Goal: Task Accomplishment & Management: Manage account settings

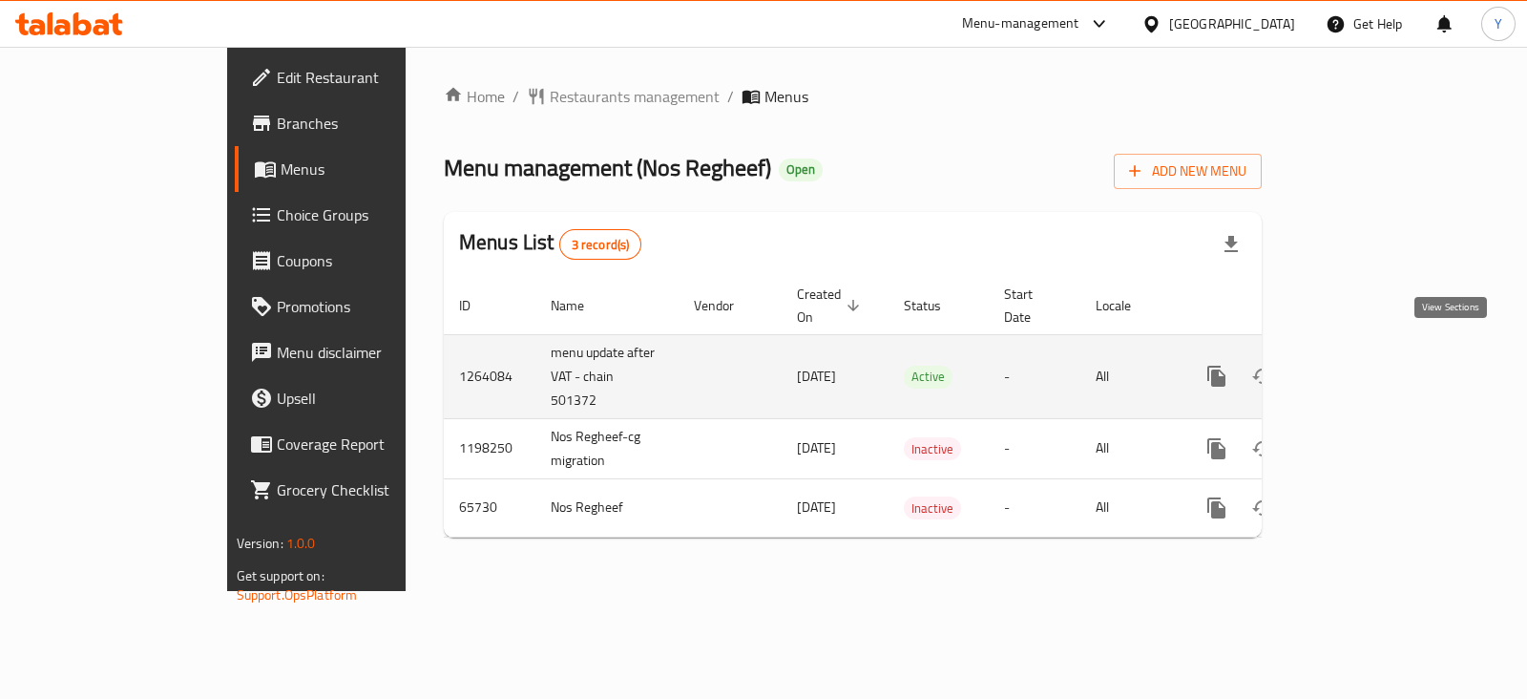
click at [1363, 367] on icon "enhanced table" at bounding box center [1354, 375] width 17 height 17
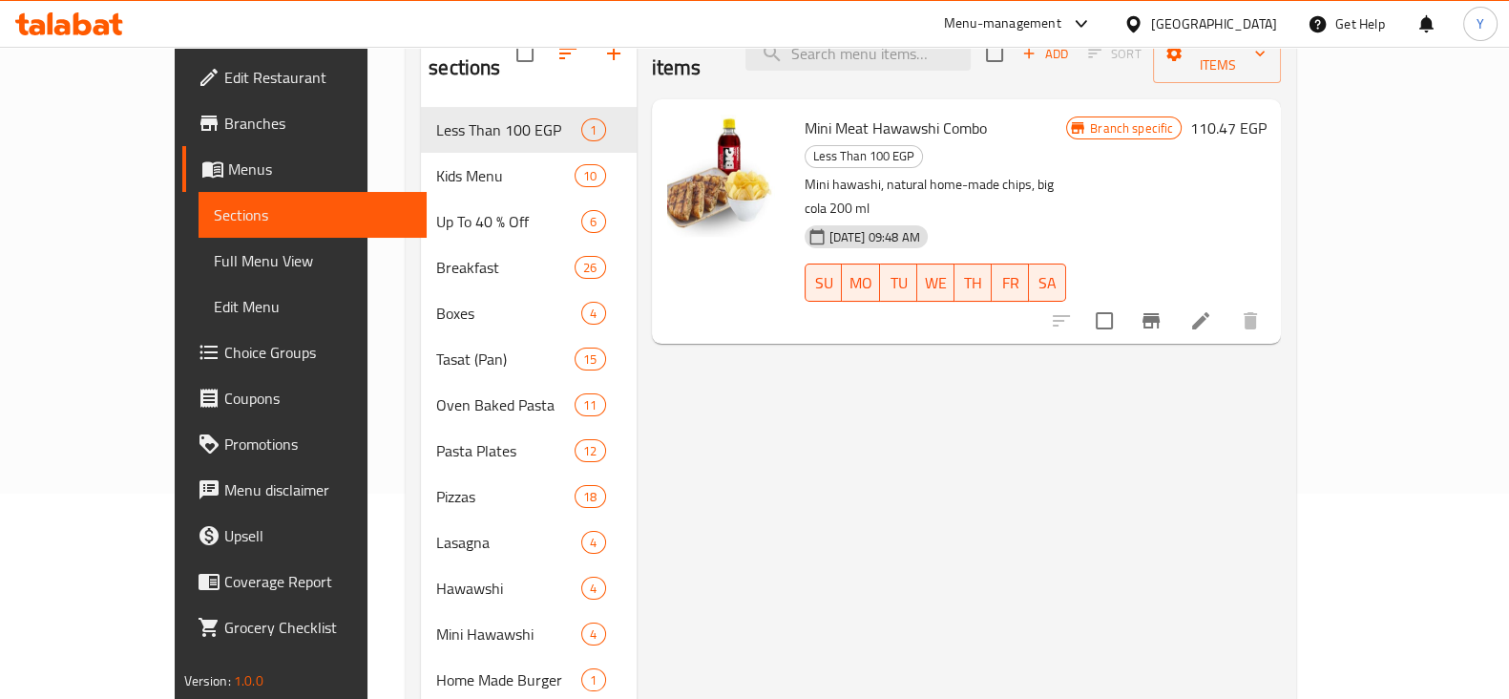
scroll to position [41, 0]
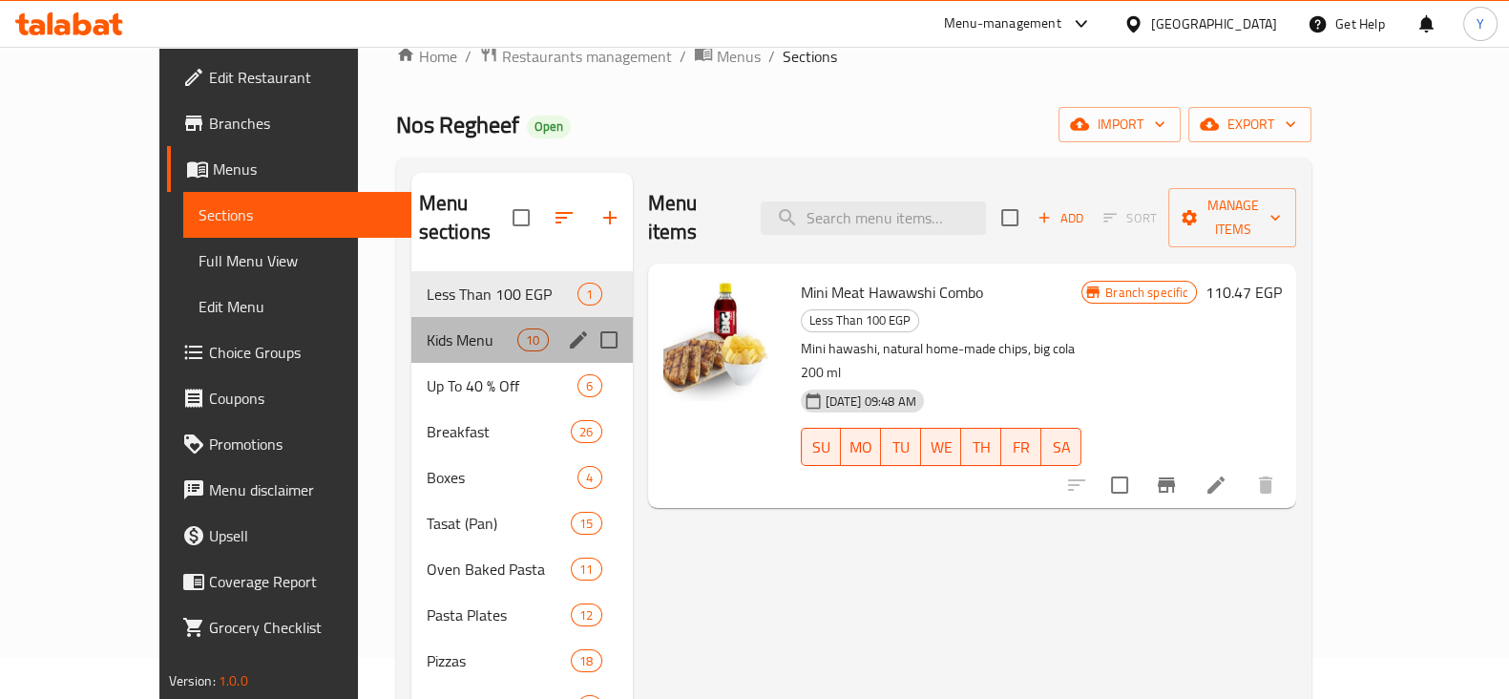
click at [411, 322] on div "Kids Menu 10" at bounding box center [521, 340] width 221 height 46
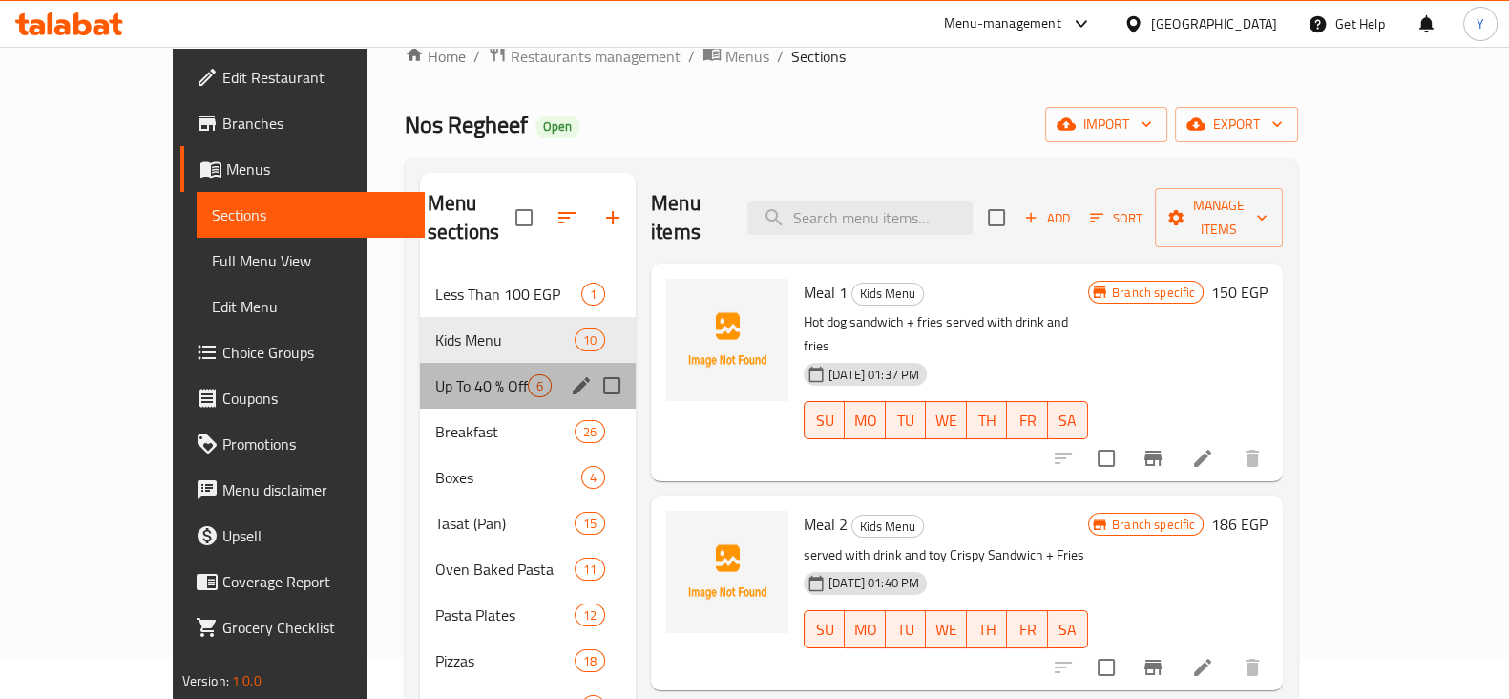
click at [420, 369] on div "Up To 40 % Off 6" at bounding box center [528, 386] width 216 height 46
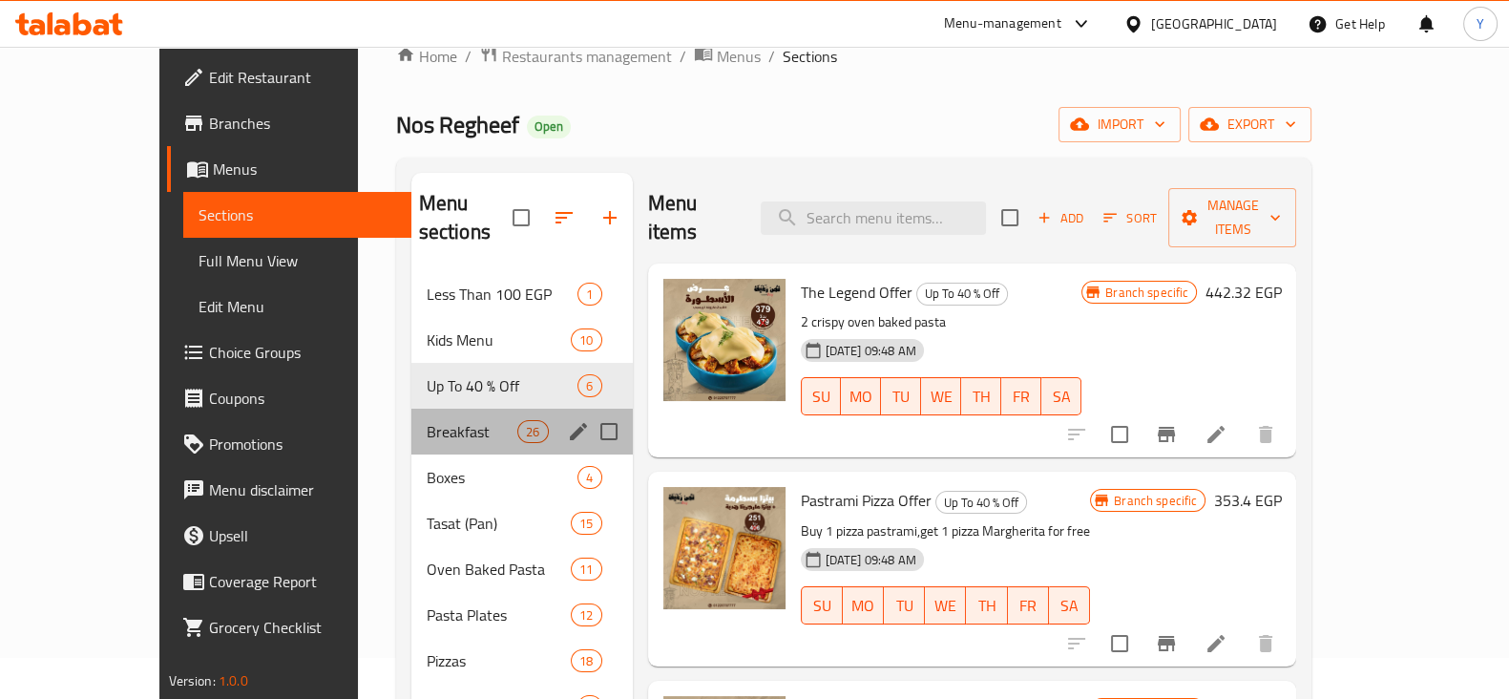
click at [411, 408] on div "Breakfast 26" at bounding box center [521, 431] width 221 height 46
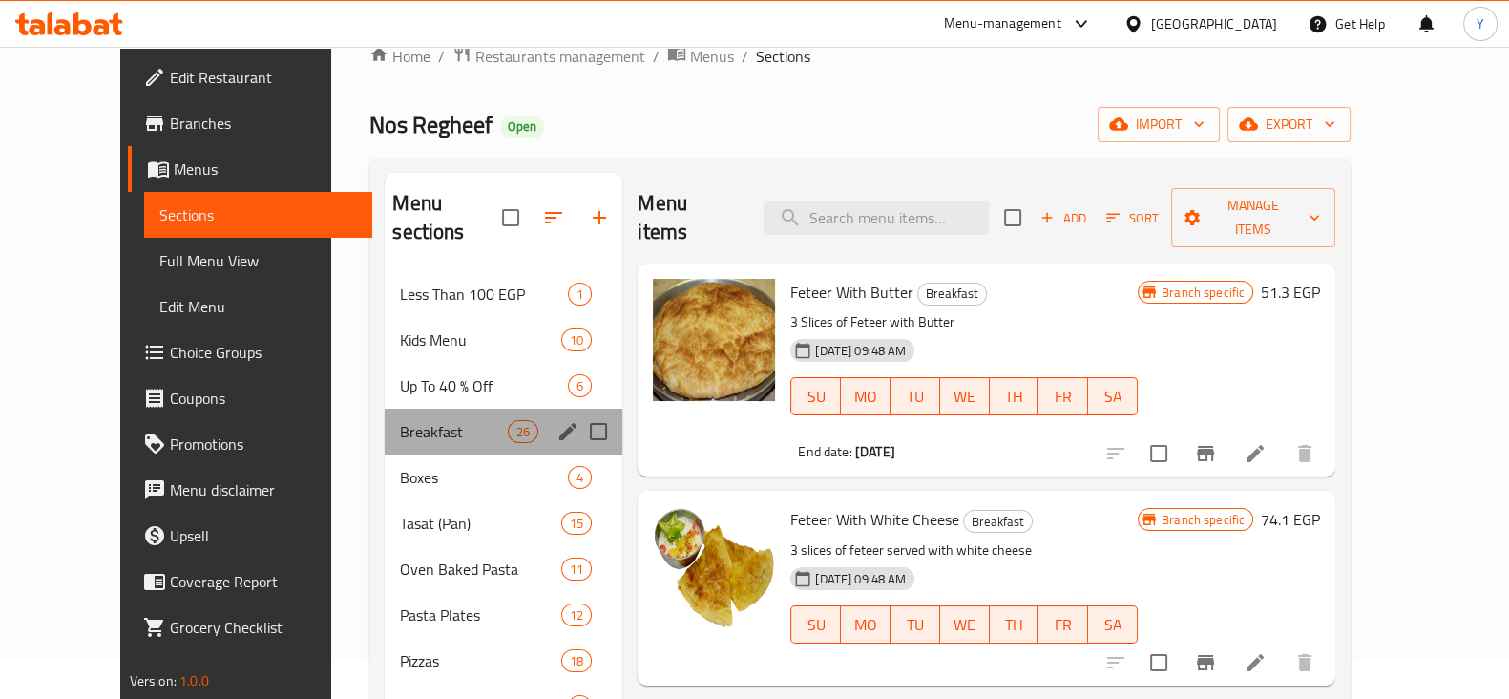
click at [385, 423] on div "Breakfast 26" at bounding box center [504, 431] width 238 height 46
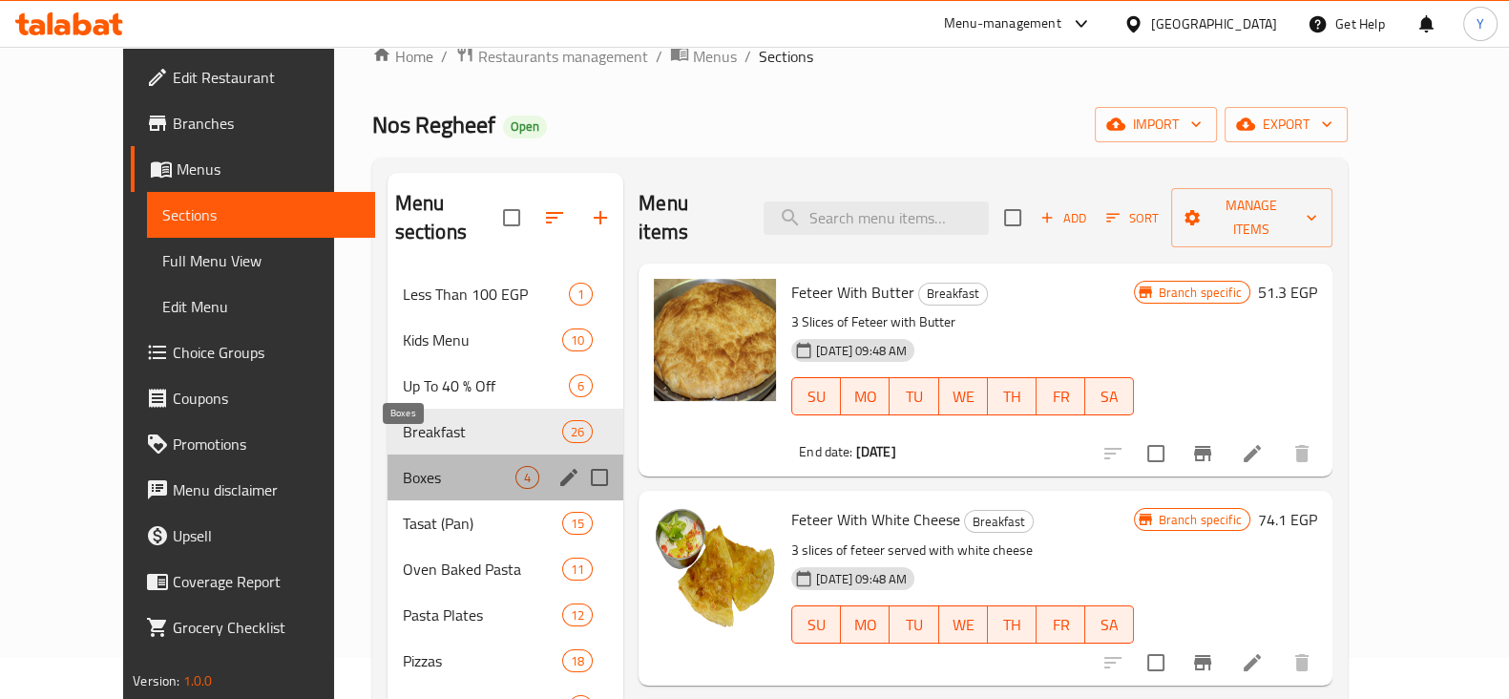
click at [403, 466] on span "Boxes" at bounding box center [459, 477] width 113 height 23
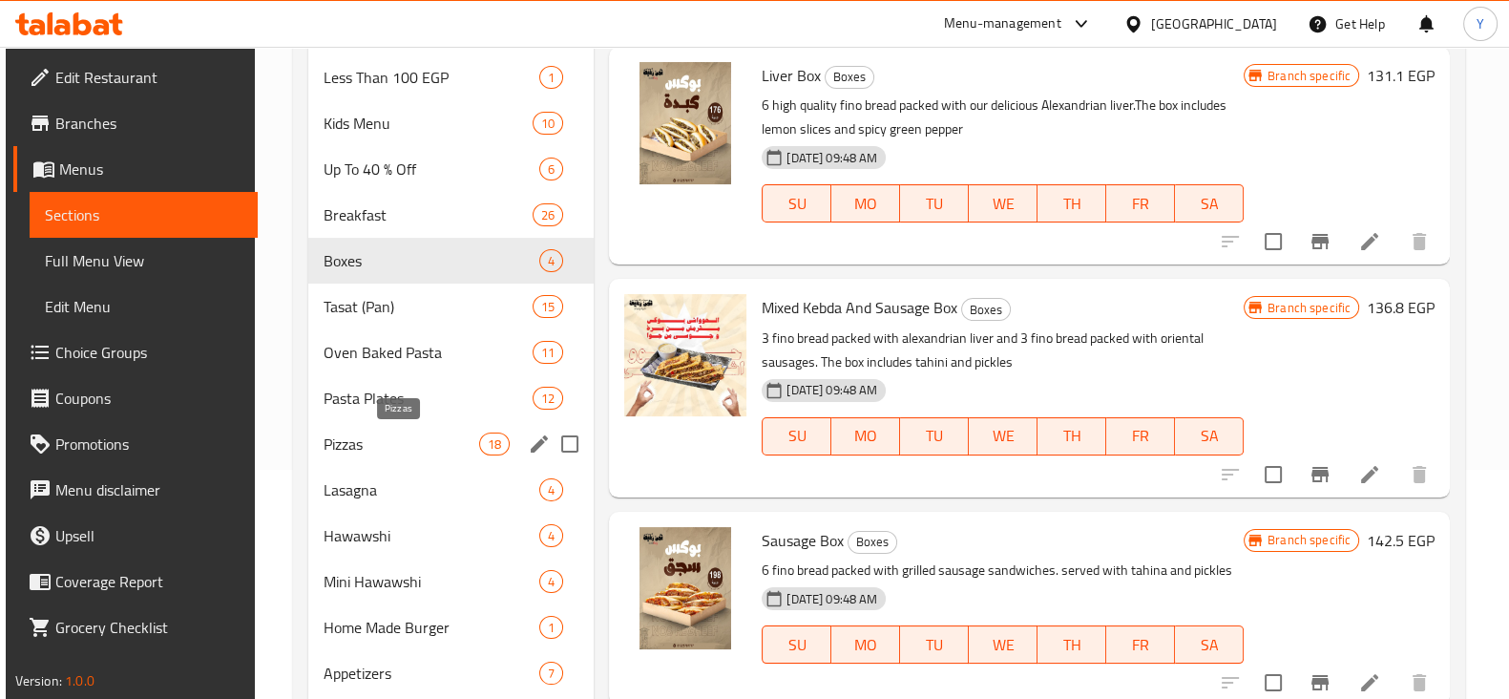
scroll to position [232, 0]
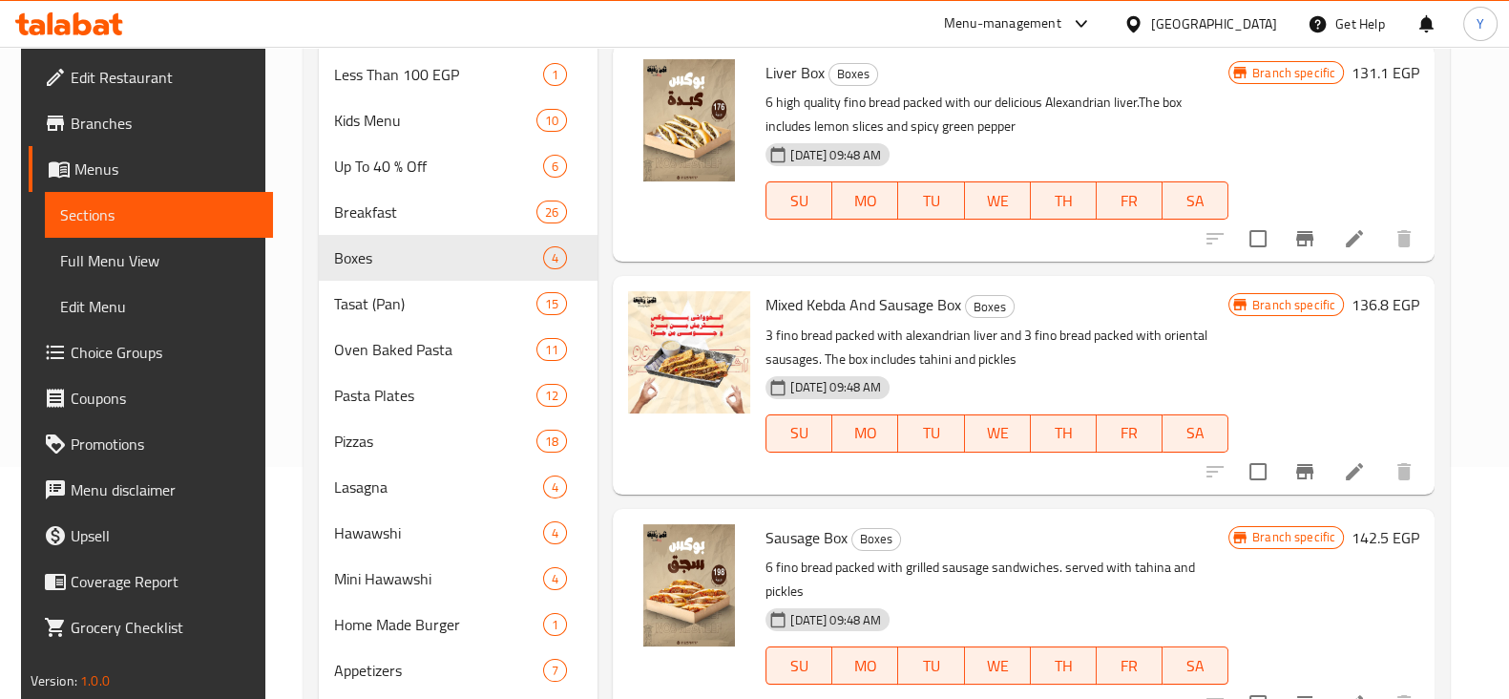
click at [121, 88] on span "Edit Restaurant" at bounding box center [164, 77] width 187 height 23
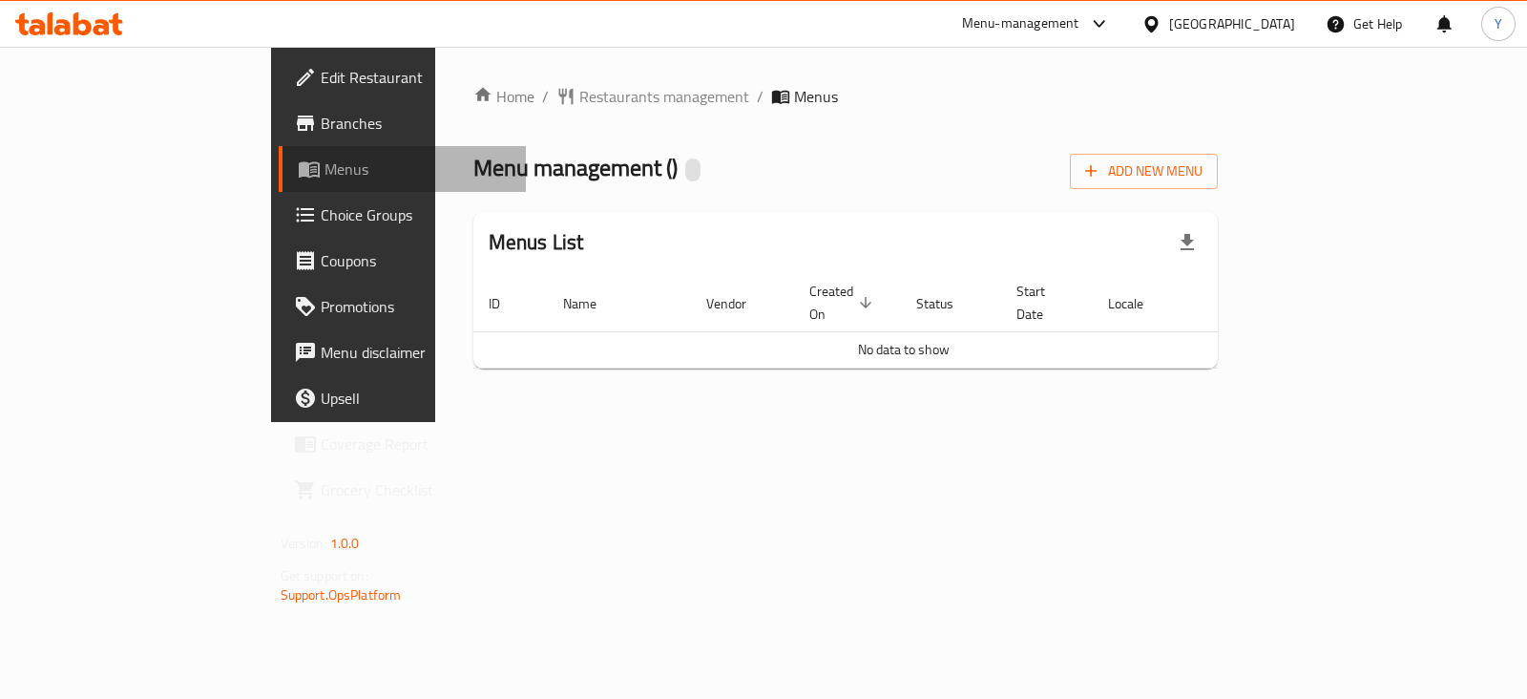
click at [325, 157] on span "Menus" at bounding box center [418, 168] width 186 height 23
click at [279, 150] on link "Menus" at bounding box center [402, 169] width 247 height 46
click at [931, 422] on div "Home / Restaurants management / Menus Menu management ( ) Add New Menu Menus Li…" at bounding box center [846, 234] width 822 height 375
click at [325, 162] on span "Menus" at bounding box center [418, 168] width 186 height 23
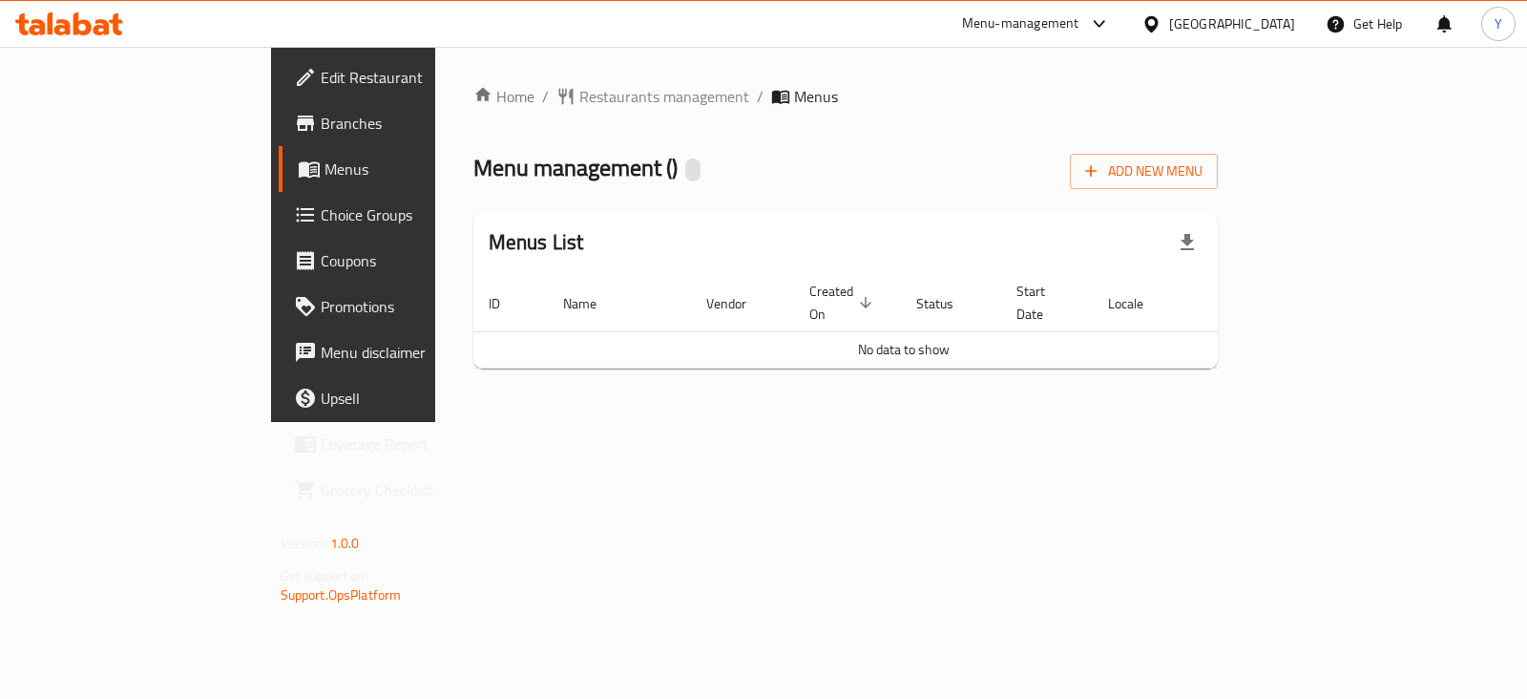
click at [325, 162] on span "Menus" at bounding box center [418, 168] width 186 height 23
click at [579, 100] on span "Restaurants management" at bounding box center [664, 96] width 170 height 23
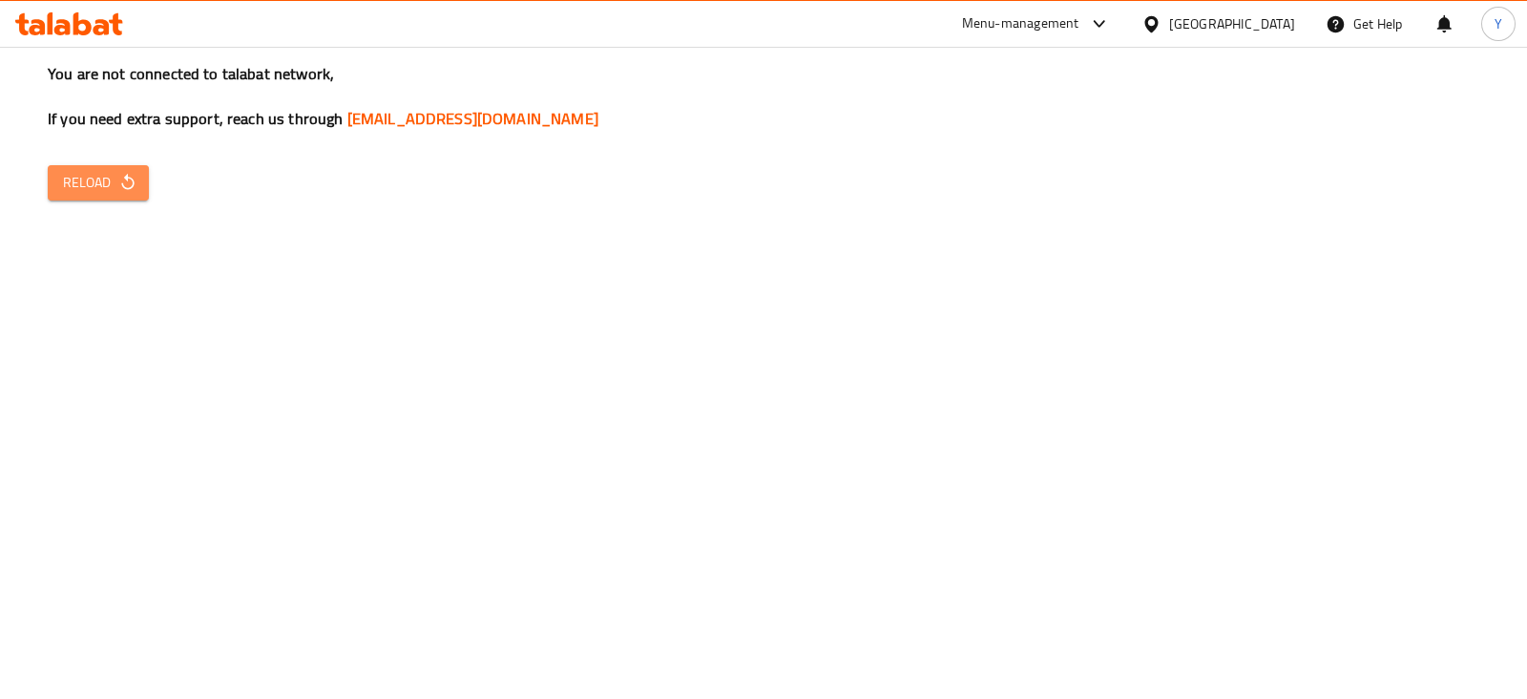
click at [129, 188] on icon "button" at bounding box center [127, 182] width 12 height 16
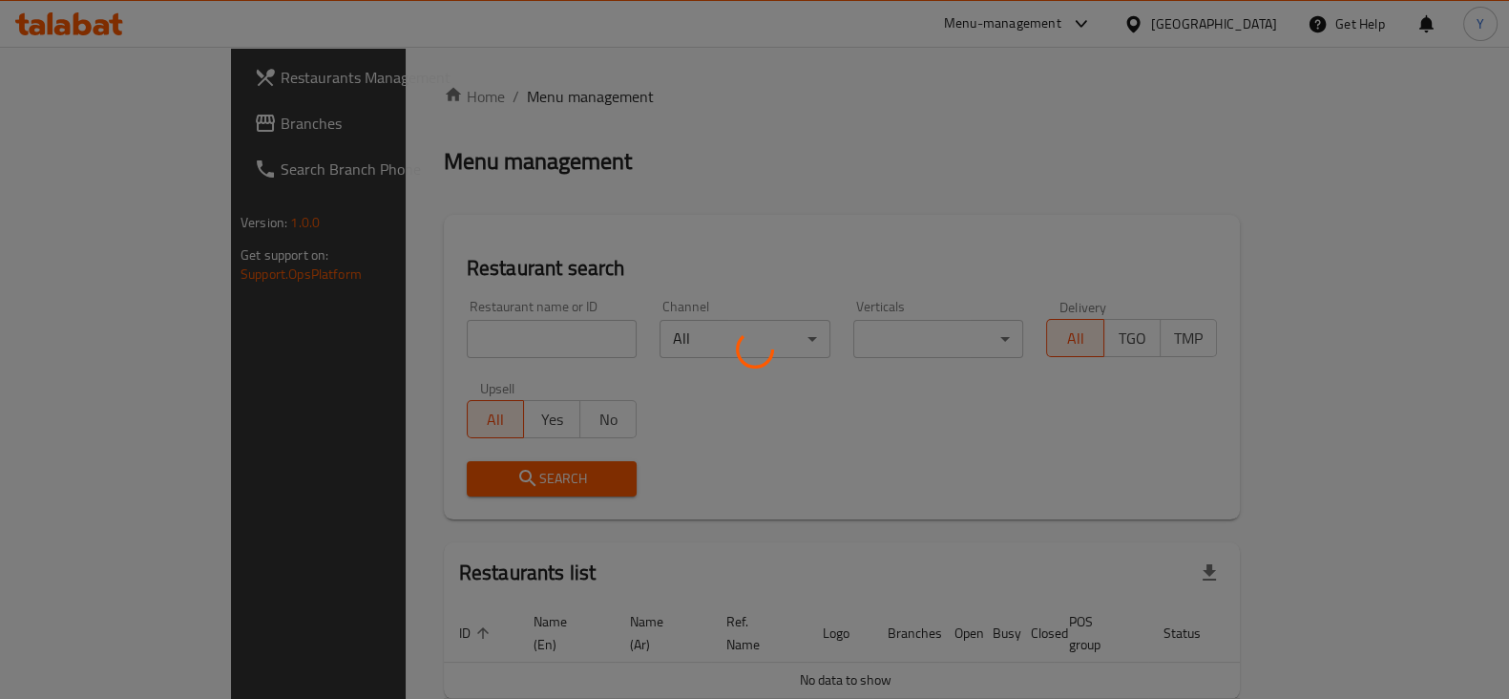
click at [437, 325] on div at bounding box center [754, 349] width 1509 height 699
click at [431, 343] on div at bounding box center [754, 349] width 1509 height 699
click at [584, 207] on div at bounding box center [754, 349] width 1509 height 699
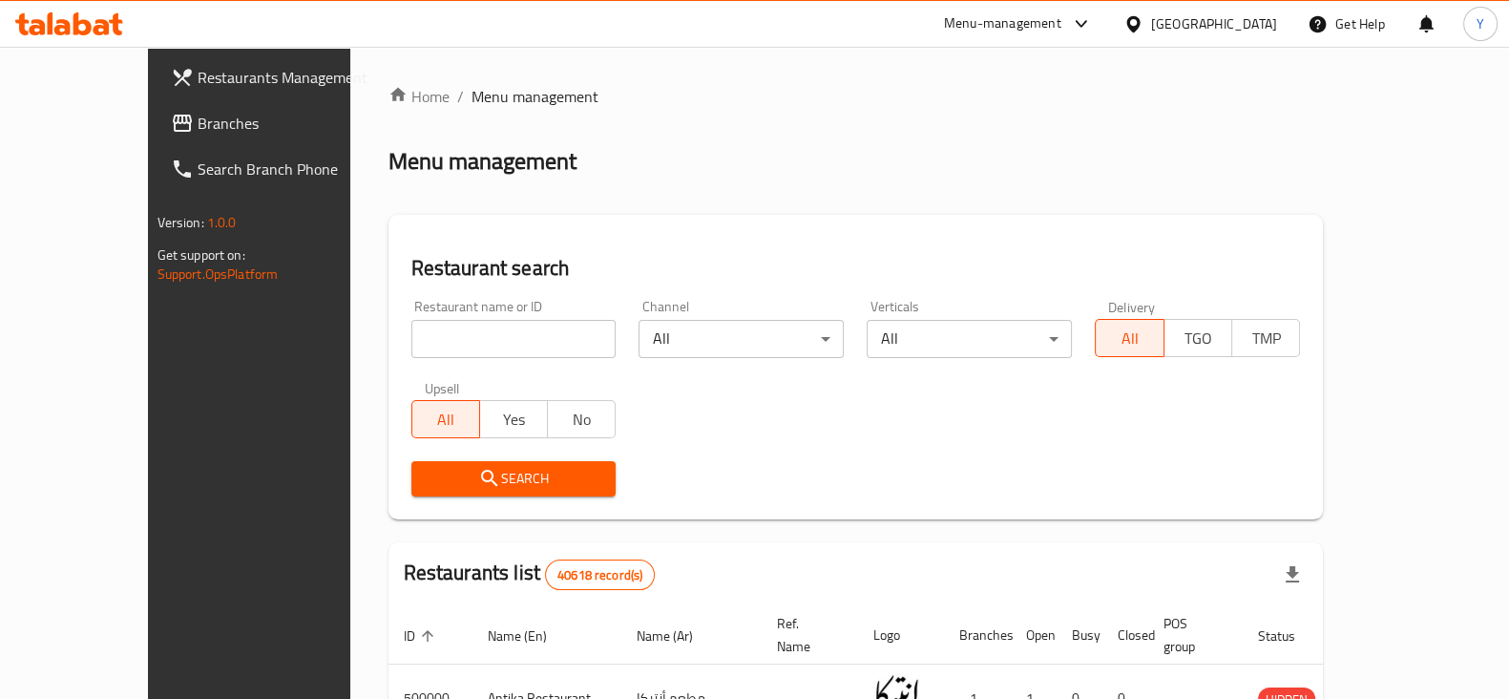
click at [438, 339] on input "search" at bounding box center [513, 339] width 205 height 38
type input "nos regheef"
click at [468, 464] on button "Search" at bounding box center [513, 478] width 205 height 35
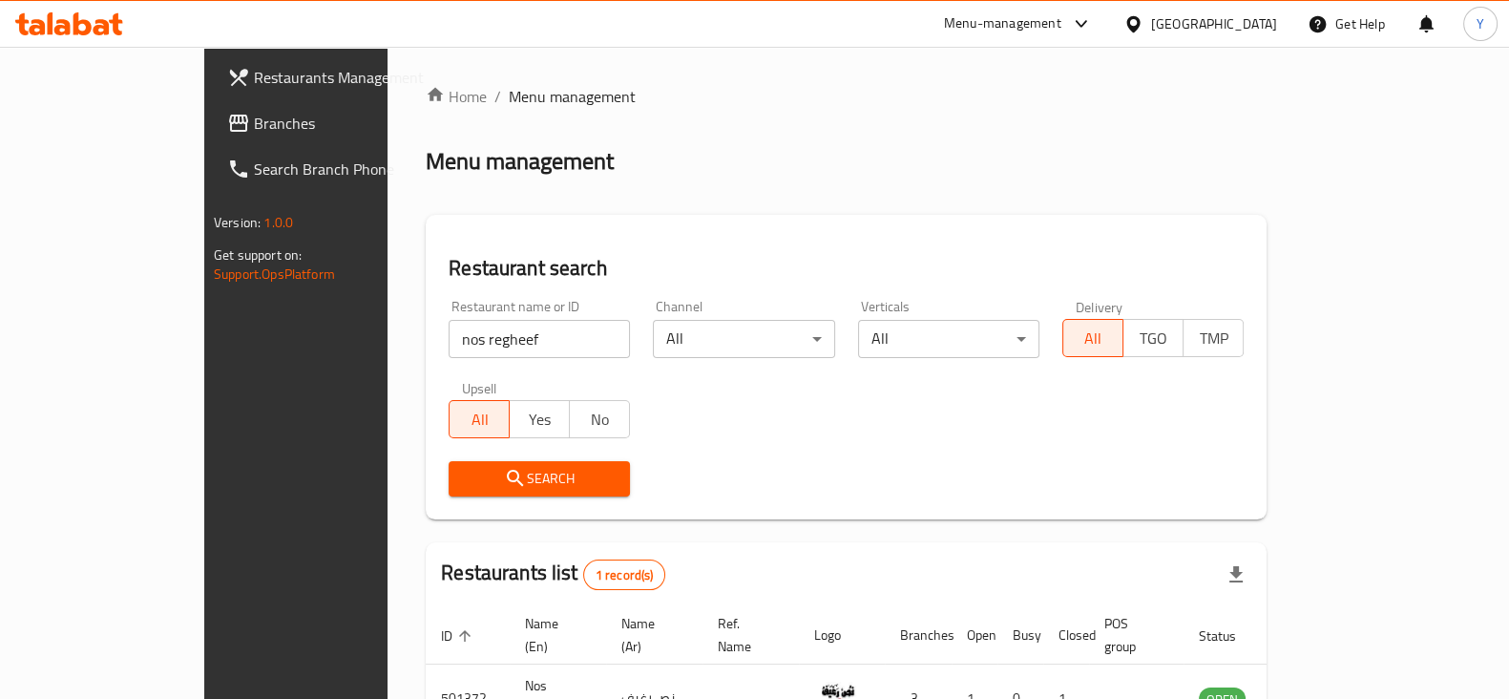
scroll to position [115, 0]
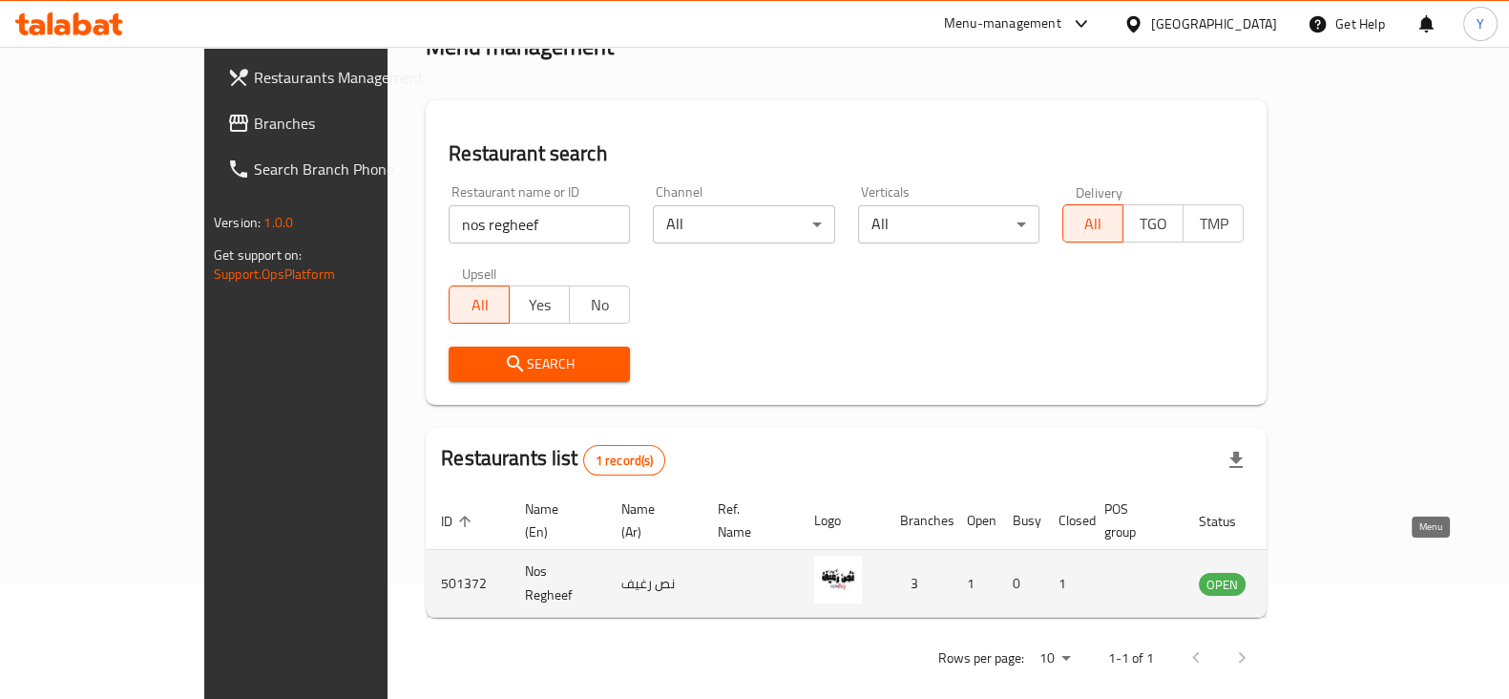
click at [1321, 576] on icon "enhanced table" at bounding box center [1310, 584] width 21 height 16
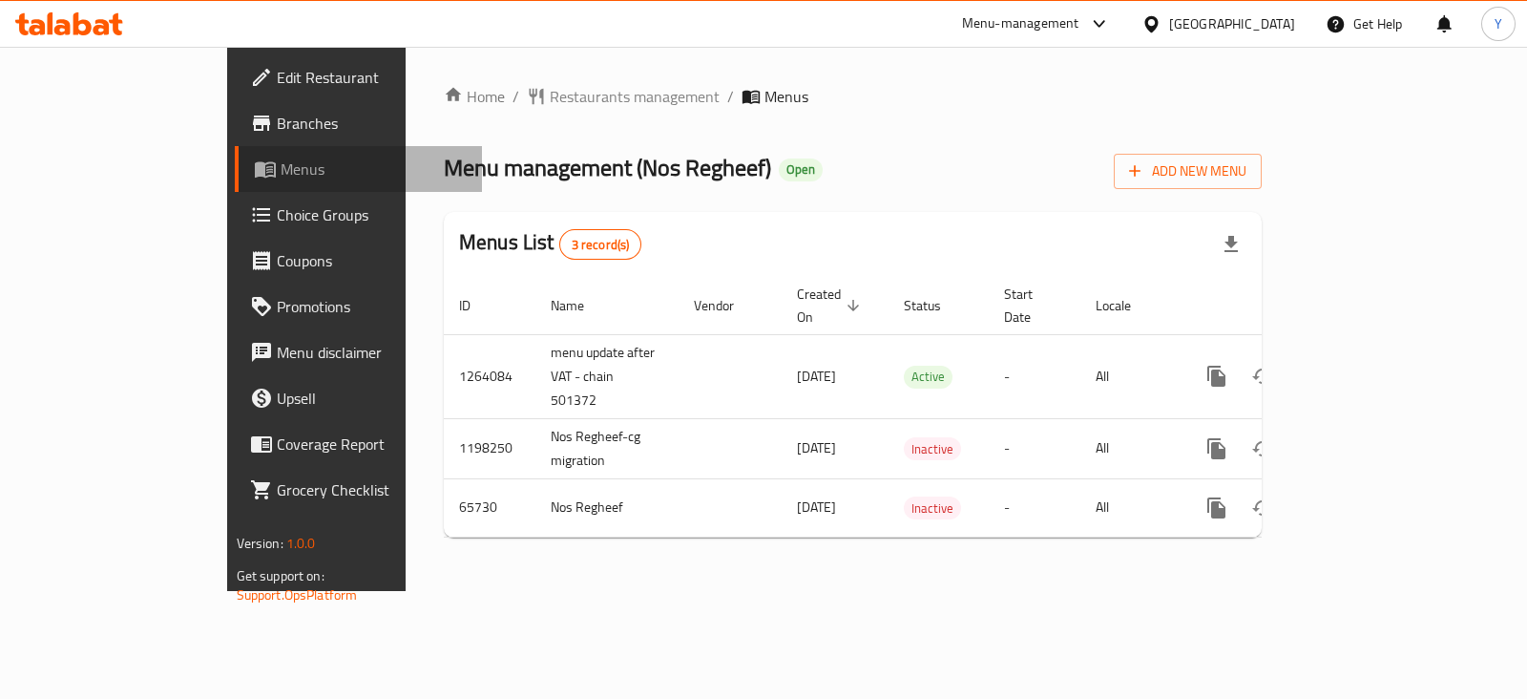
click at [235, 183] on link "Menus" at bounding box center [358, 169] width 247 height 46
click at [255, 175] on icon at bounding box center [265, 170] width 21 height 16
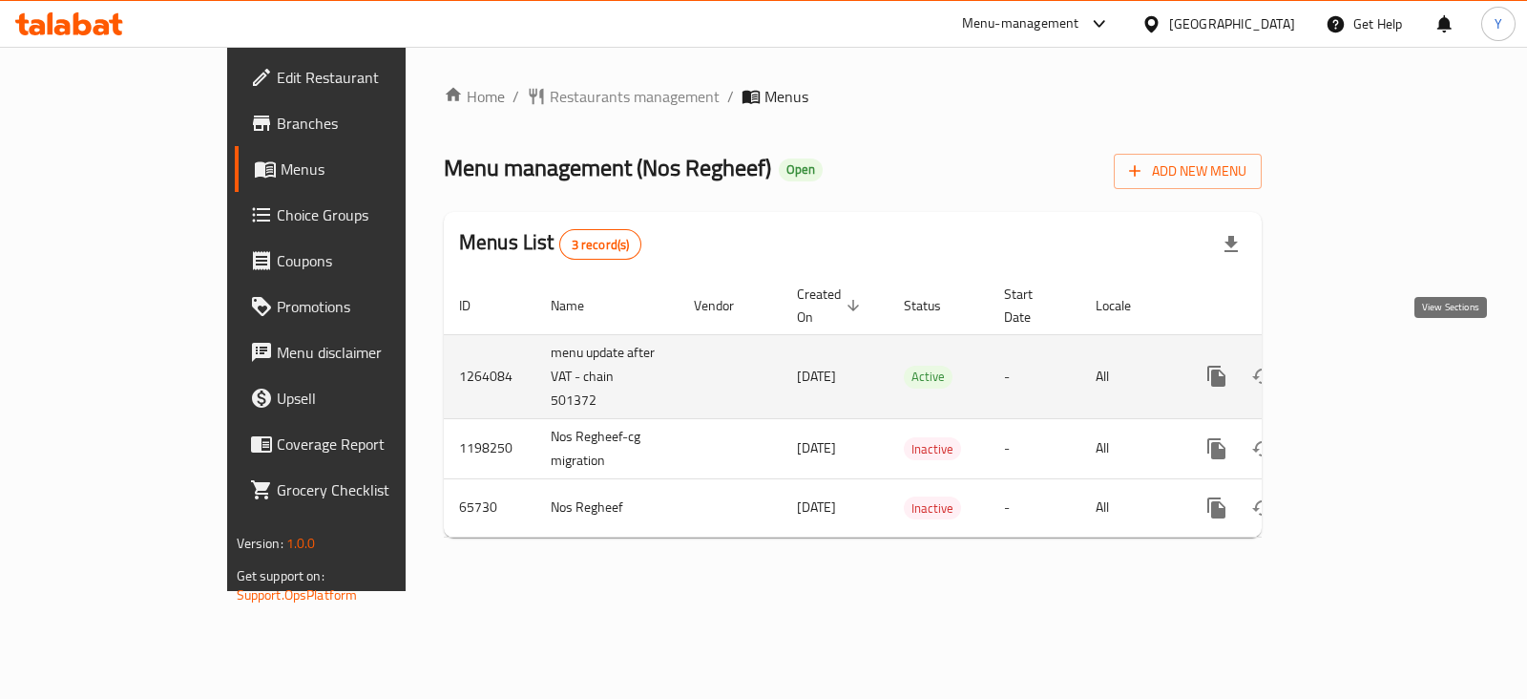
click at [1366, 365] on icon "enhanced table" at bounding box center [1354, 376] width 23 height 23
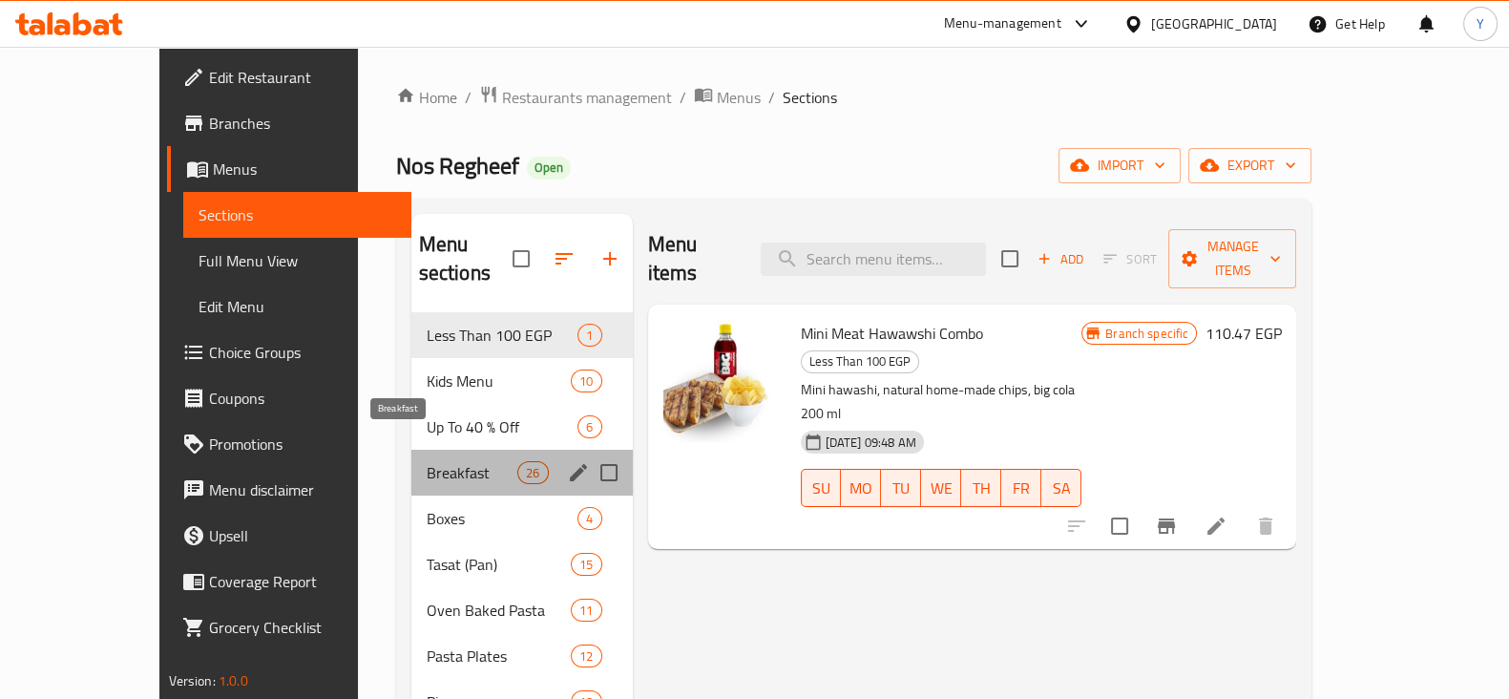
click at [427, 461] on span "Breakfast" at bounding box center [473, 472] width 92 height 23
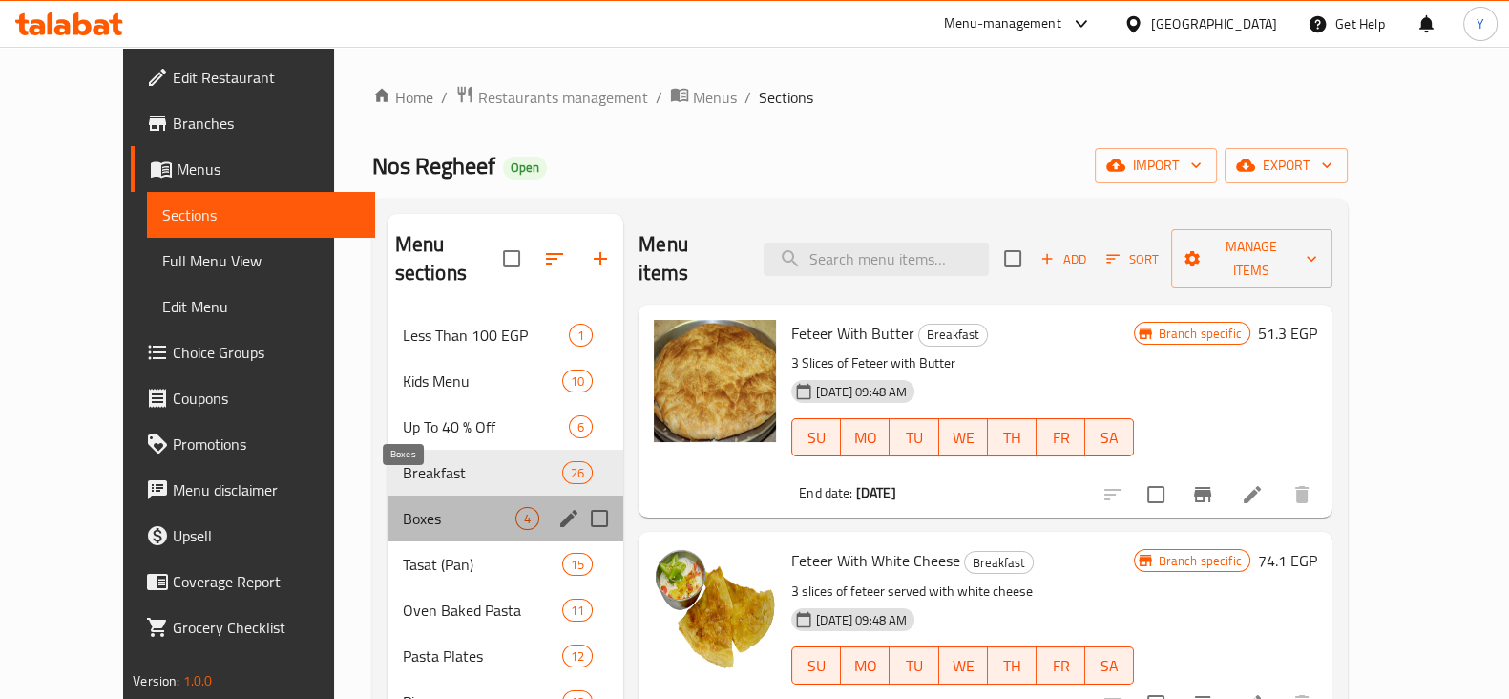
click at [403, 507] on span "Boxes" at bounding box center [459, 518] width 113 height 23
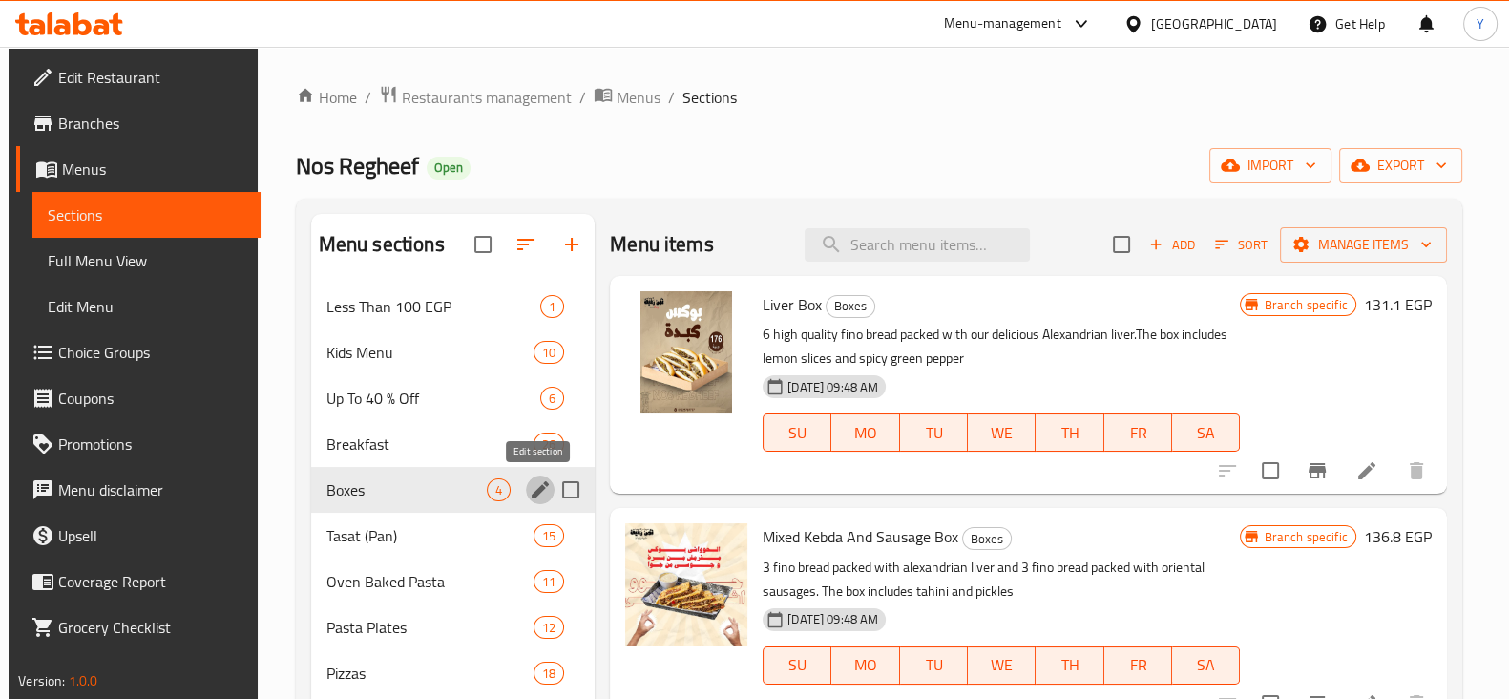
click at [540, 492] on icon "edit" at bounding box center [540, 489] width 23 height 23
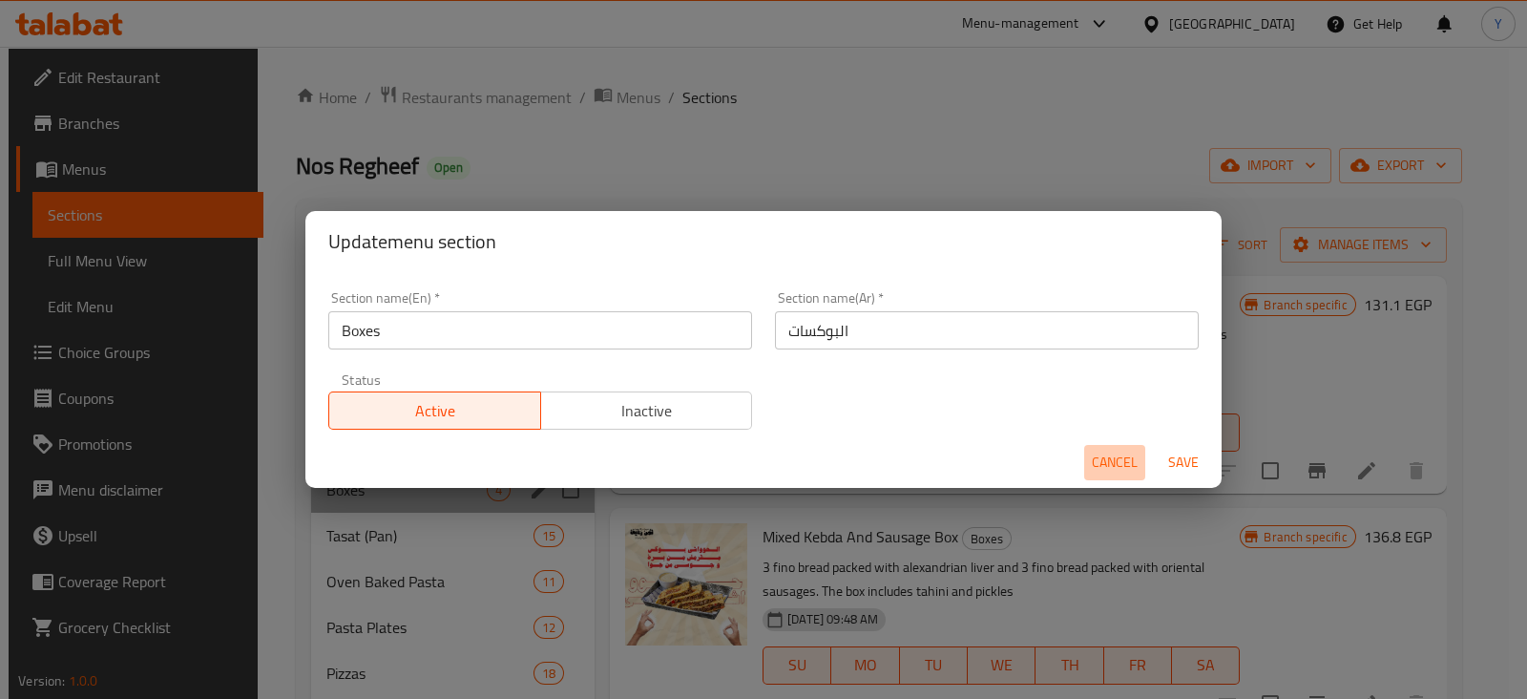
click at [1111, 457] on span "Cancel" at bounding box center [1115, 462] width 46 height 24
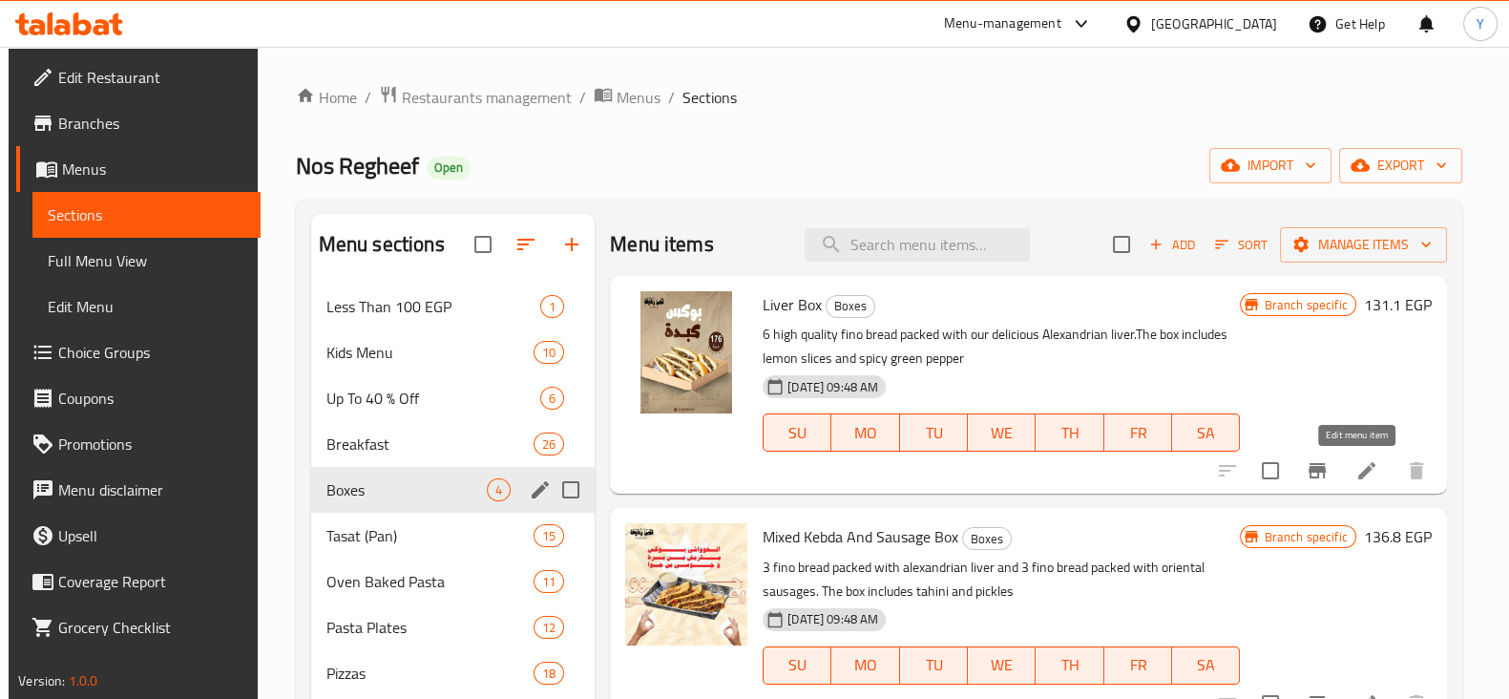
click at [1361, 481] on icon at bounding box center [1366, 470] width 23 height 23
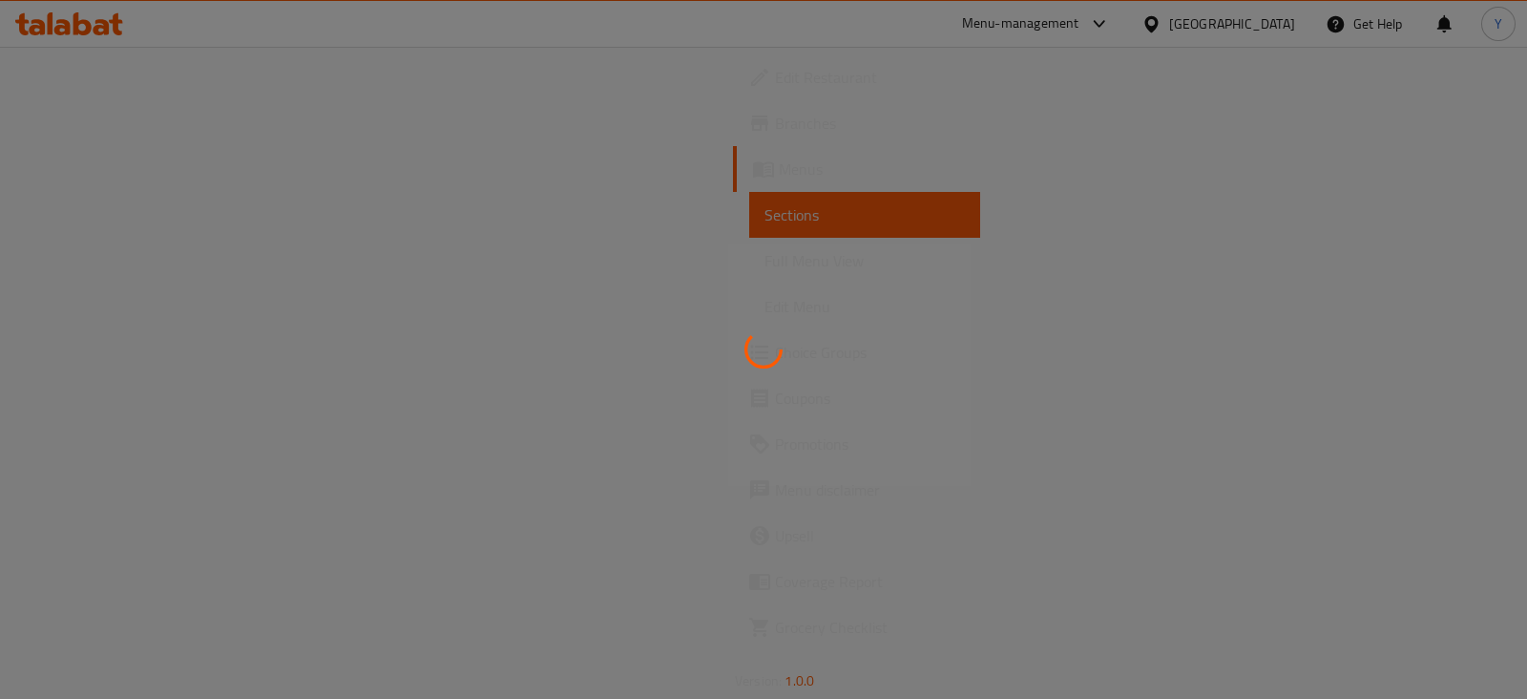
click at [1508, 513] on div at bounding box center [763, 349] width 1527 height 699
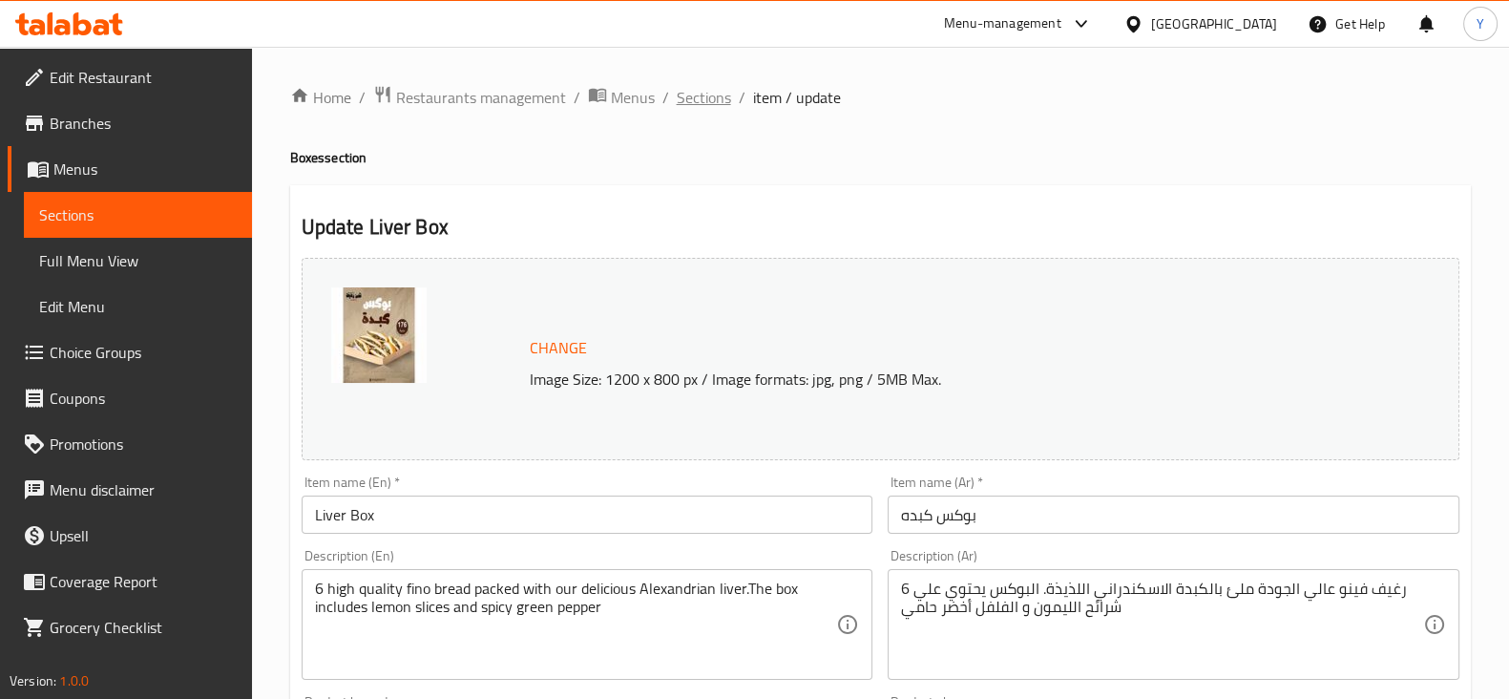
click at [704, 104] on span "Sections" at bounding box center [704, 97] width 54 height 23
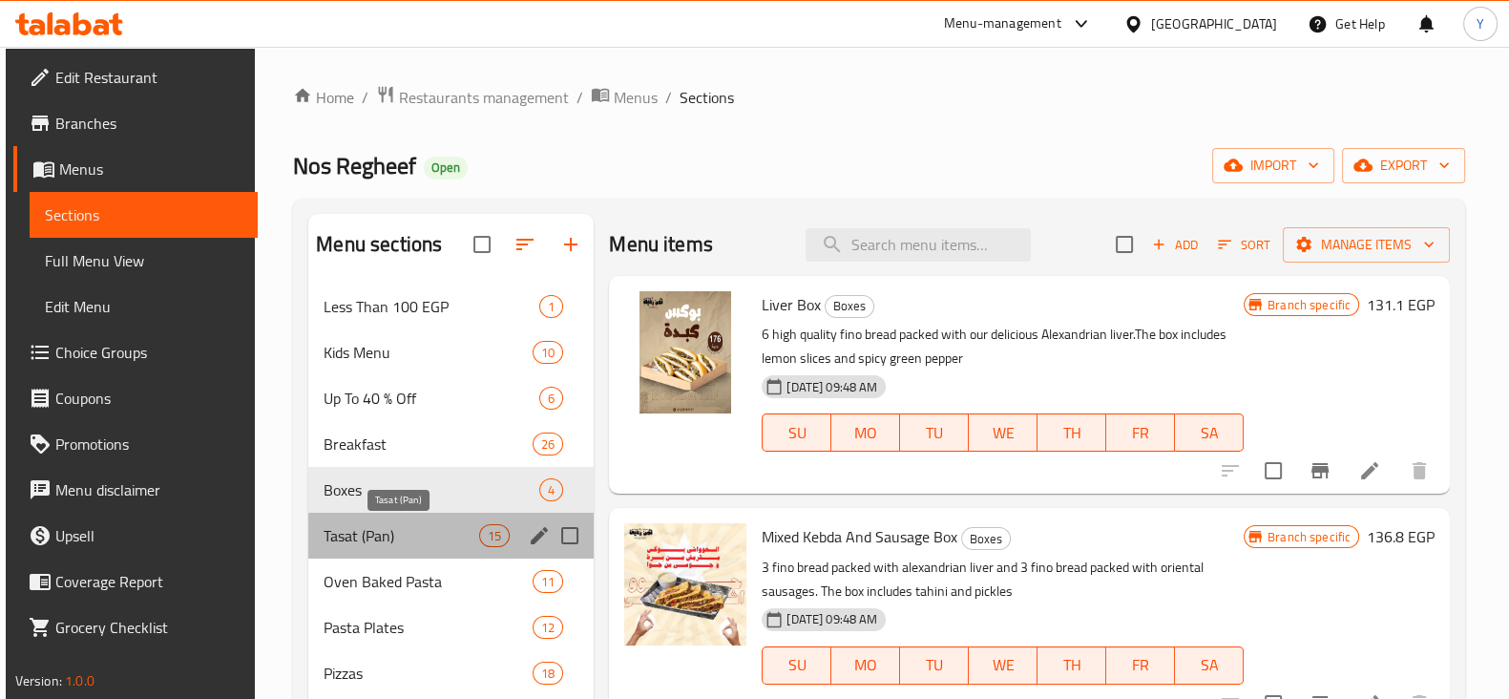
click at [383, 538] on span "Tasat (Pan)" at bounding box center [402, 535] width 156 height 23
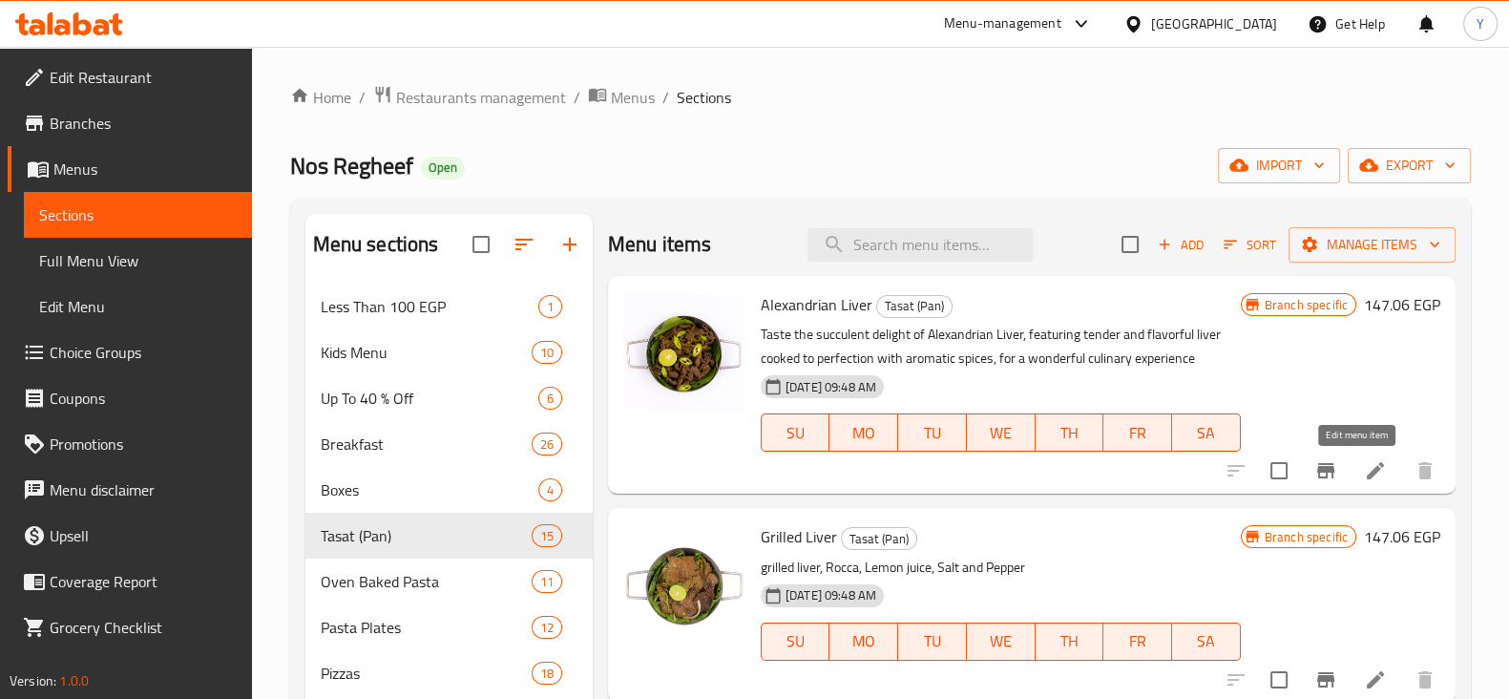
click at [1364, 466] on icon at bounding box center [1375, 470] width 23 height 23
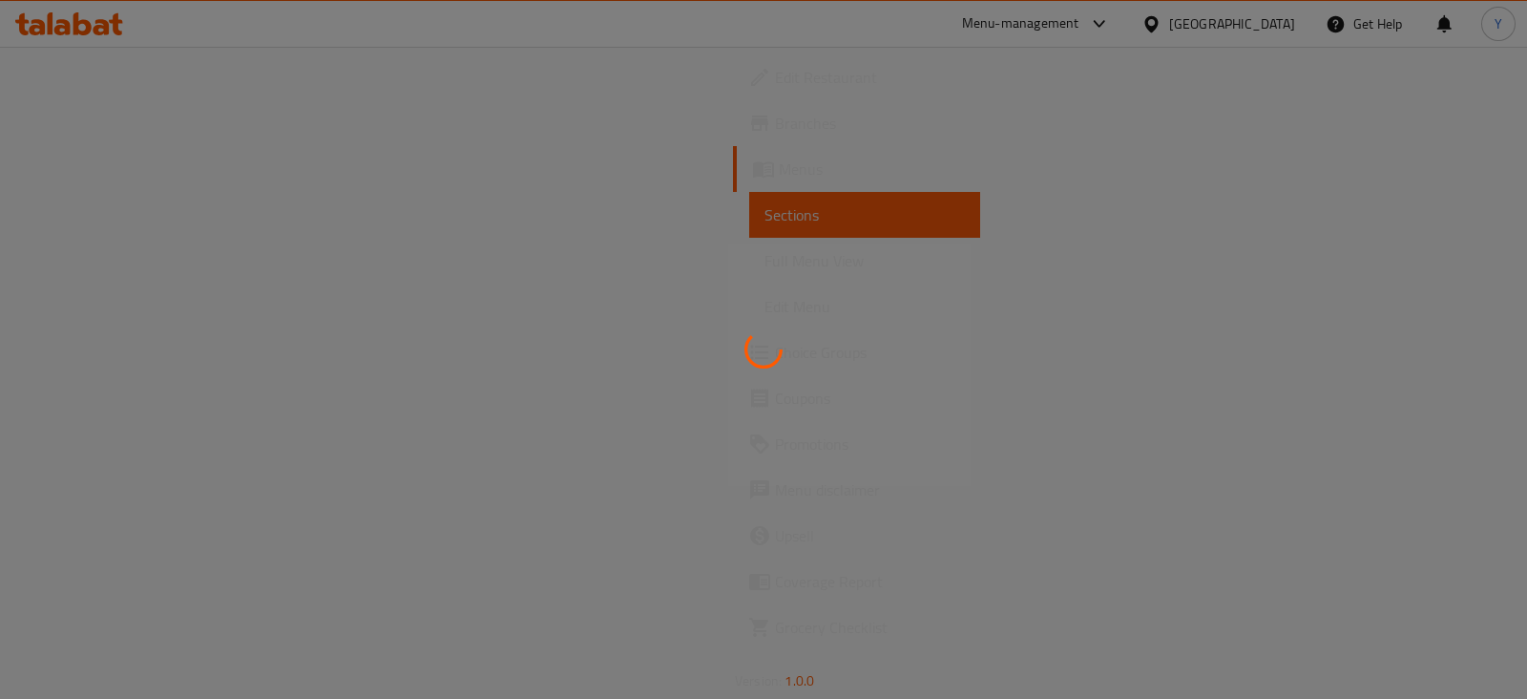
click at [1508, 510] on div at bounding box center [763, 349] width 1527 height 699
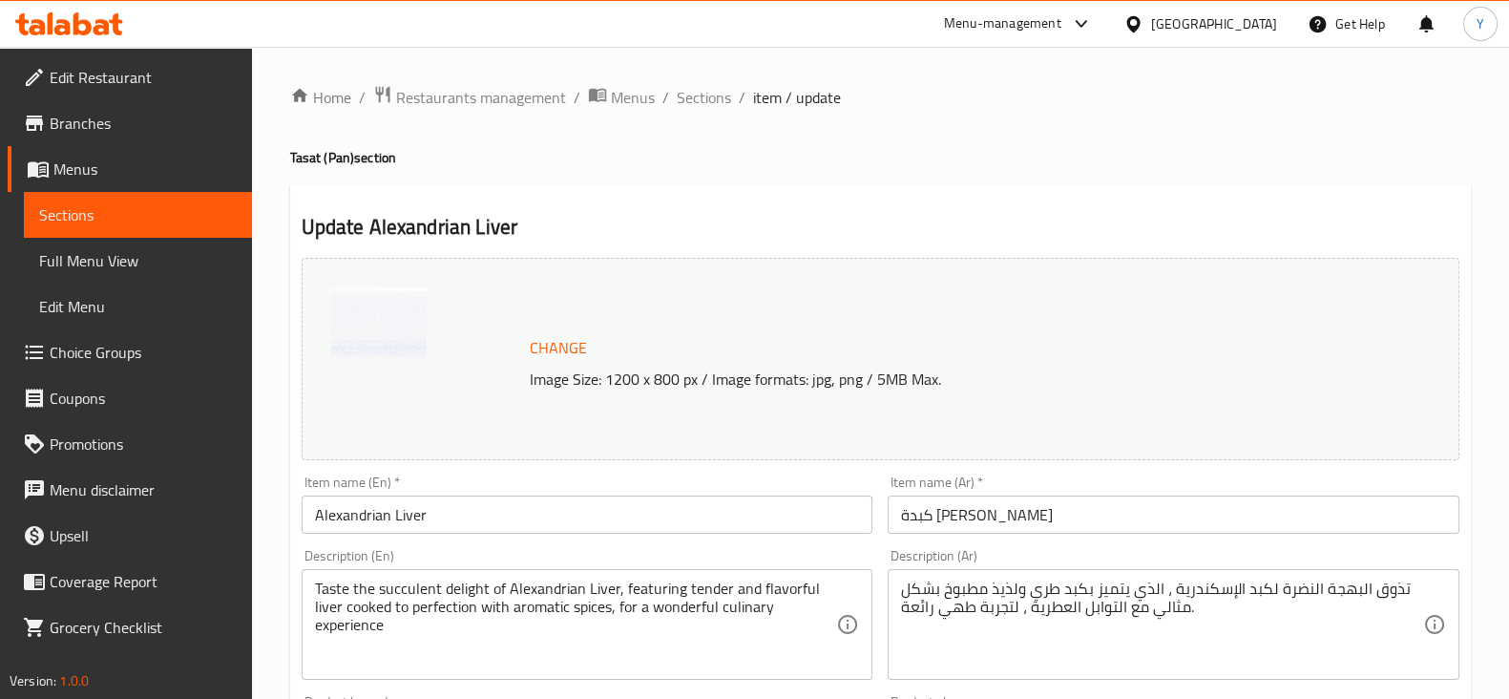
scroll to position [611, 0]
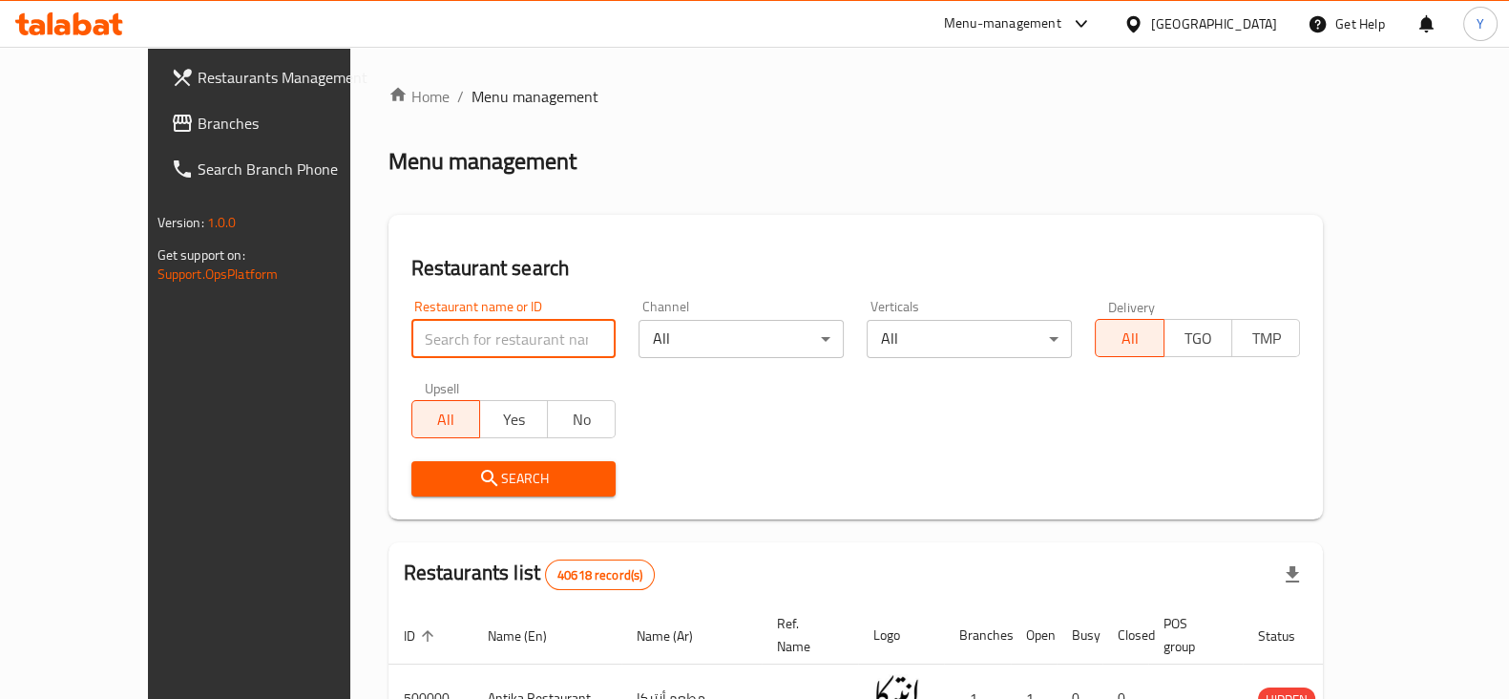
click at [411, 322] on input "search" at bounding box center [513, 339] width 205 height 38
type input "nos regheef"
click at [435, 463] on button "Search" at bounding box center [513, 478] width 205 height 35
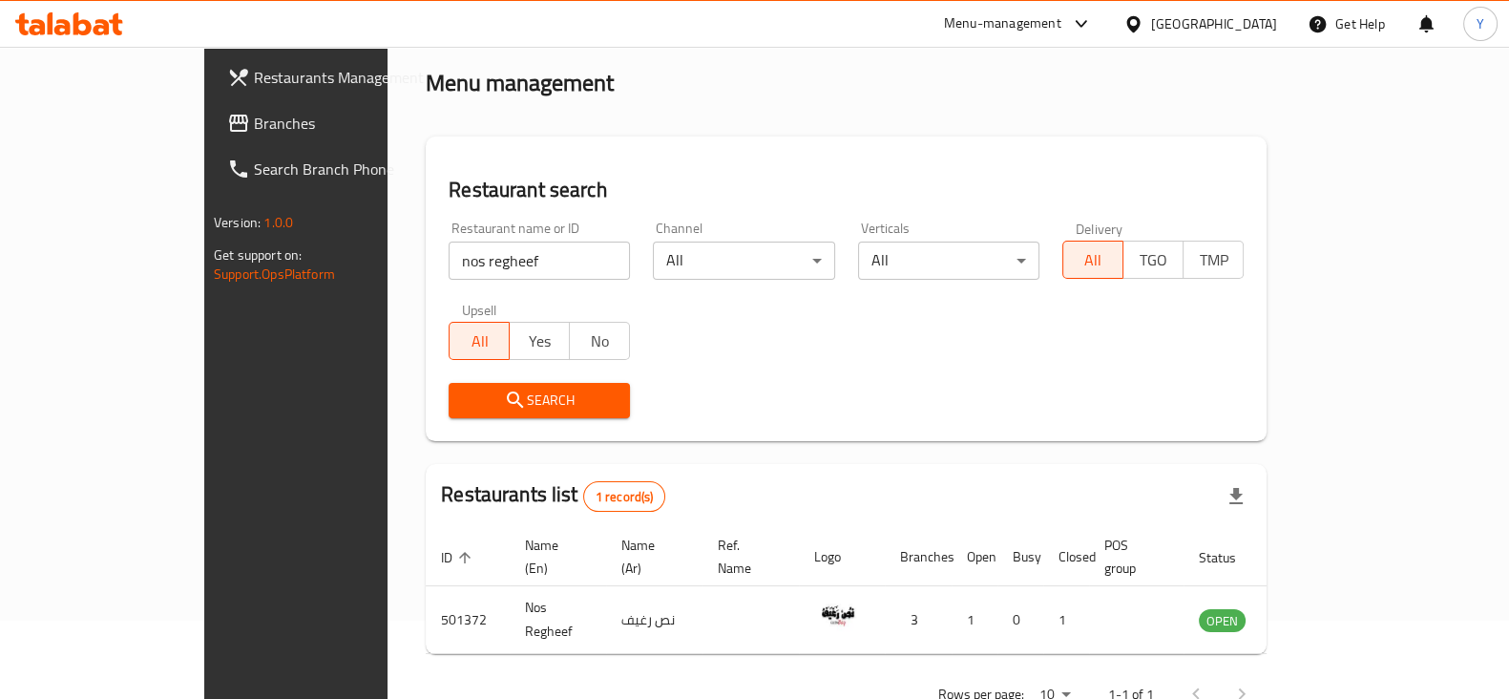
scroll to position [115, 0]
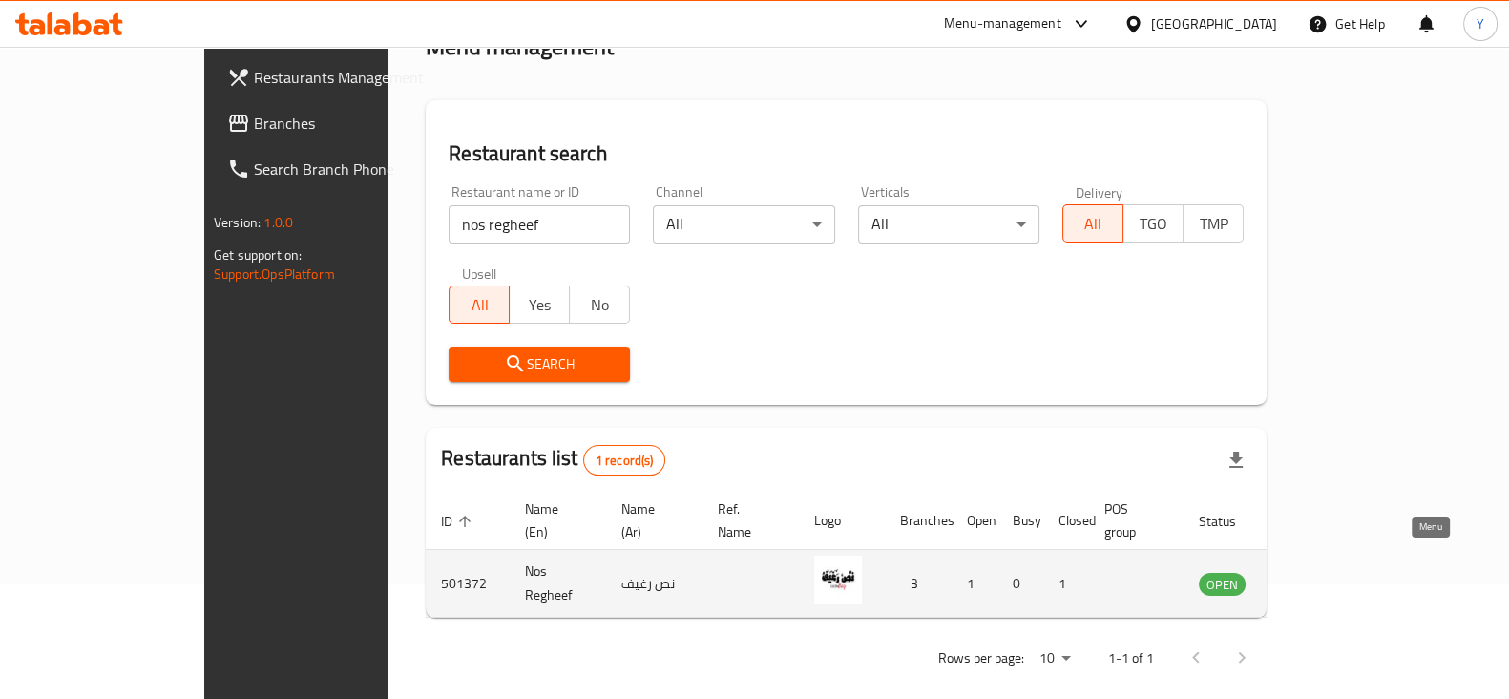
click at [1318, 580] on icon "enhanced table" at bounding box center [1314, 584] width 7 height 8
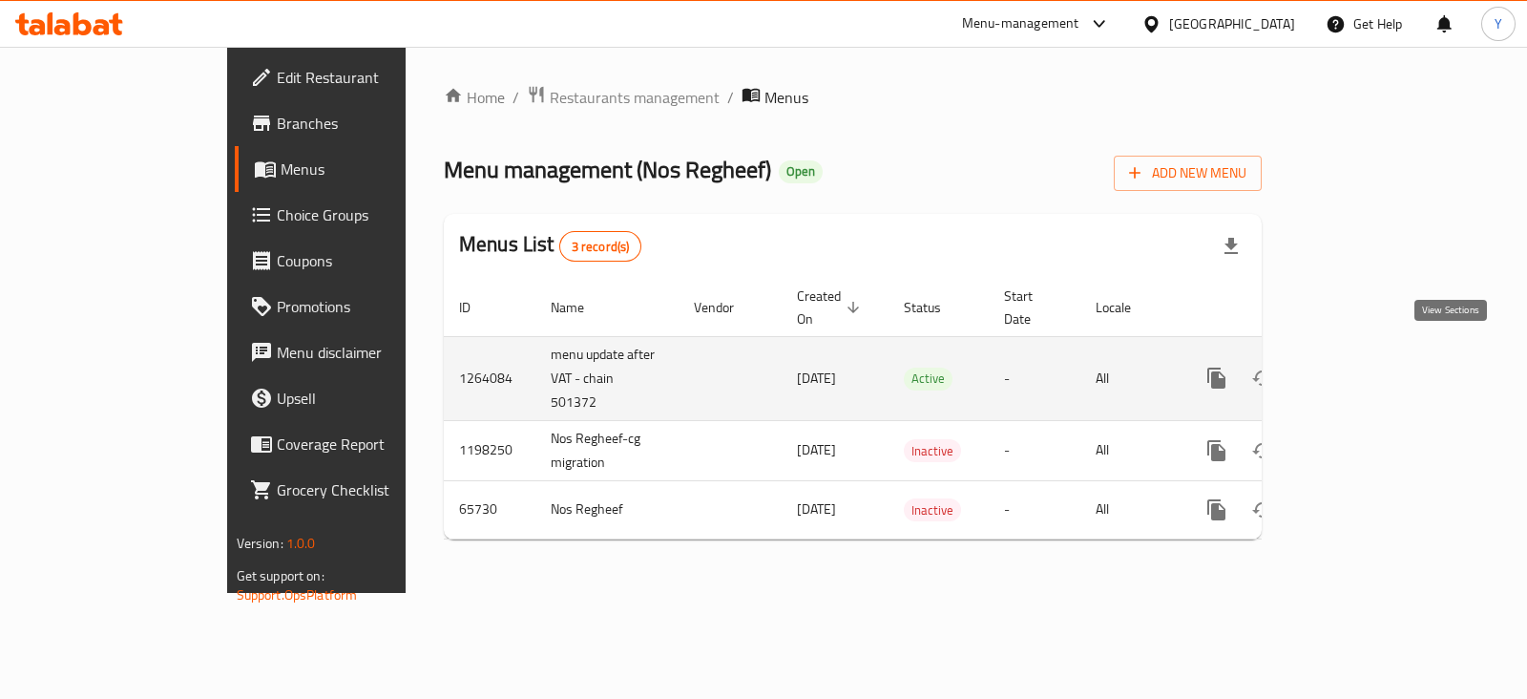
click at [1366, 367] on icon "enhanced table" at bounding box center [1354, 378] width 23 height 23
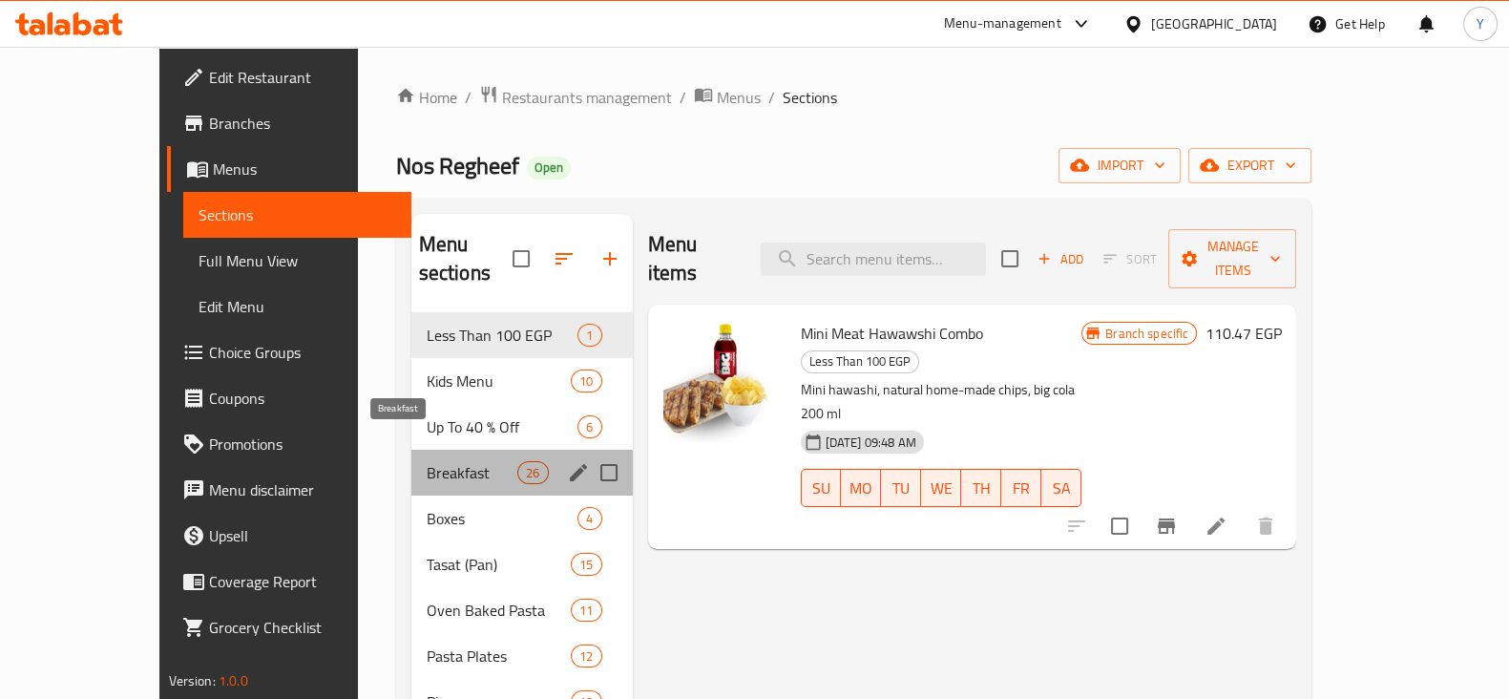
click at [427, 461] on span "Breakfast" at bounding box center [473, 472] width 92 height 23
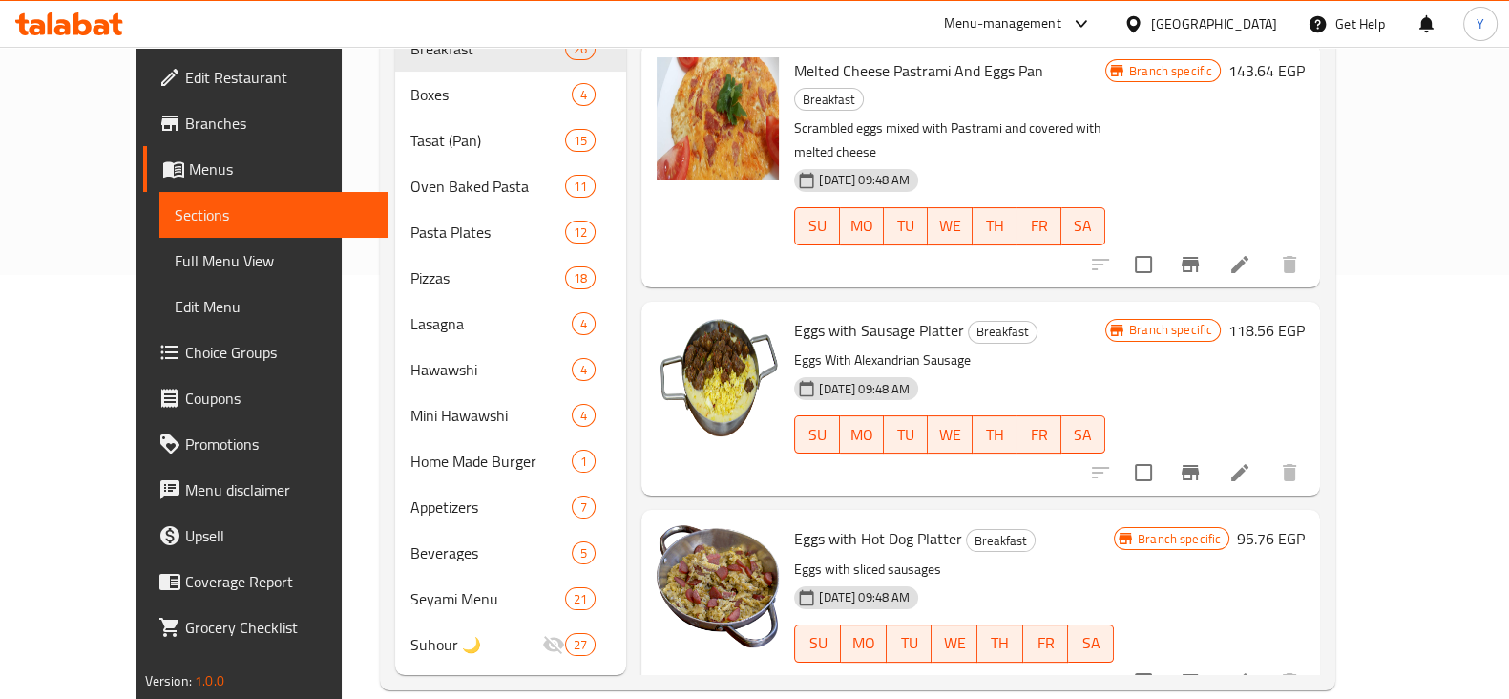
scroll to position [4593, 0]
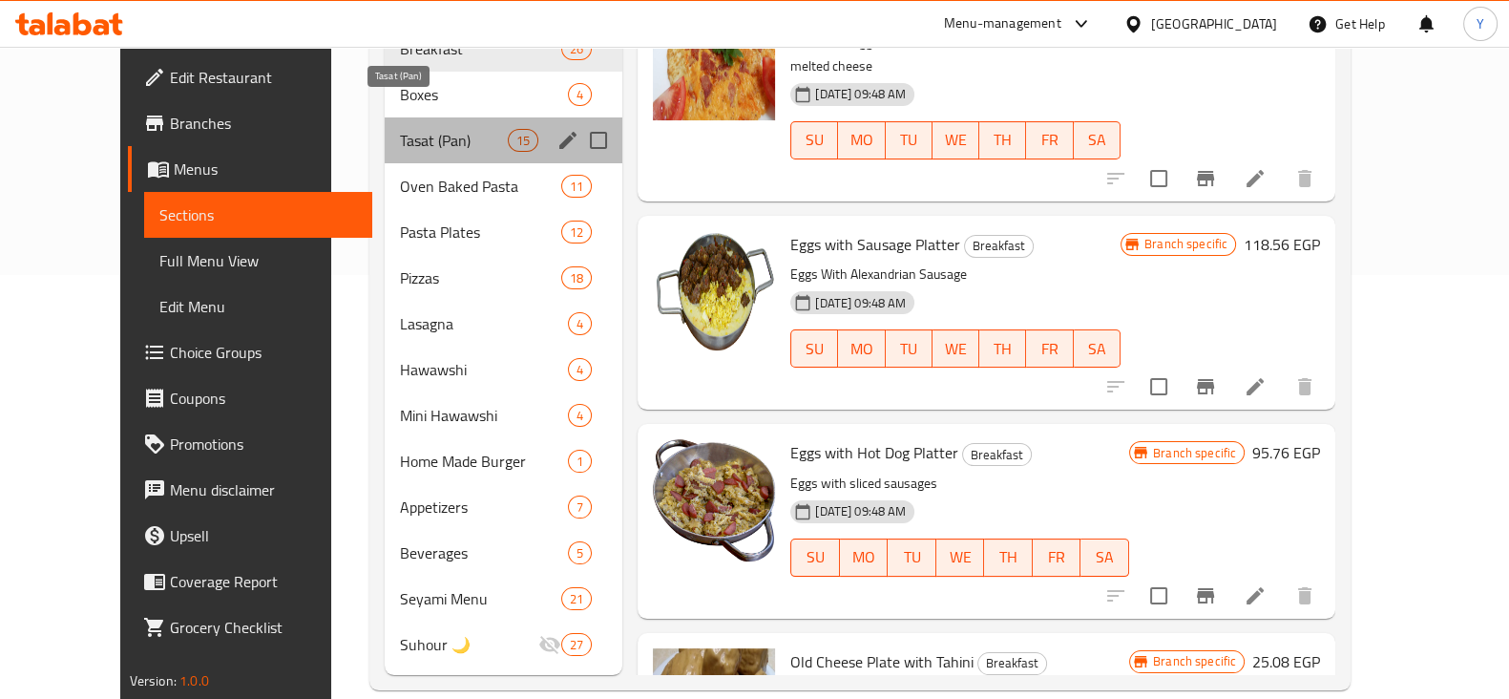
click at [400, 129] on span "Tasat (Pan)" at bounding box center [454, 140] width 108 height 23
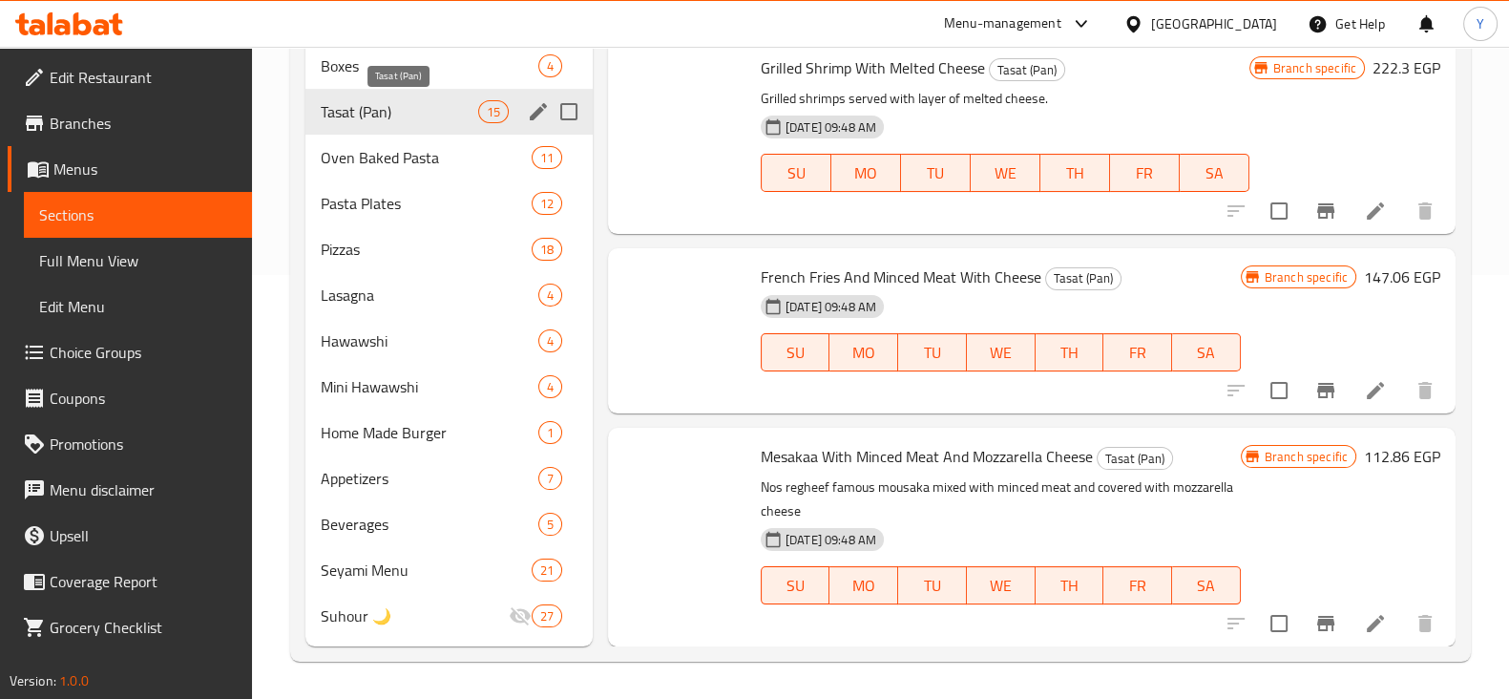
scroll to position [2433, 0]
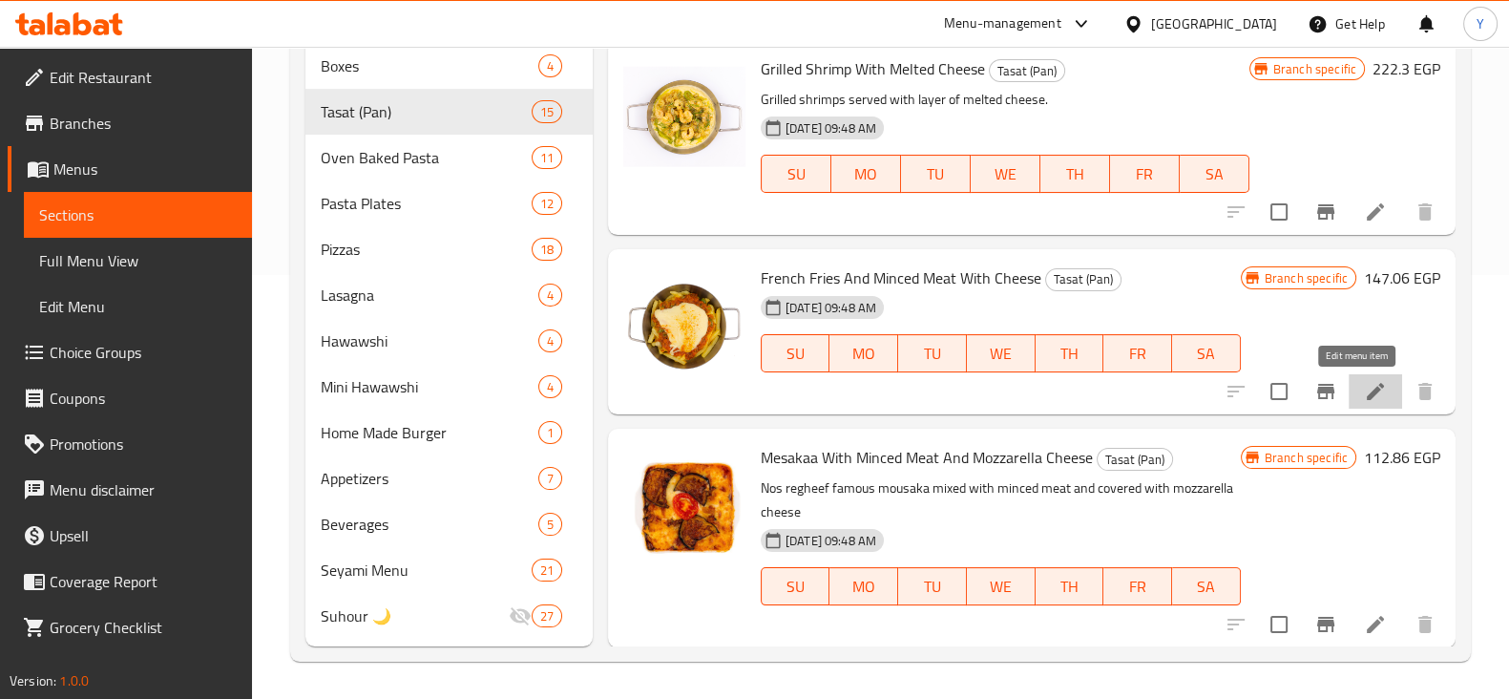
click at [1364, 386] on icon at bounding box center [1375, 391] width 23 height 23
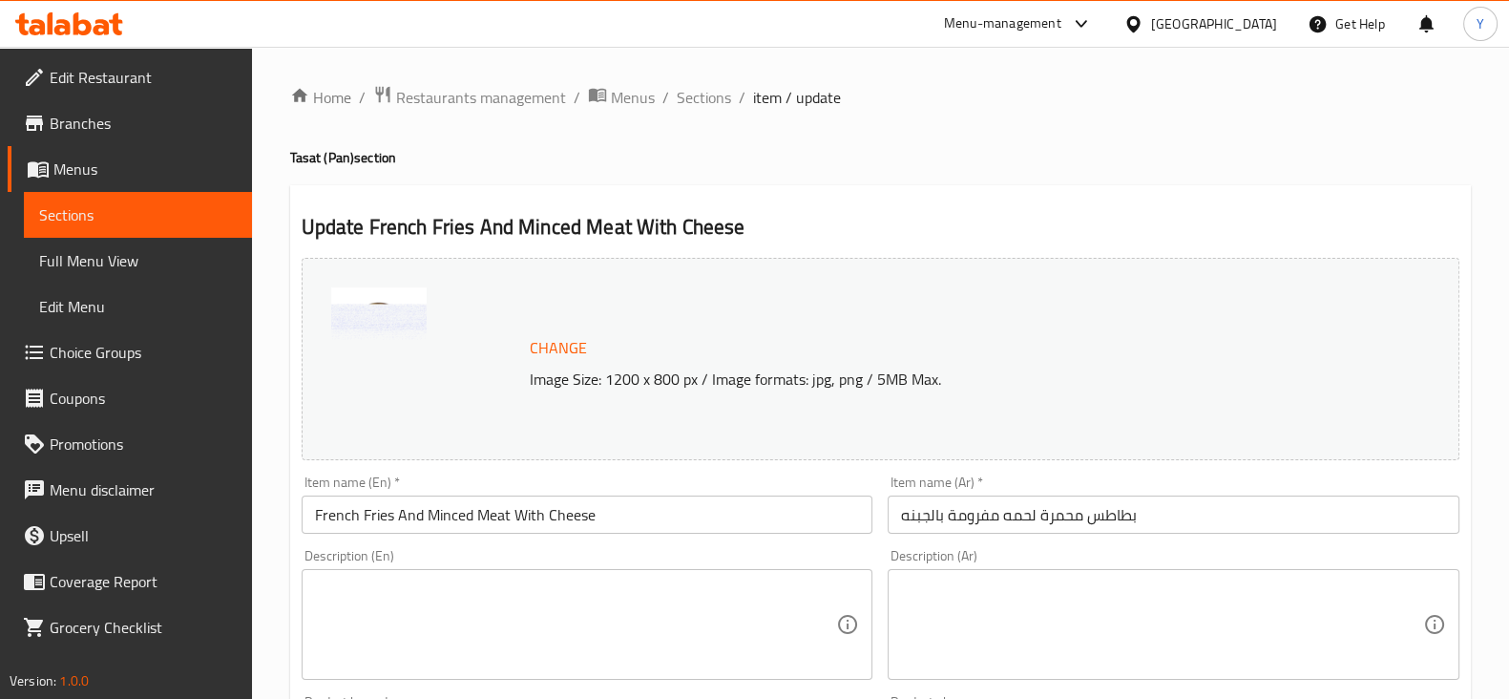
scroll to position [611, 0]
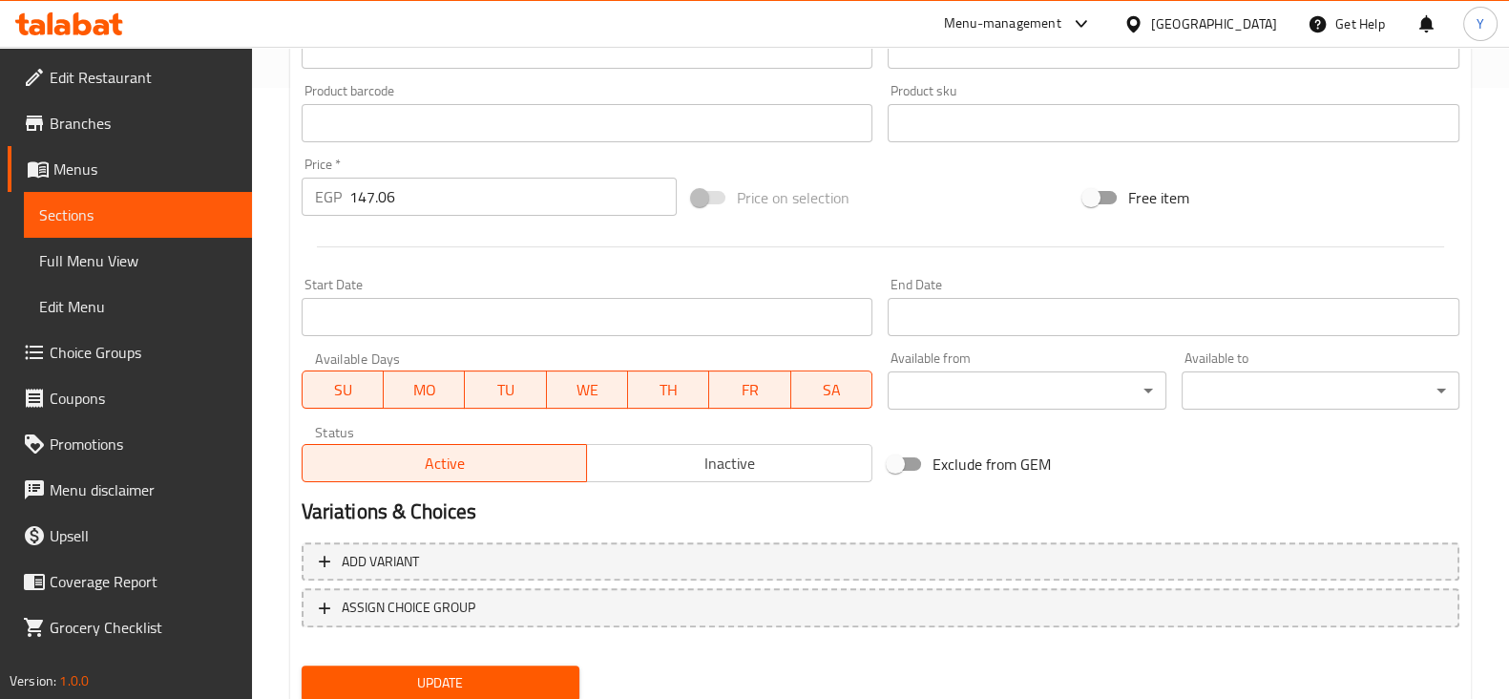
drag, startPoint x: 1507, startPoint y: 121, endPoint x: 1526, endPoint y: 91, distance: 36.0
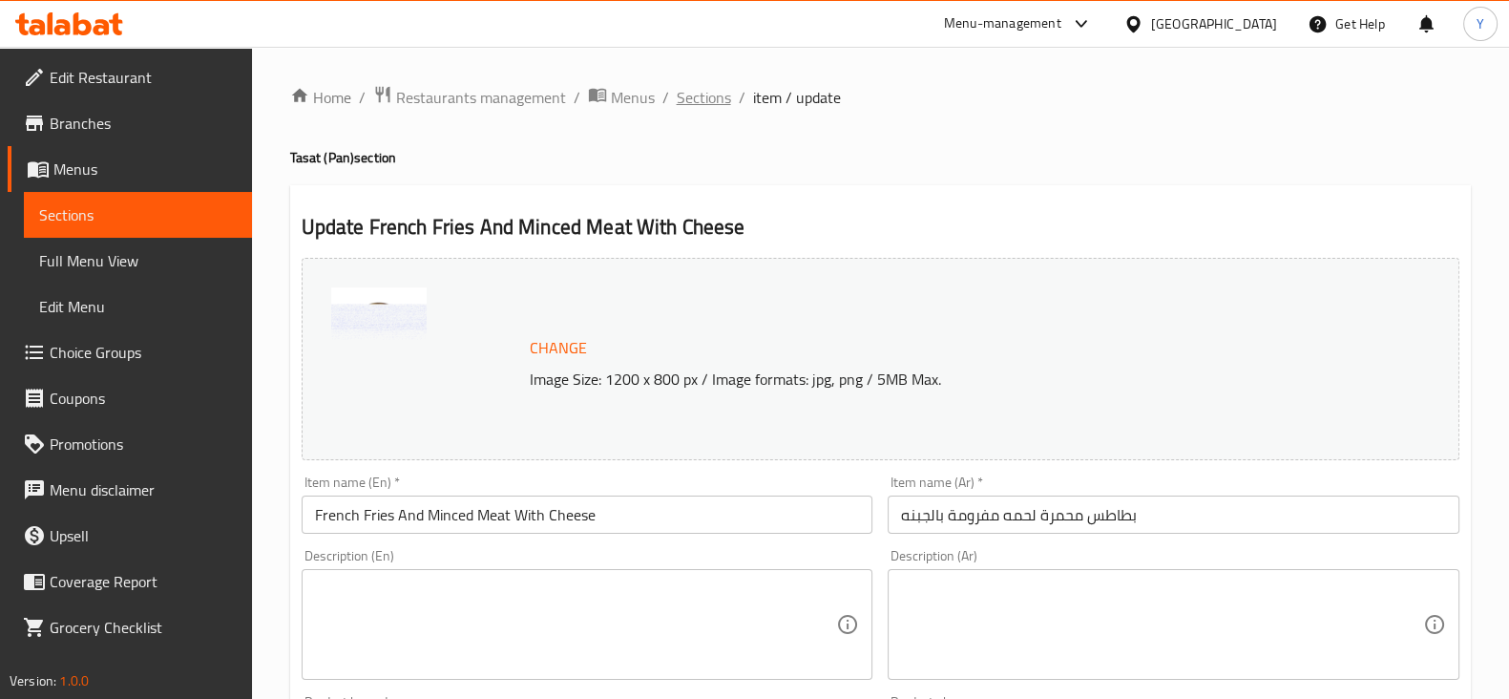
click at [710, 97] on span "Sections" at bounding box center [704, 97] width 54 height 23
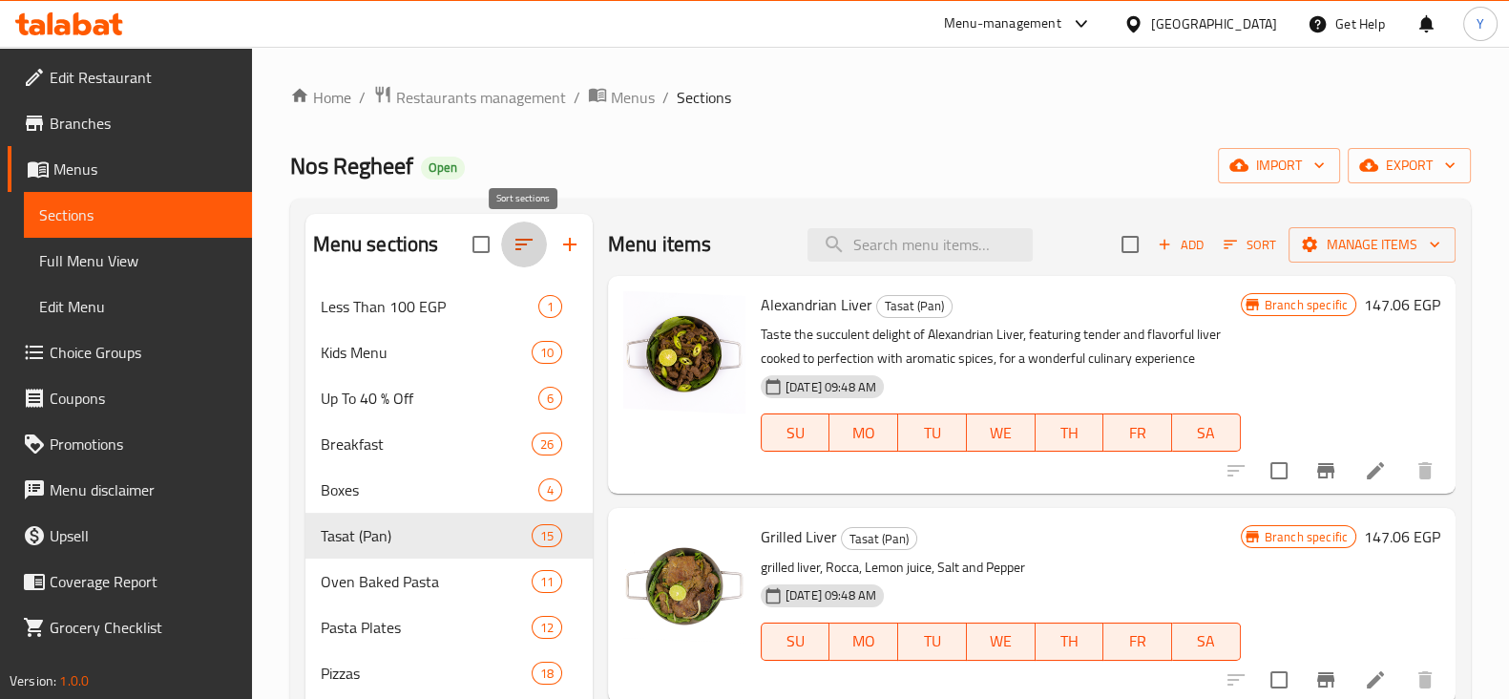
click at [535, 240] on button "button" at bounding box center [524, 244] width 46 height 46
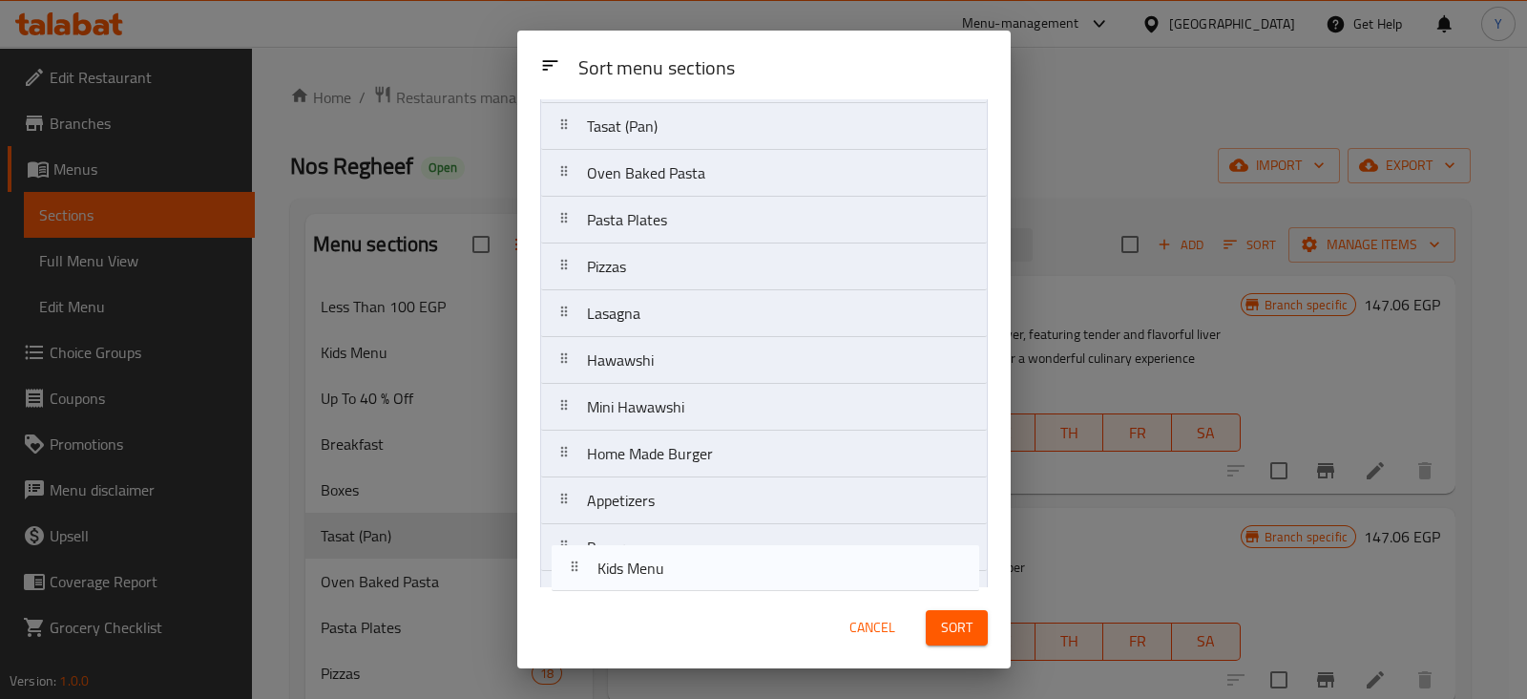
scroll to position [367, 0]
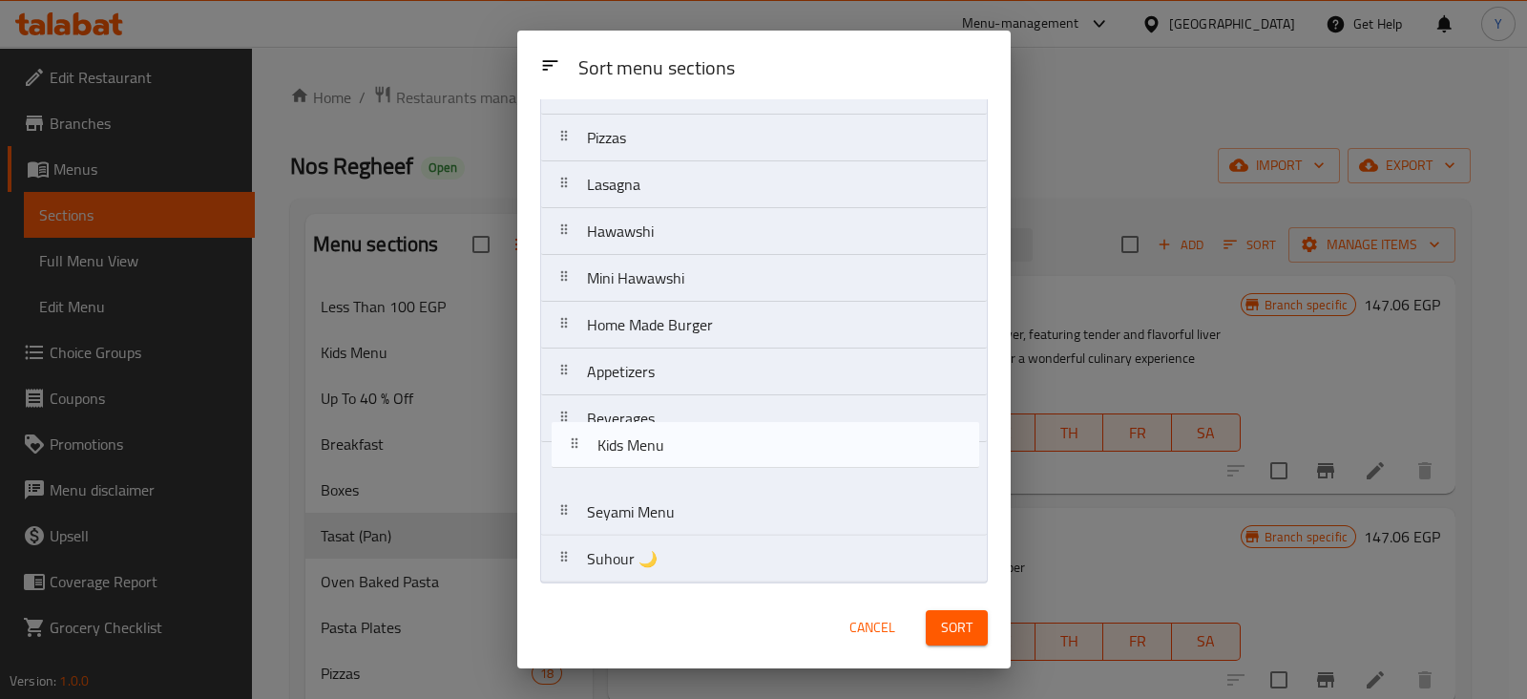
drag, startPoint x: 650, startPoint y: 230, endPoint x: 660, endPoint y: 463, distance: 233.1
click at [660, 463] on nav "Less Than 100 EGP Kids Menu Up To 40 % Off Breakfast Boxes Tasat (Pan) Oven Bak…" at bounding box center [764, 184] width 448 height 797
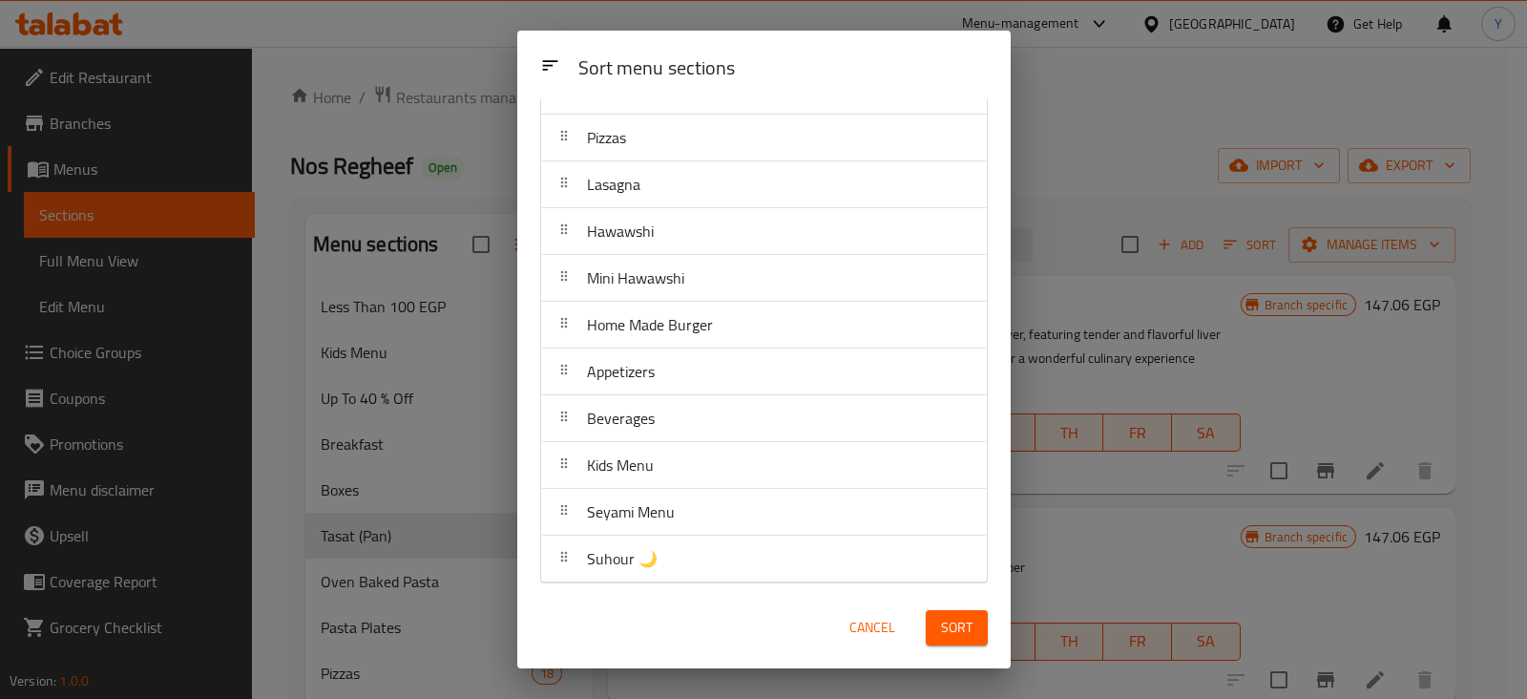
click at [957, 645] on div "Sort" at bounding box center [956, 627] width 85 height 58
click at [963, 618] on span "Sort" at bounding box center [956, 628] width 31 height 24
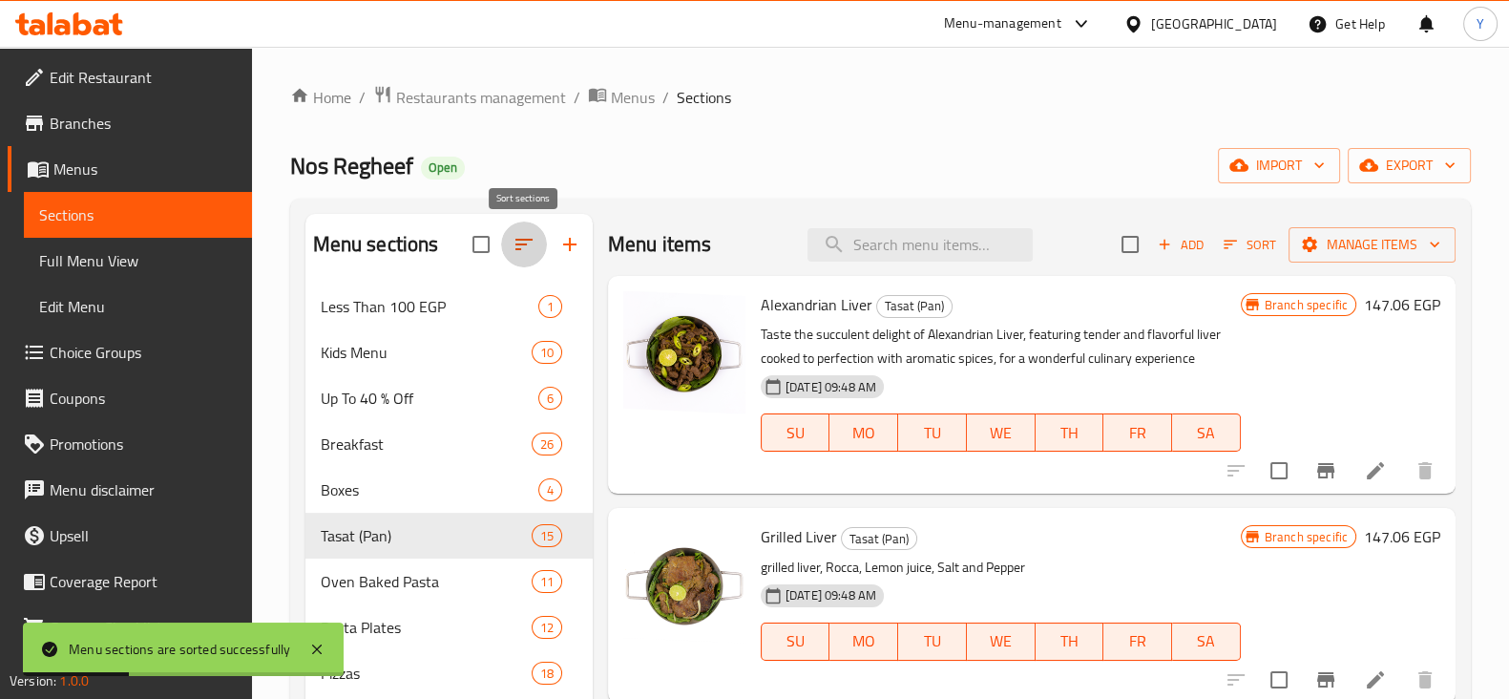
click at [514, 245] on icon "button" at bounding box center [524, 244] width 23 height 23
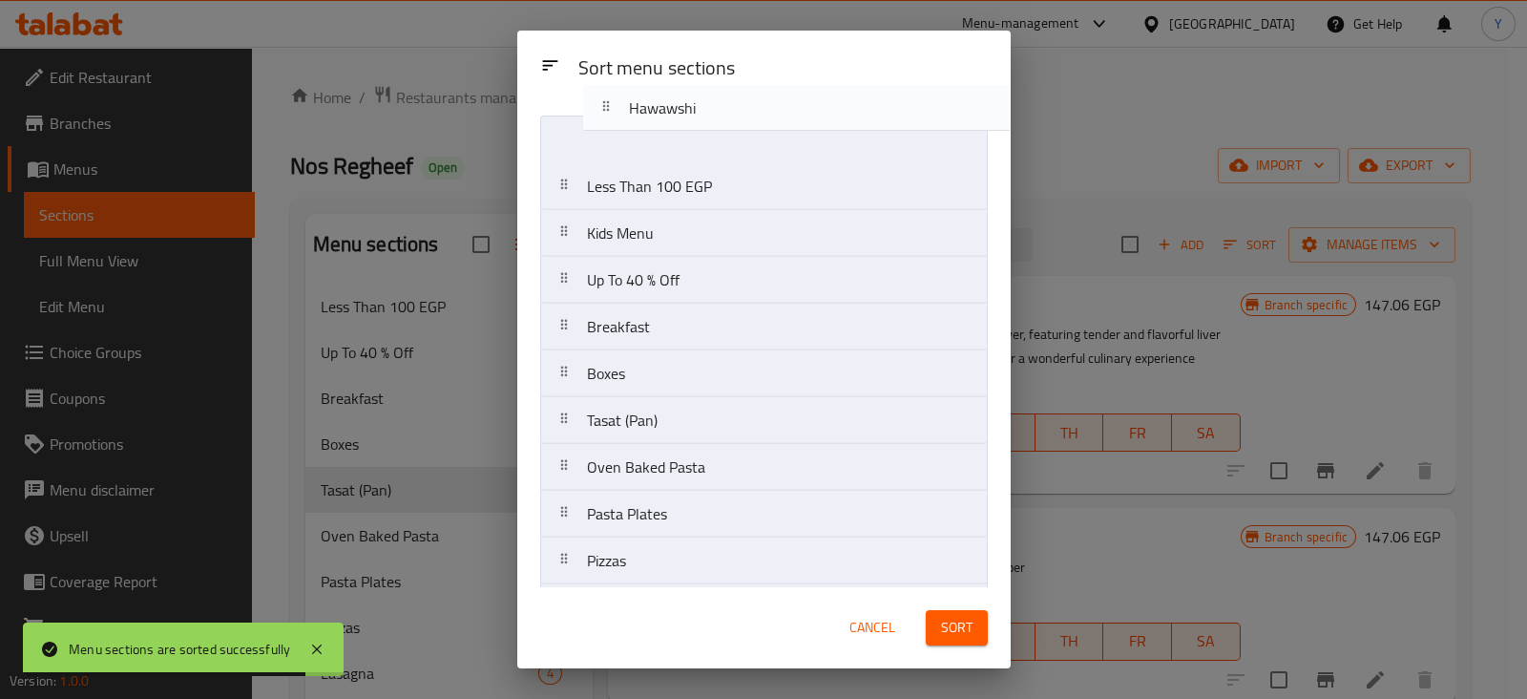
scroll to position [0, 0]
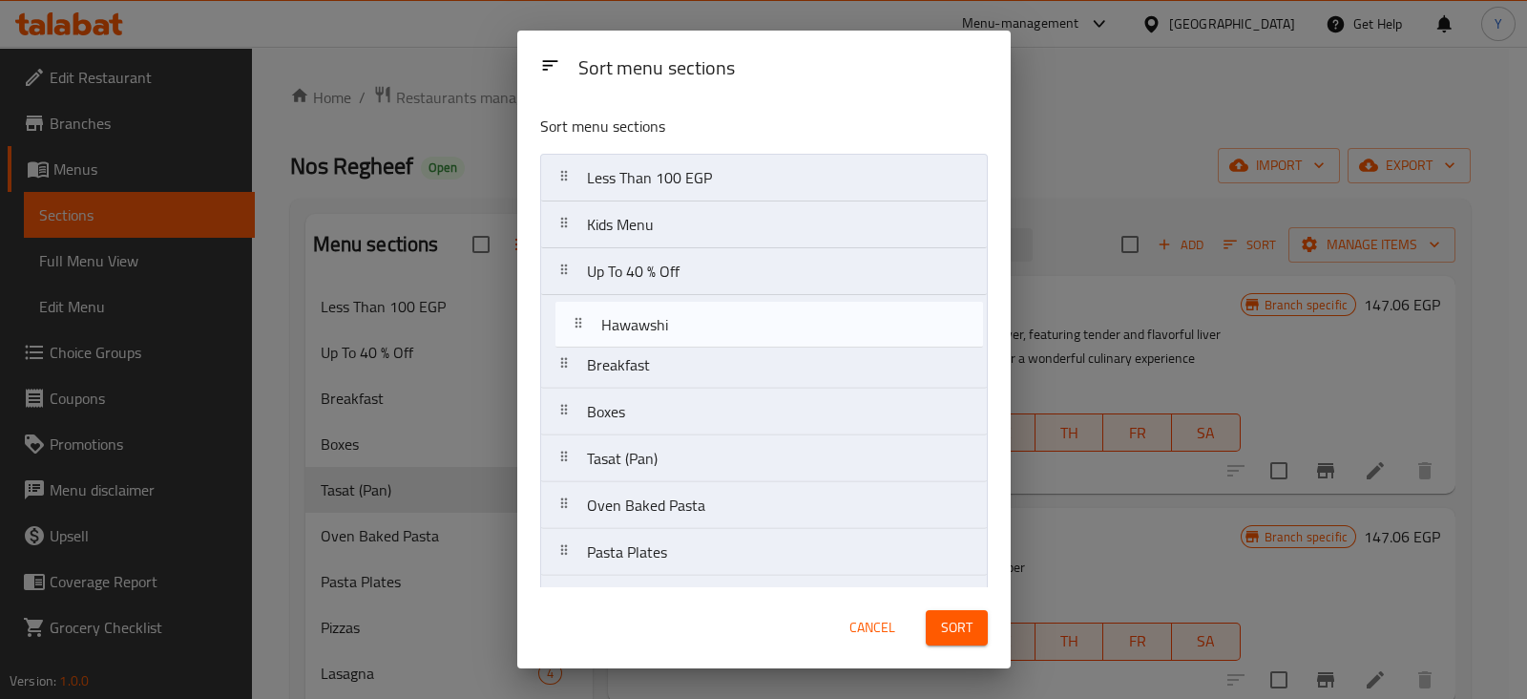
drag, startPoint x: 677, startPoint y: 324, endPoint x: 692, endPoint y: 322, distance: 15.4
click at [692, 322] on nav "Less Than 100 EGP Kids Menu Up To 40 % Off Breakfast Boxes Tasat (Pan) Oven Bak…" at bounding box center [764, 552] width 448 height 797
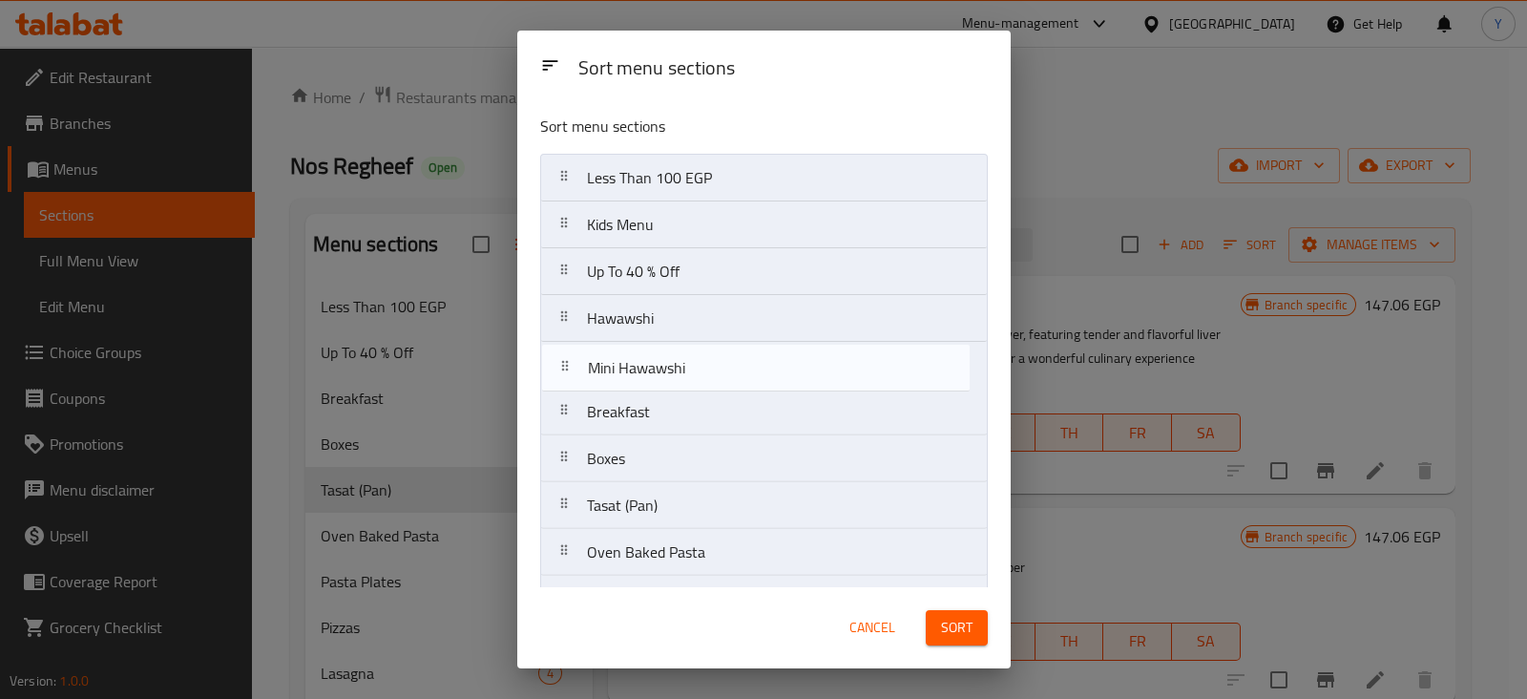
drag, startPoint x: 639, startPoint y: 334, endPoint x: 640, endPoint y: 374, distance: 40.1
click at [640, 374] on nav "Less Than 100 EGP Kids Menu Up To 40 % Off Hawawshi Breakfast Boxes Tasat (Pan)…" at bounding box center [764, 552] width 448 height 797
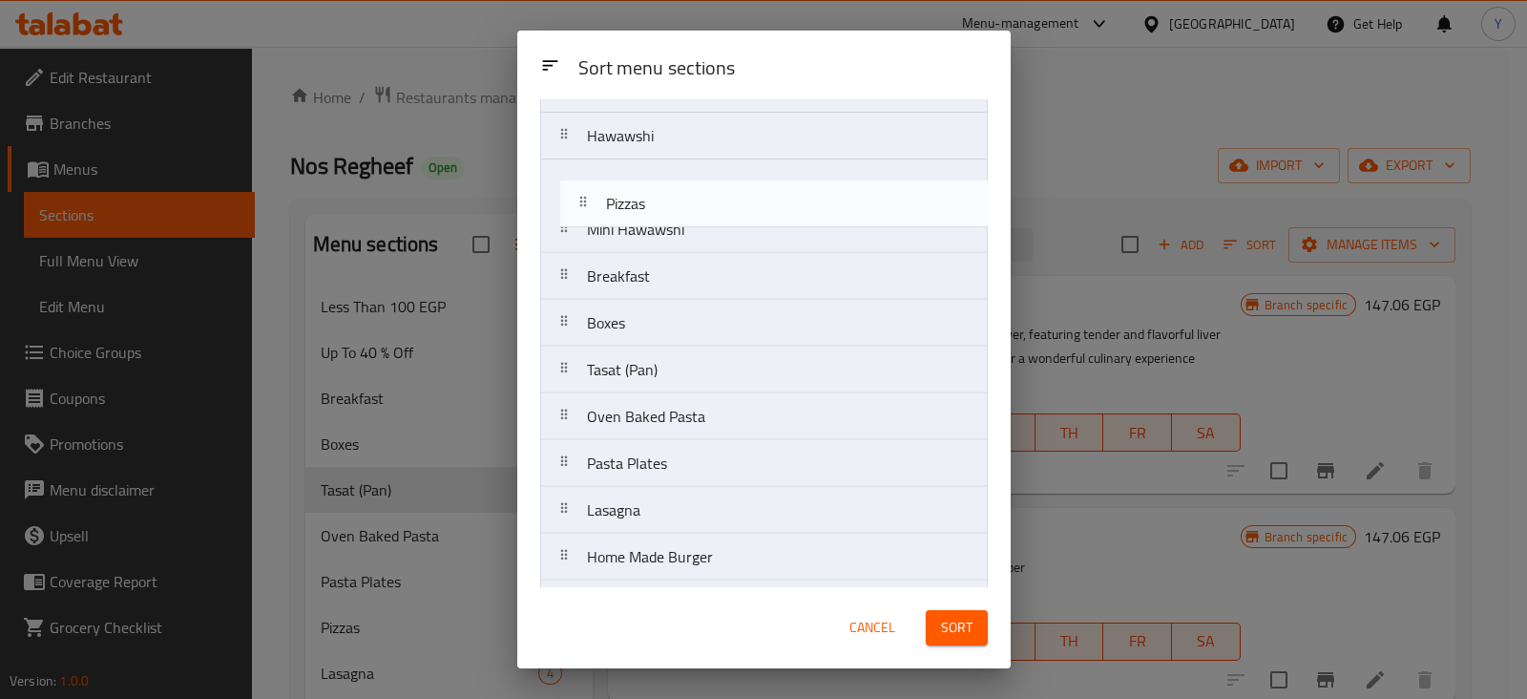
scroll to position [172, 0]
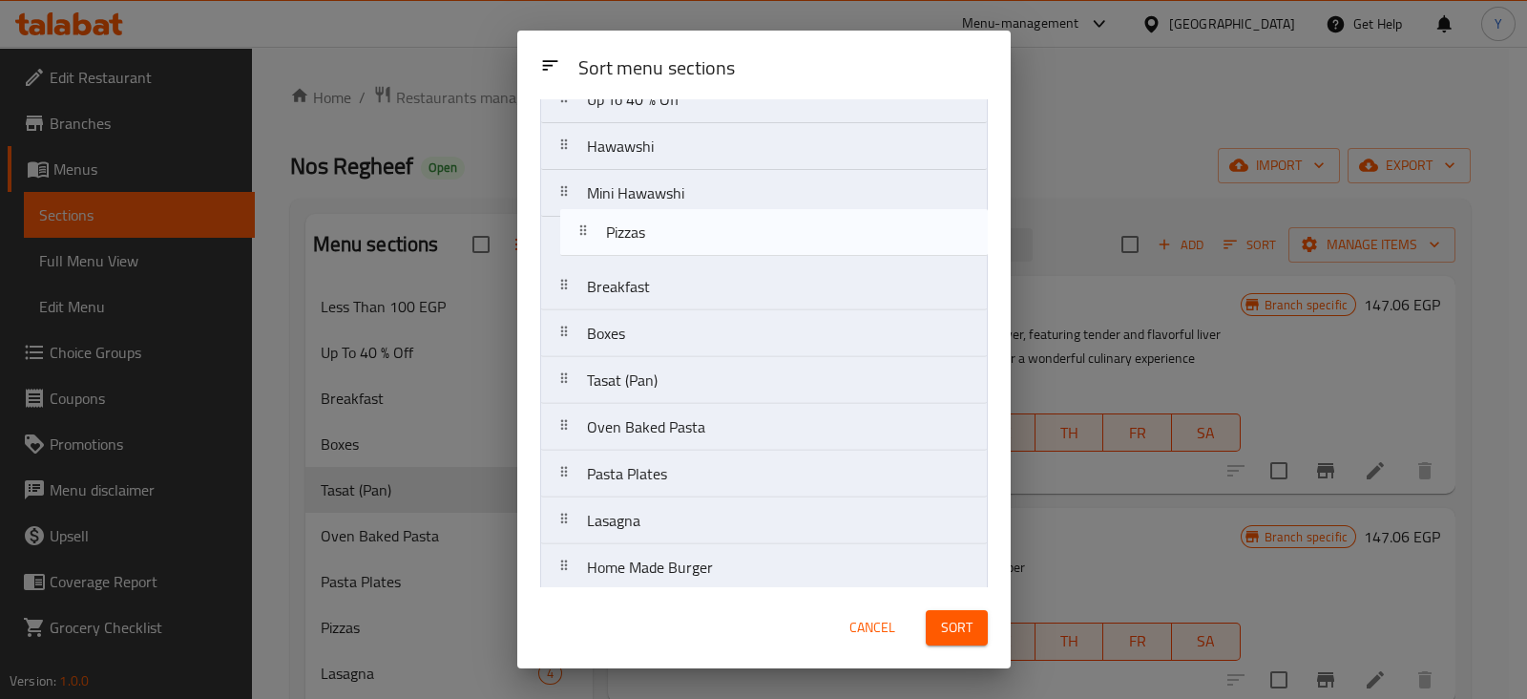
drag, startPoint x: 605, startPoint y: 441, endPoint x: 624, endPoint y: 231, distance: 210.8
click at [624, 231] on nav "Less Than 100 EGP Kids Menu Up To 40 % Off Hawawshi Mini Hawawshi Breakfast Box…" at bounding box center [764, 380] width 448 height 797
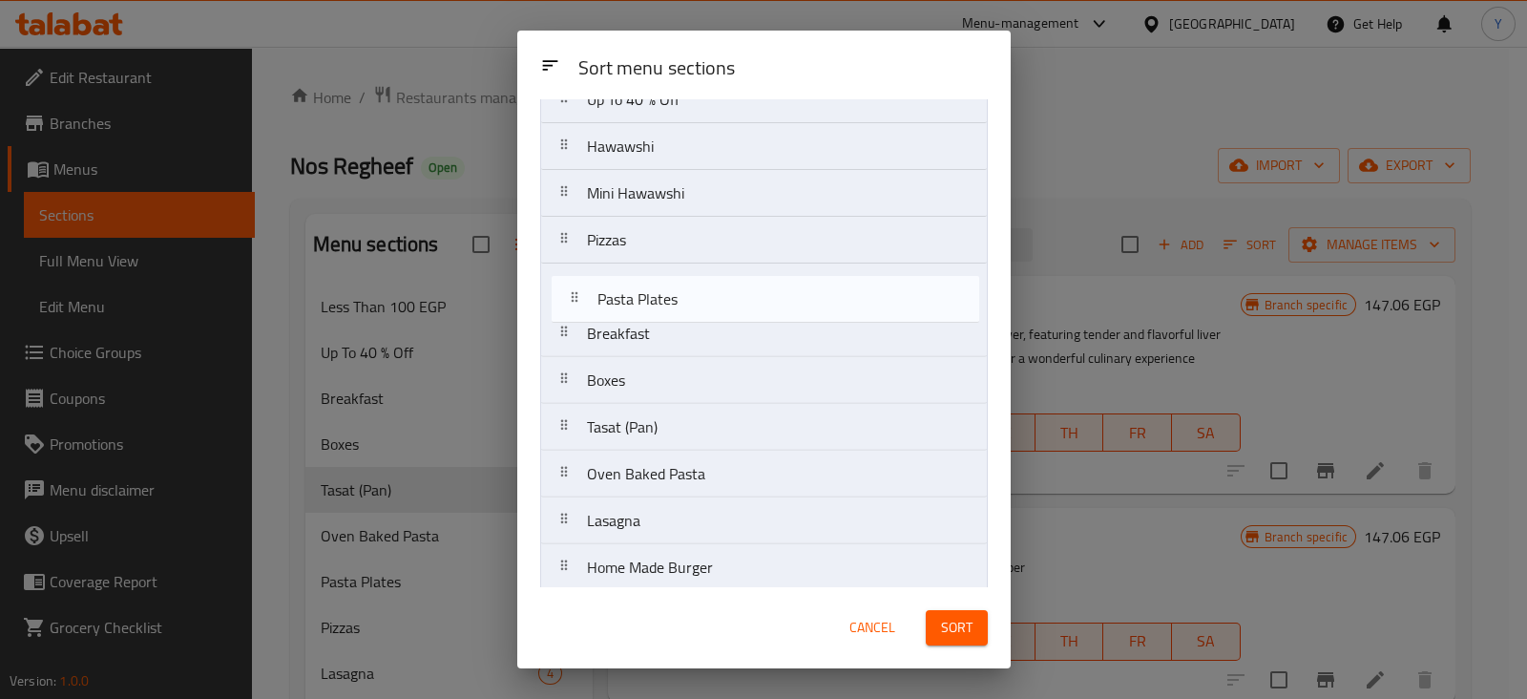
drag, startPoint x: 604, startPoint y: 477, endPoint x: 613, endPoint y: 292, distance: 185.4
click at [613, 292] on nav "Less Than 100 EGP Kids Menu Up To 40 % Off Hawawshi Mini Hawawshi Pizzas Breakf…" at bounding box center [764, 380] width 448 height 797
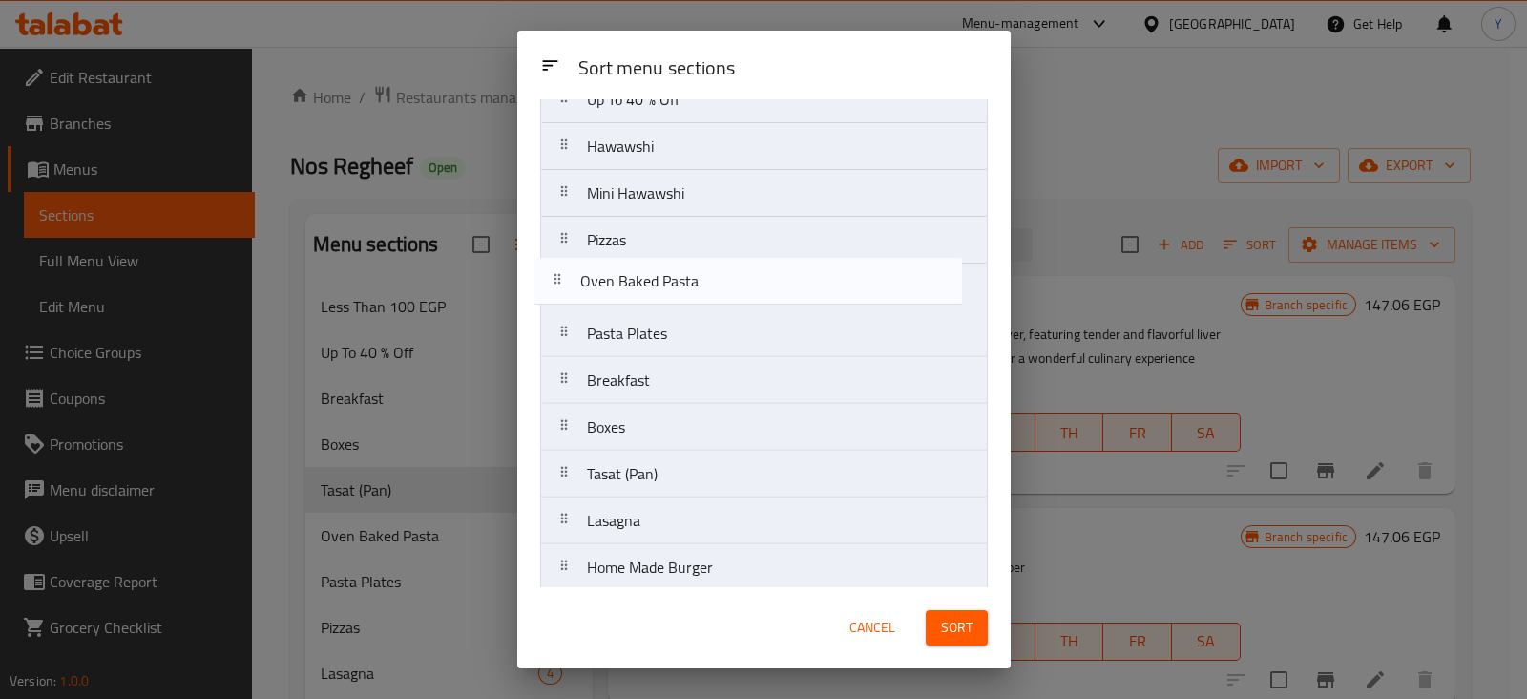
drag, startPoint x: 647, startPoint y: 474, endPoint x: 635, endPoint y: 280, distance: 195.1
click at [635, 280] on nav "Less Than 100 EGP Kids Menu Up To 40 % Off Hawawshi Mini Hawawshi Pizzas Pasta …" at bounding box center [764, 380] width 448 height 797
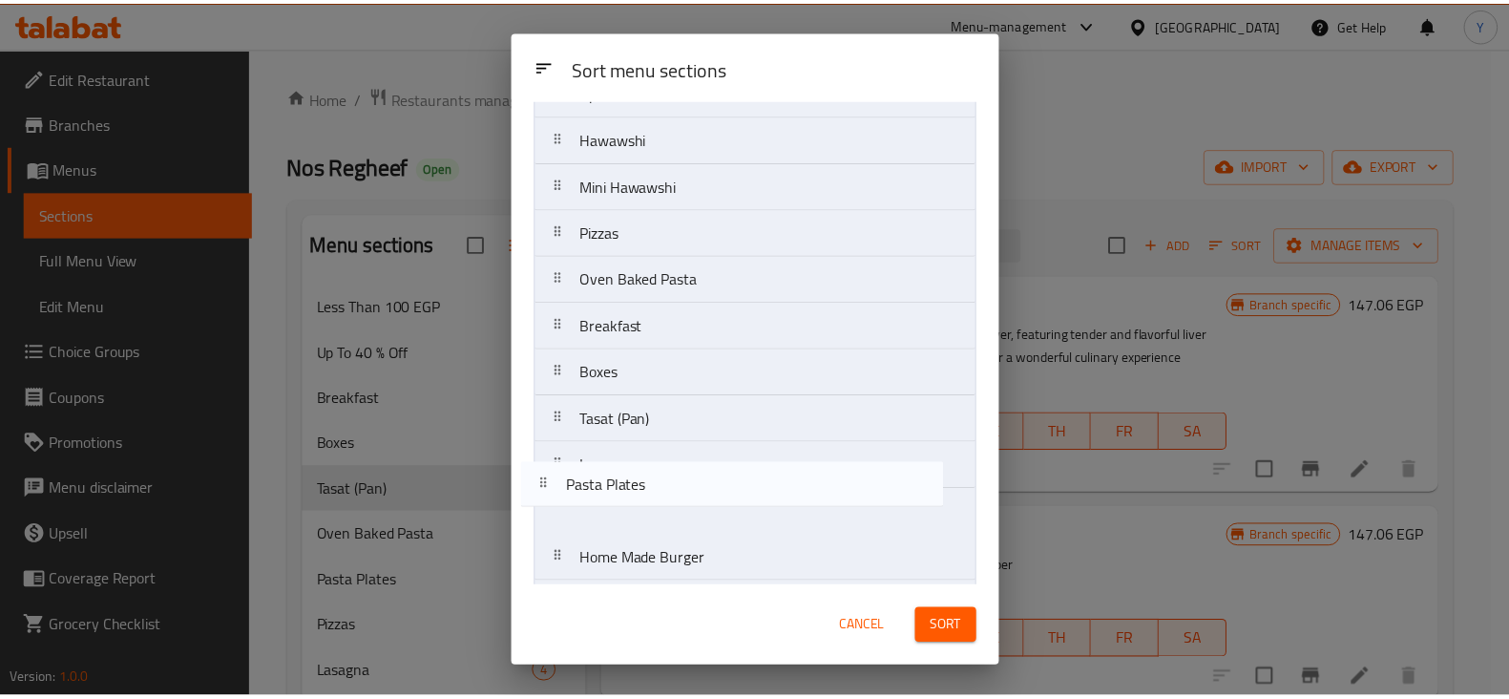
scroll to position [195, 0]
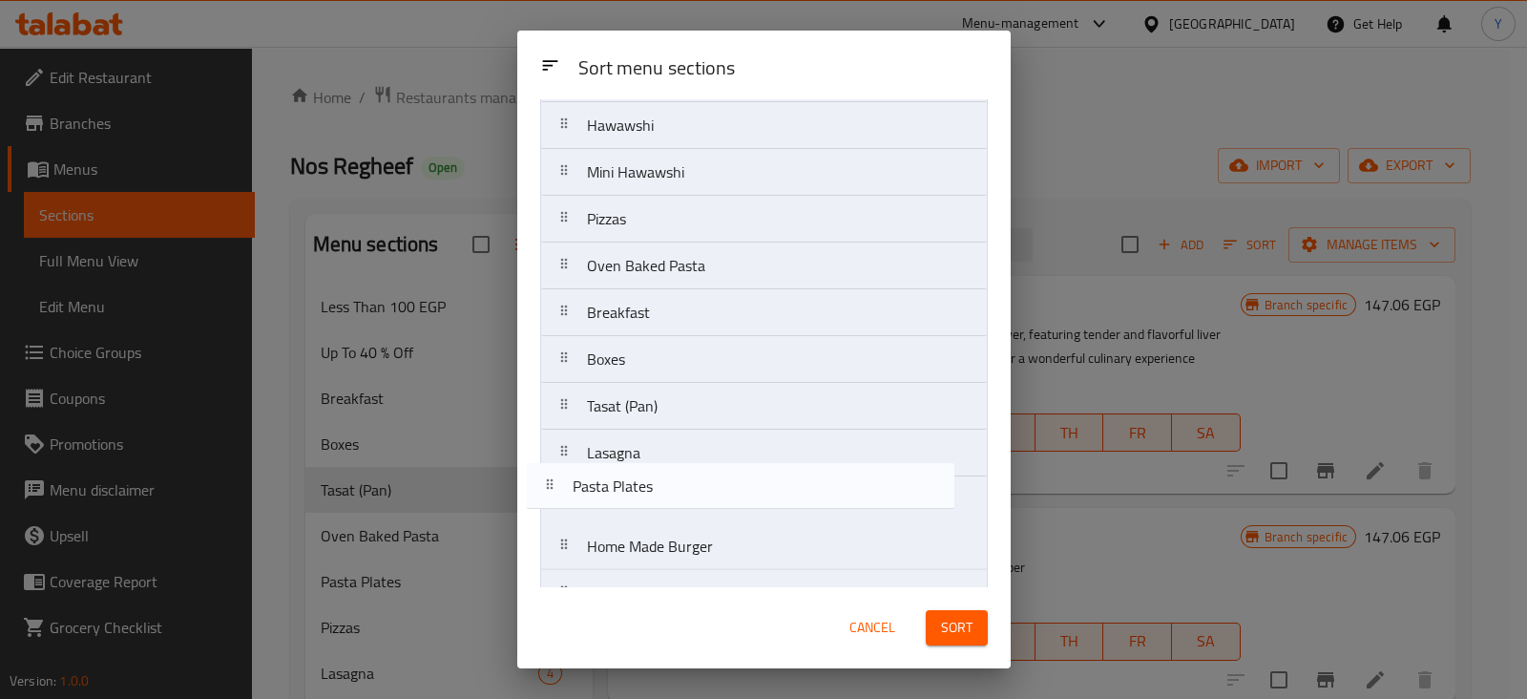
drag, startPoint x: 624, startPoint y: 331, endPoint x: 609, endPoint y: 490, distance: 159.2
click at [609, 490] on nav "Less Than 100 EGP Kids Menu Up To 40 % Off Hawawshi Mini Hawawshi Pizzas Oven B…" at bounding box center [764, 359] width 448 height 797
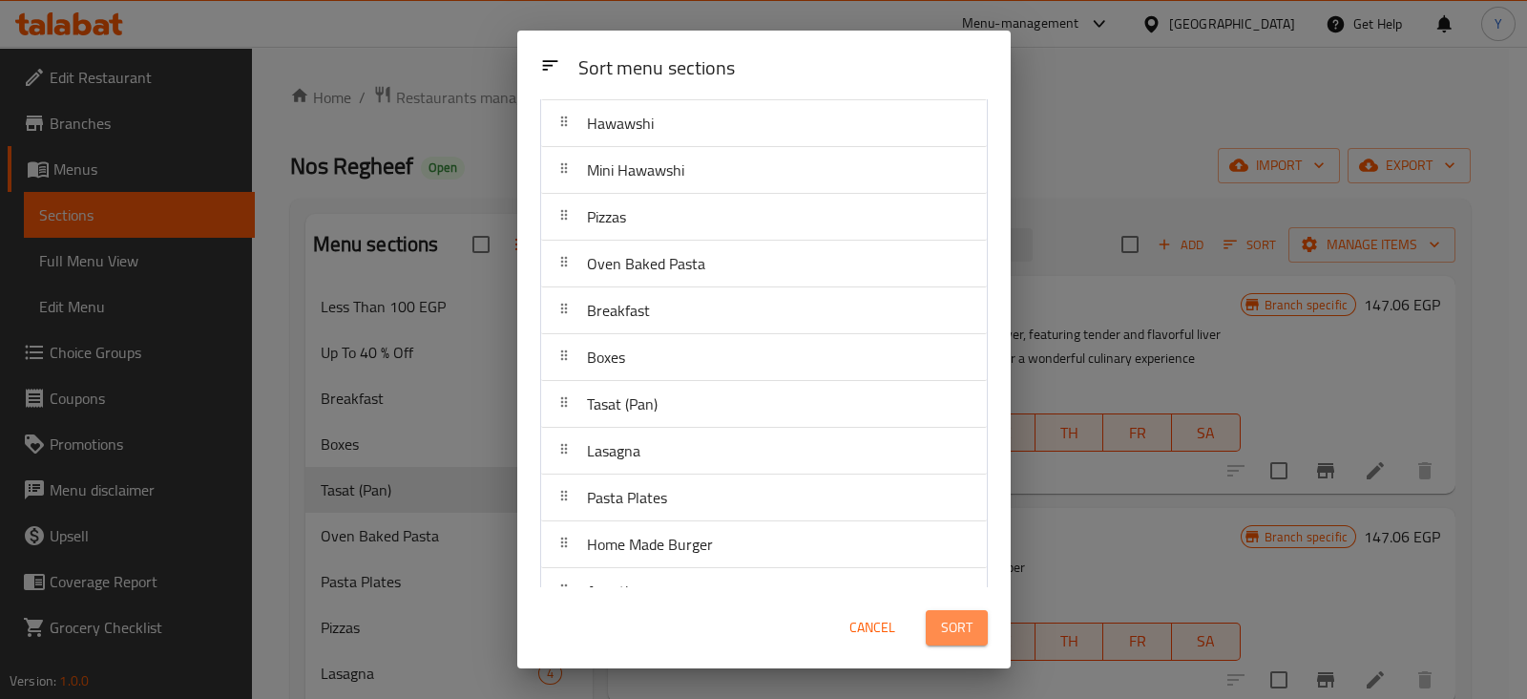
click at [953, 632] on span "Sort" at bounding box center [956, 628] width 31 height 24
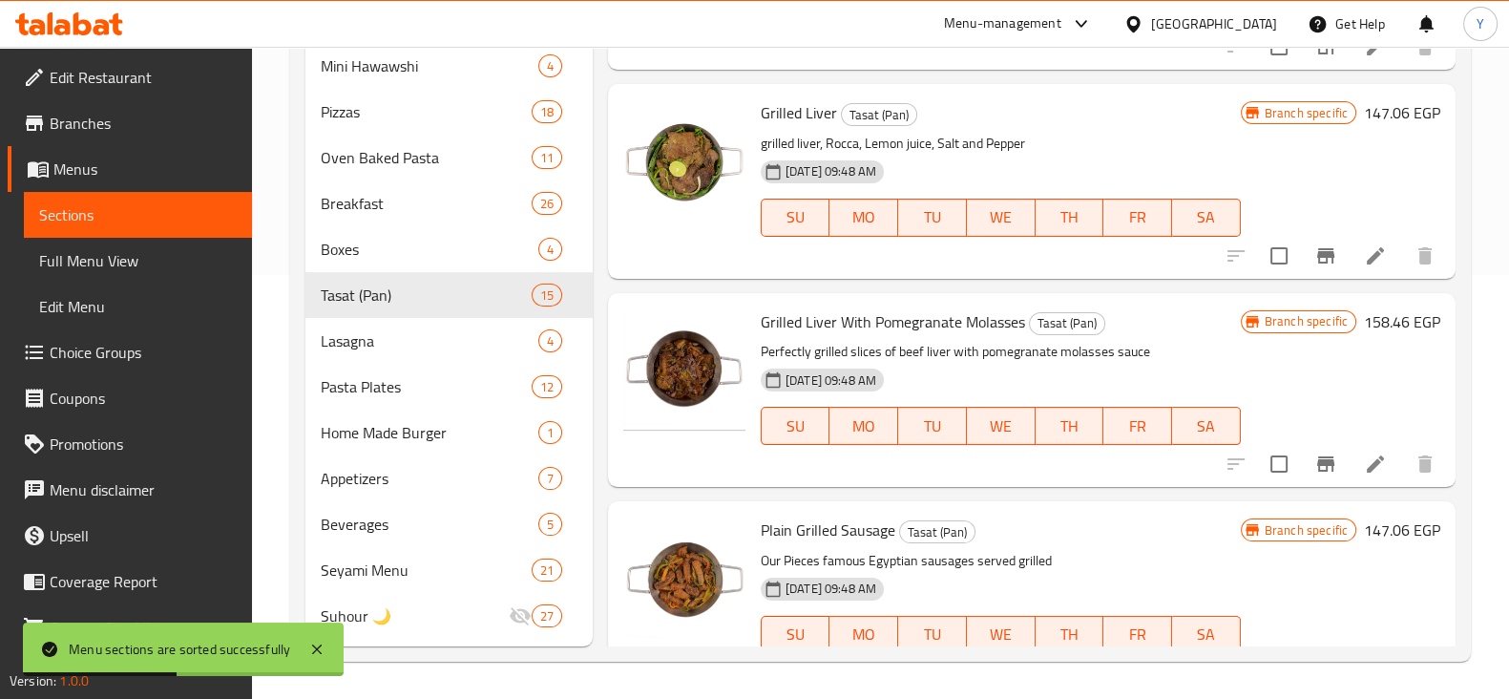
scroll to position [0, 0]
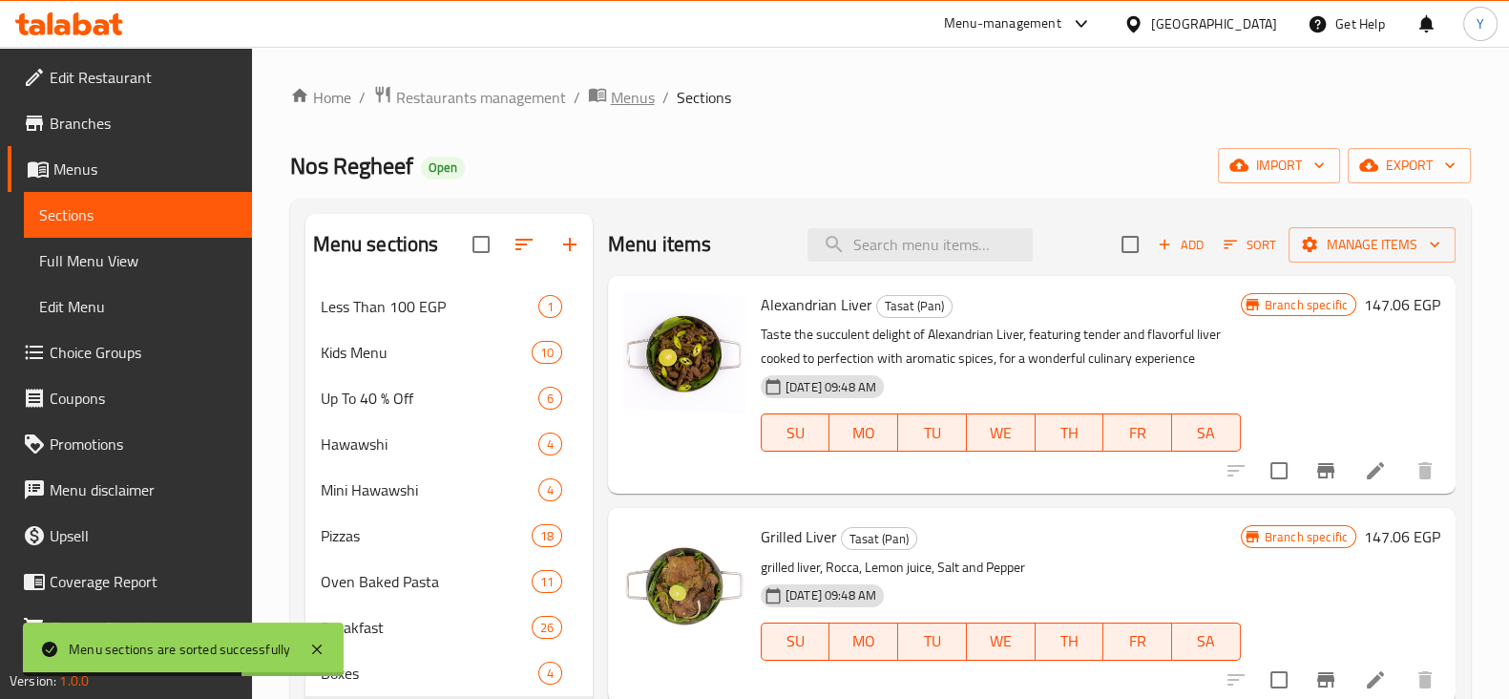
click at [625, 96] on span "Menus" at bounding box center [633, 97] width 44 height 23
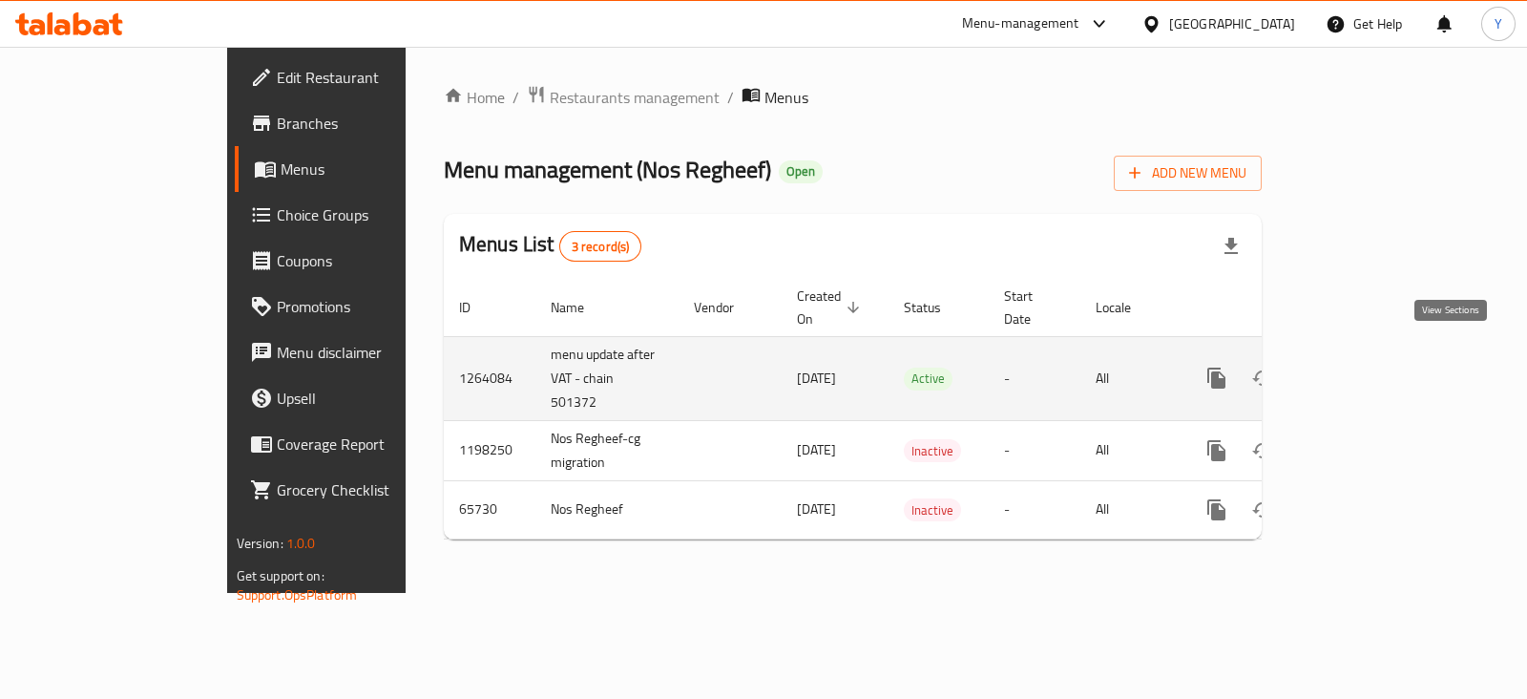
click at [1366, 367] on icon "enhanced table" at bounding box center [1354, 378] width 23 height 23
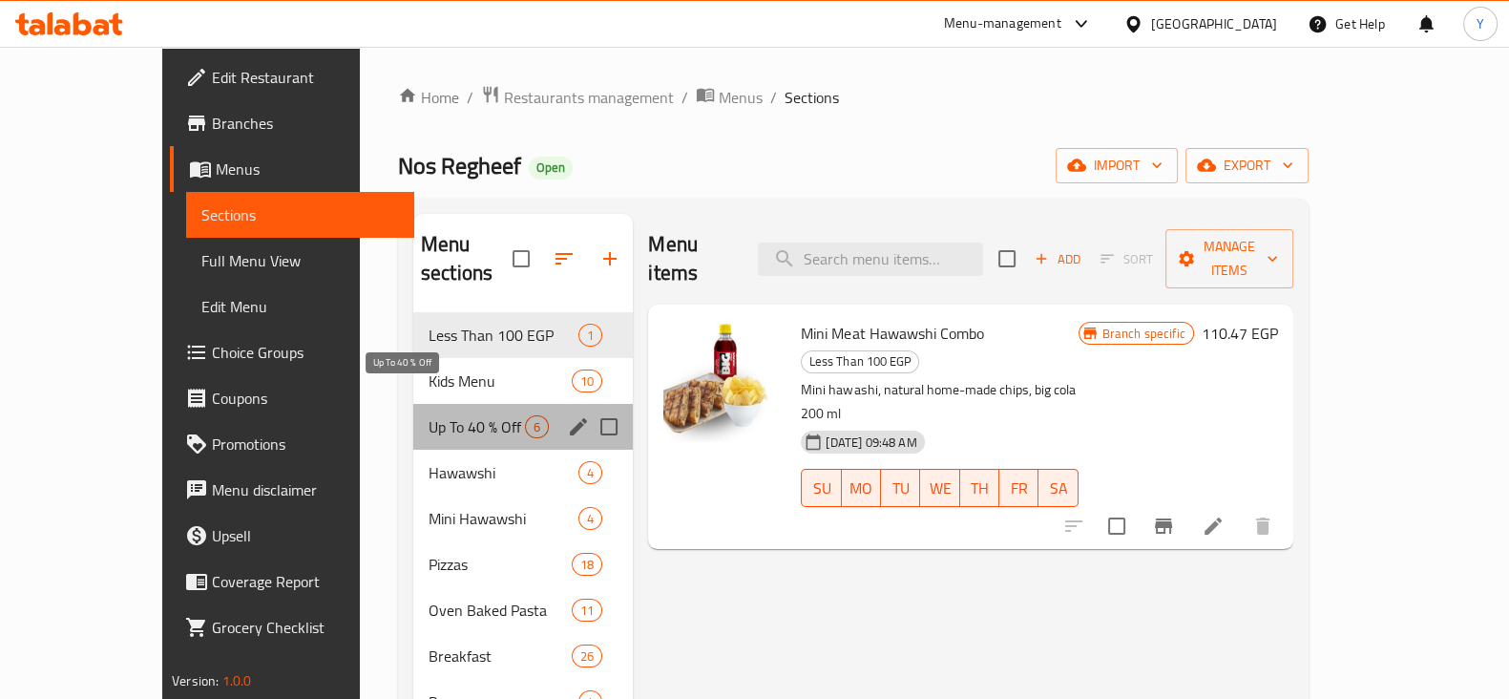
click at [429, 415] on span "Up To 40 % Off" at bounding box center [477, 426] width 96 height 23
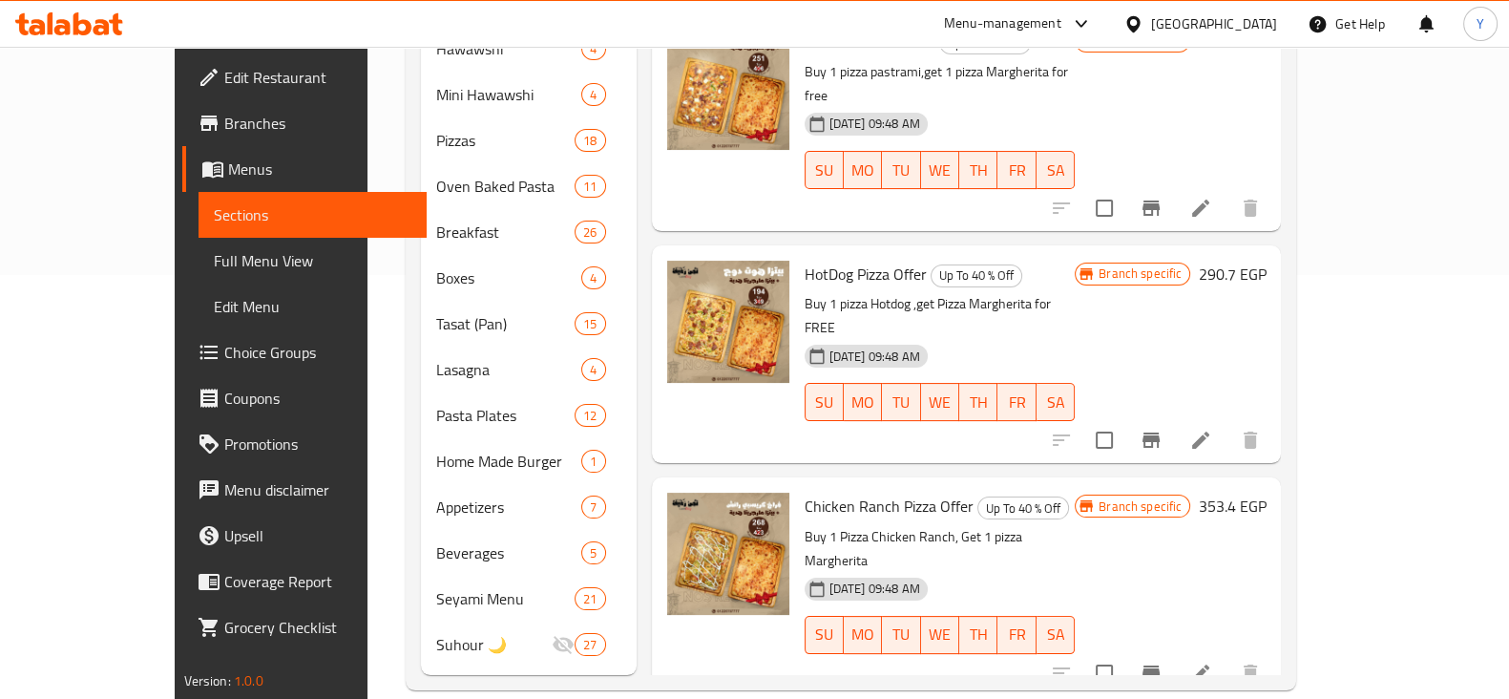
scroll to position [94, 0]
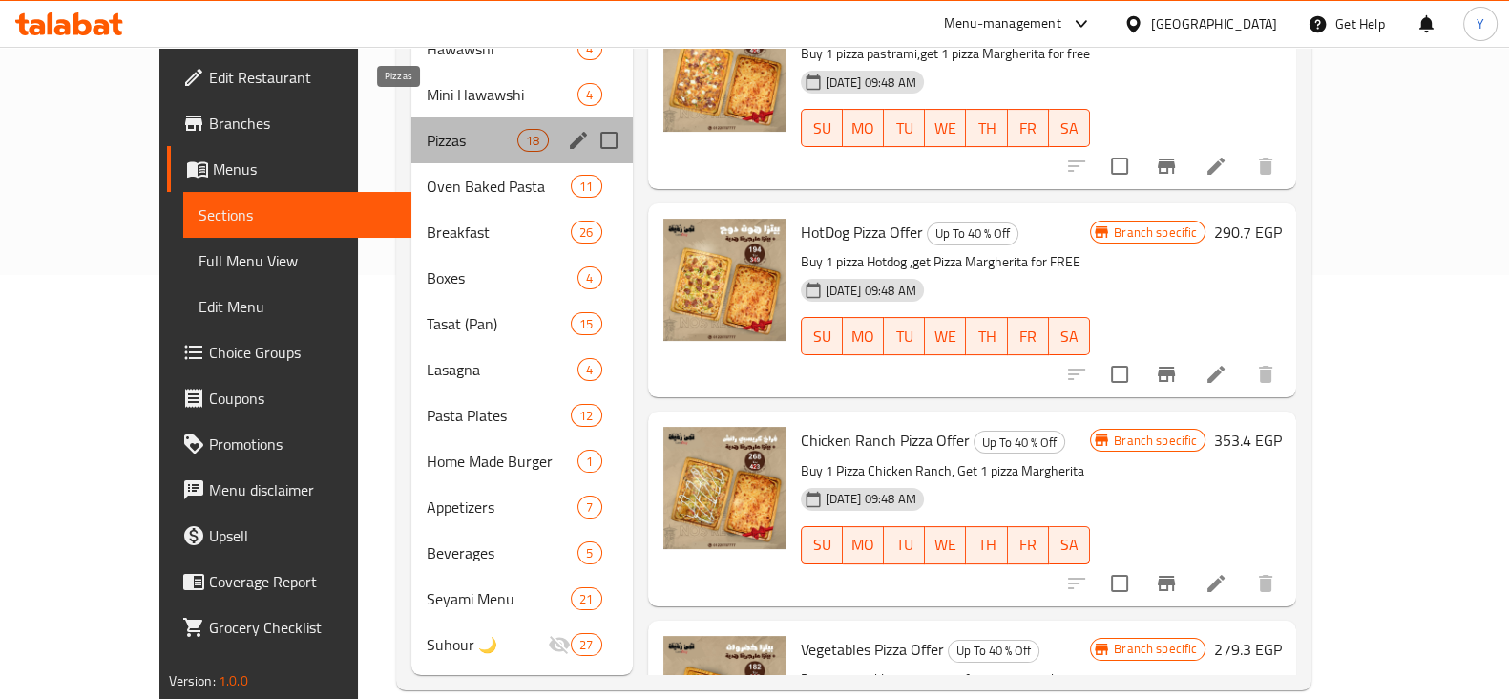
click at [427, 129] on span "Pizzas" at bounding box center [473, 140] width 92 height 23
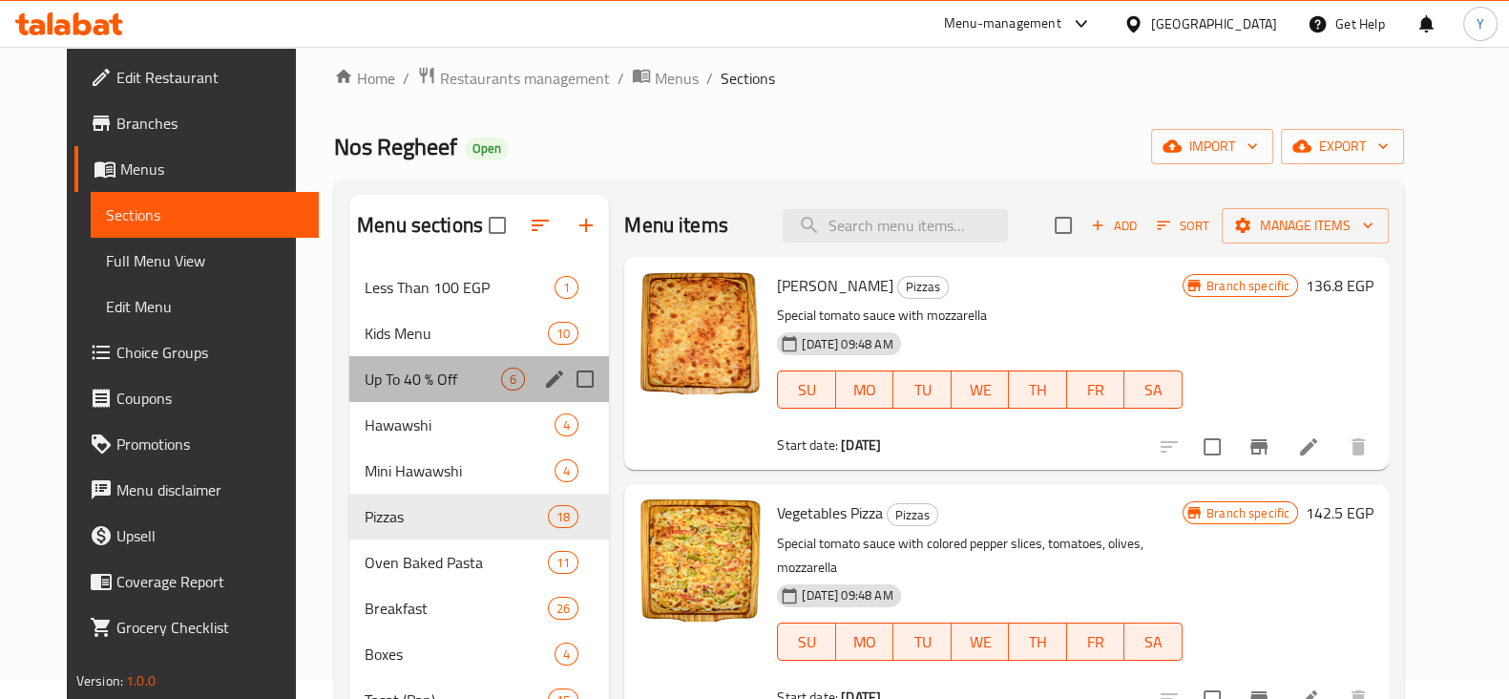
click at [406, 396] on div "Up To 40 % Off 6" at bounding box center [479, 379] width 260 height 46
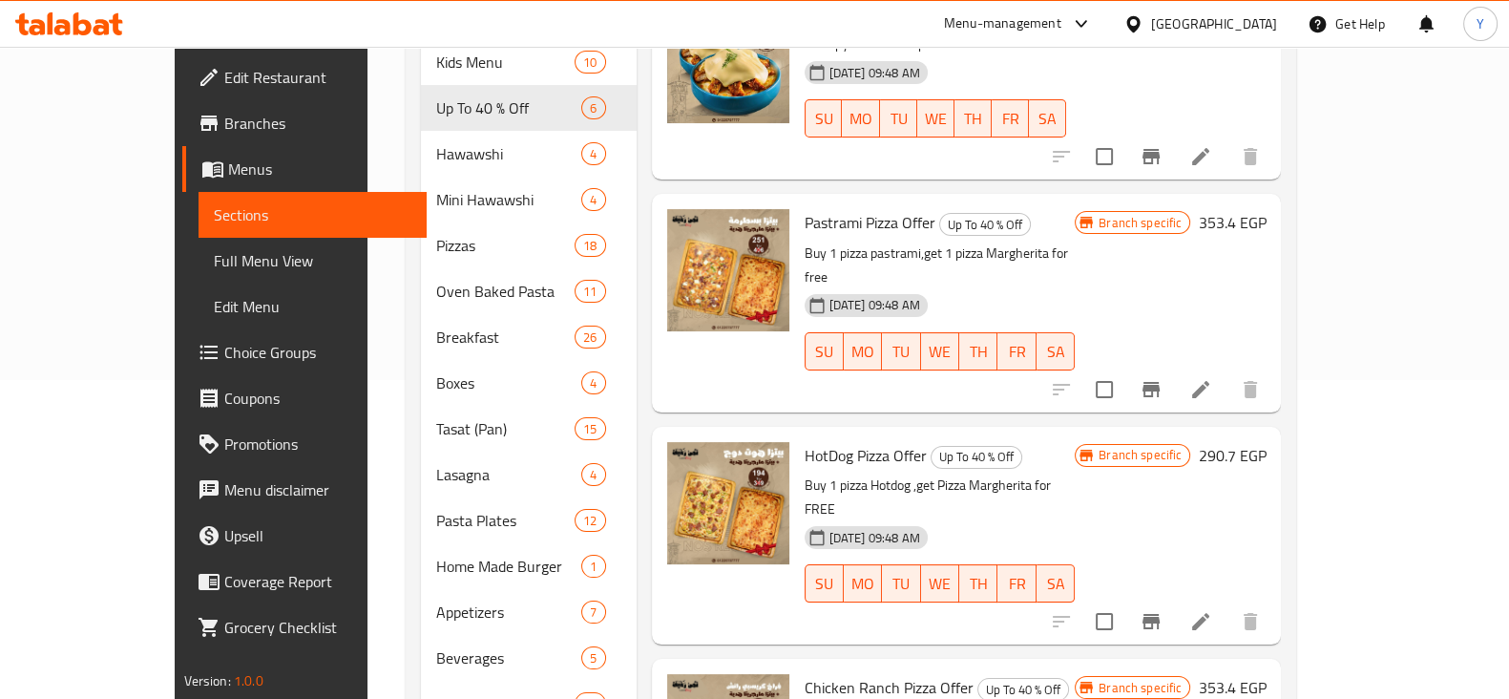
scroll to position [315, 0]
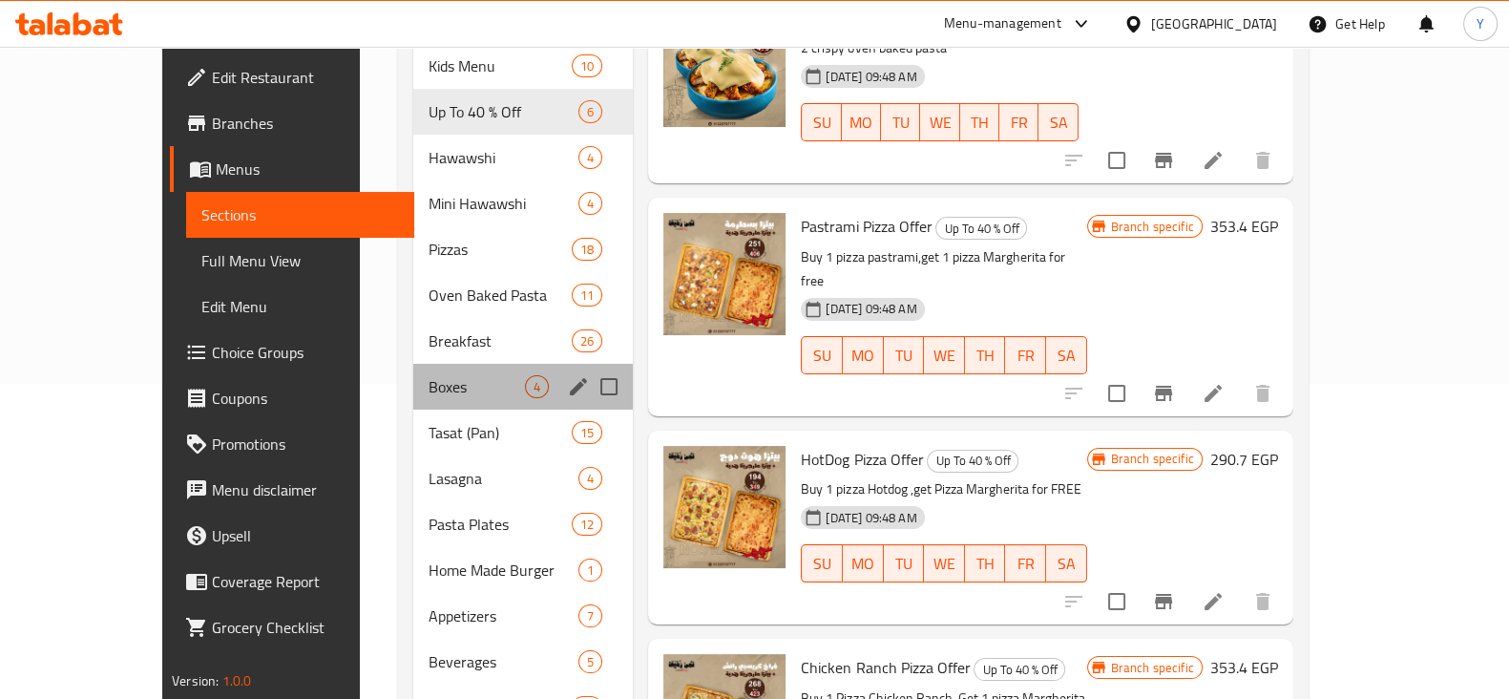
click at [462, 364] on div "Boxes 4" at bounding box center [523, 387] width 220 height 46
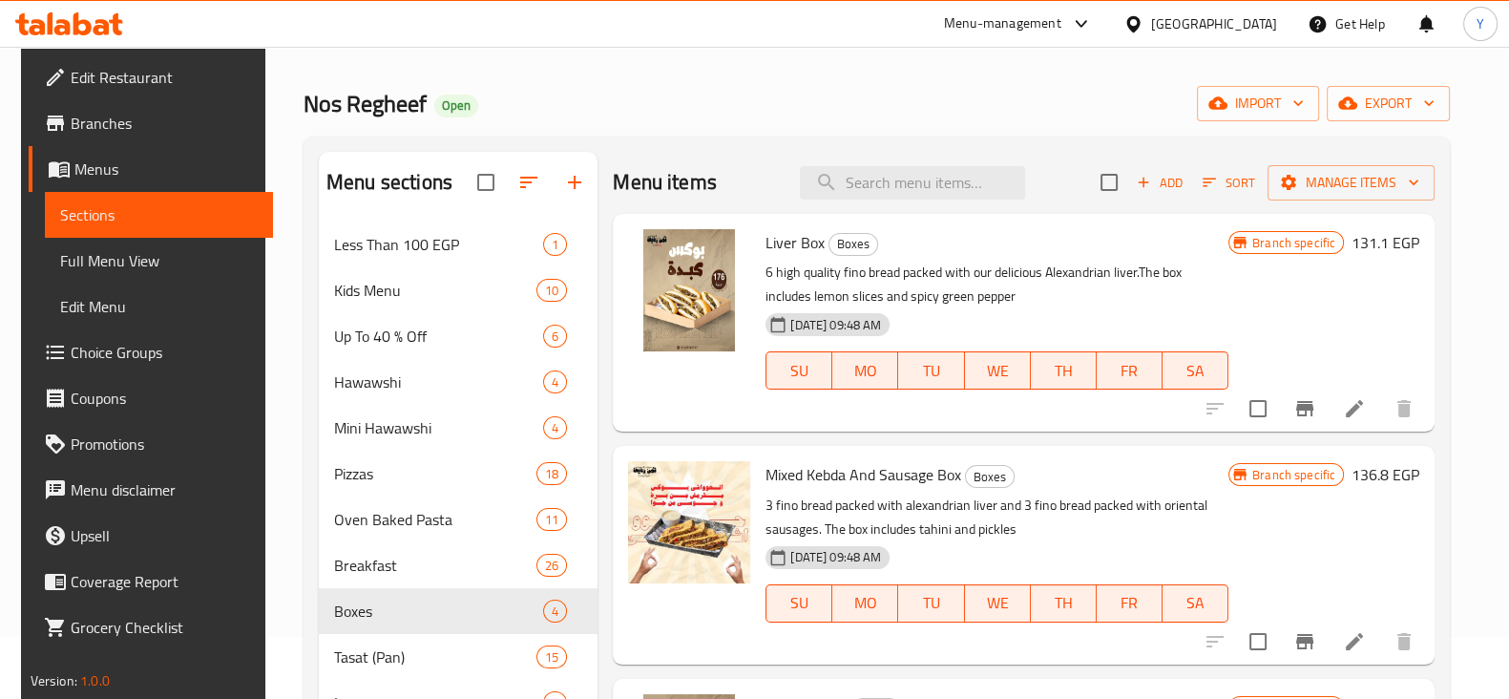
scroll to position [69, 0]
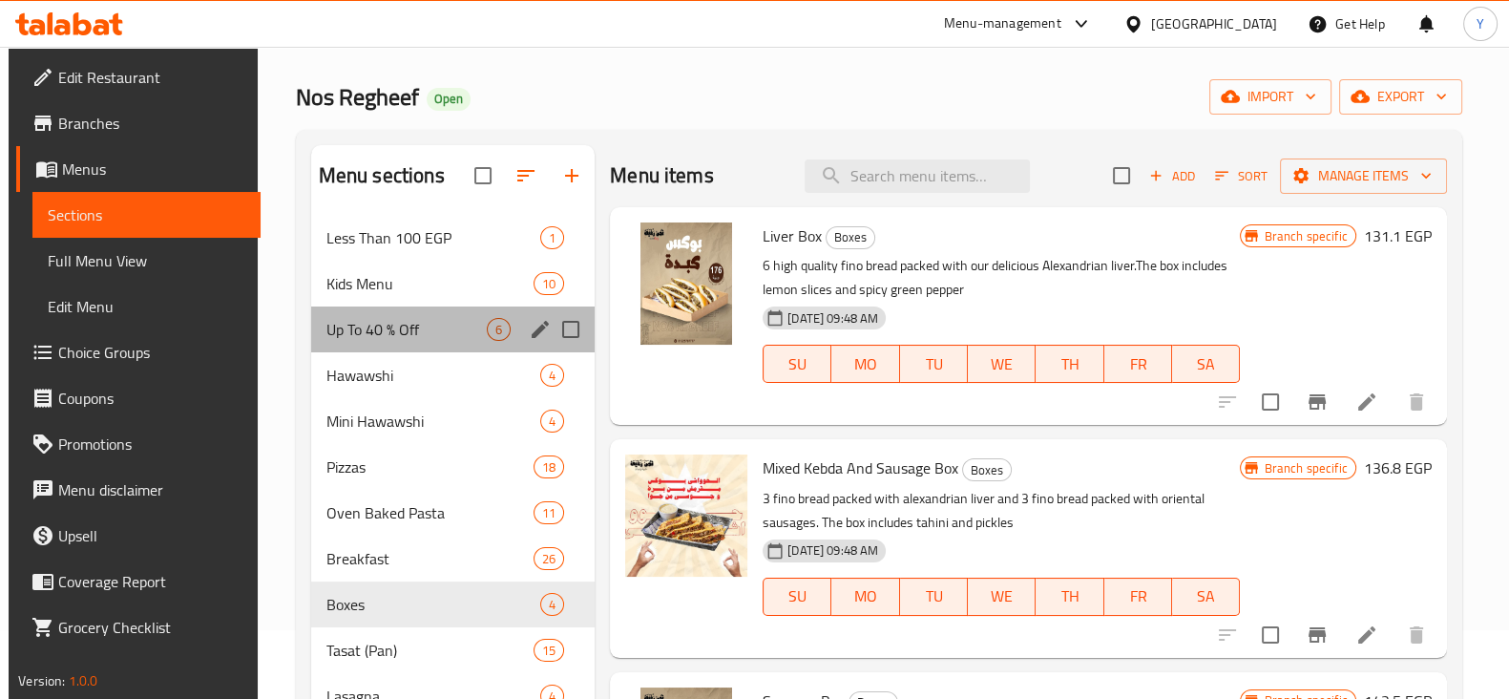
click at [410, 347] on div "Up To 40 % Off 6" at bounding box center [453, 329] width 284 height 46
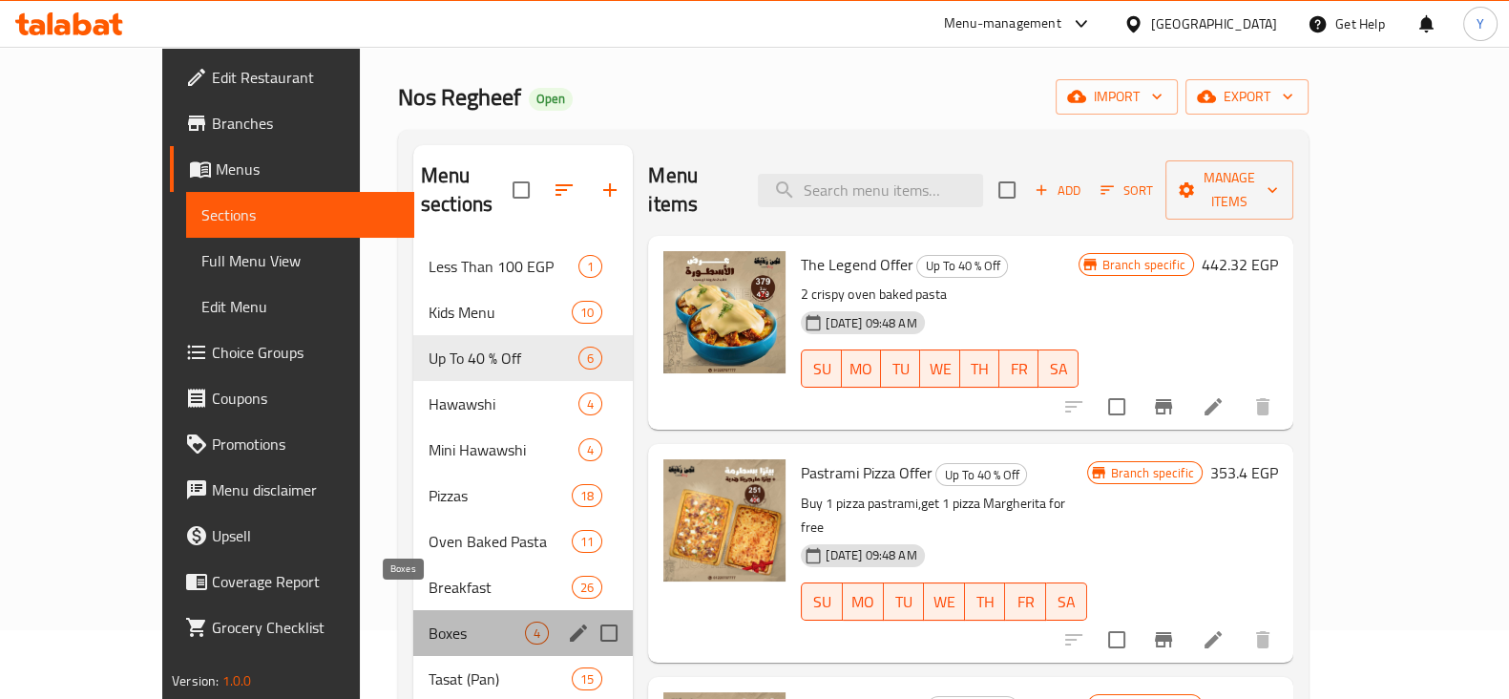
click at [429, 621] on span "Boxes" at bounding box center [477, 632] width 96 height 23
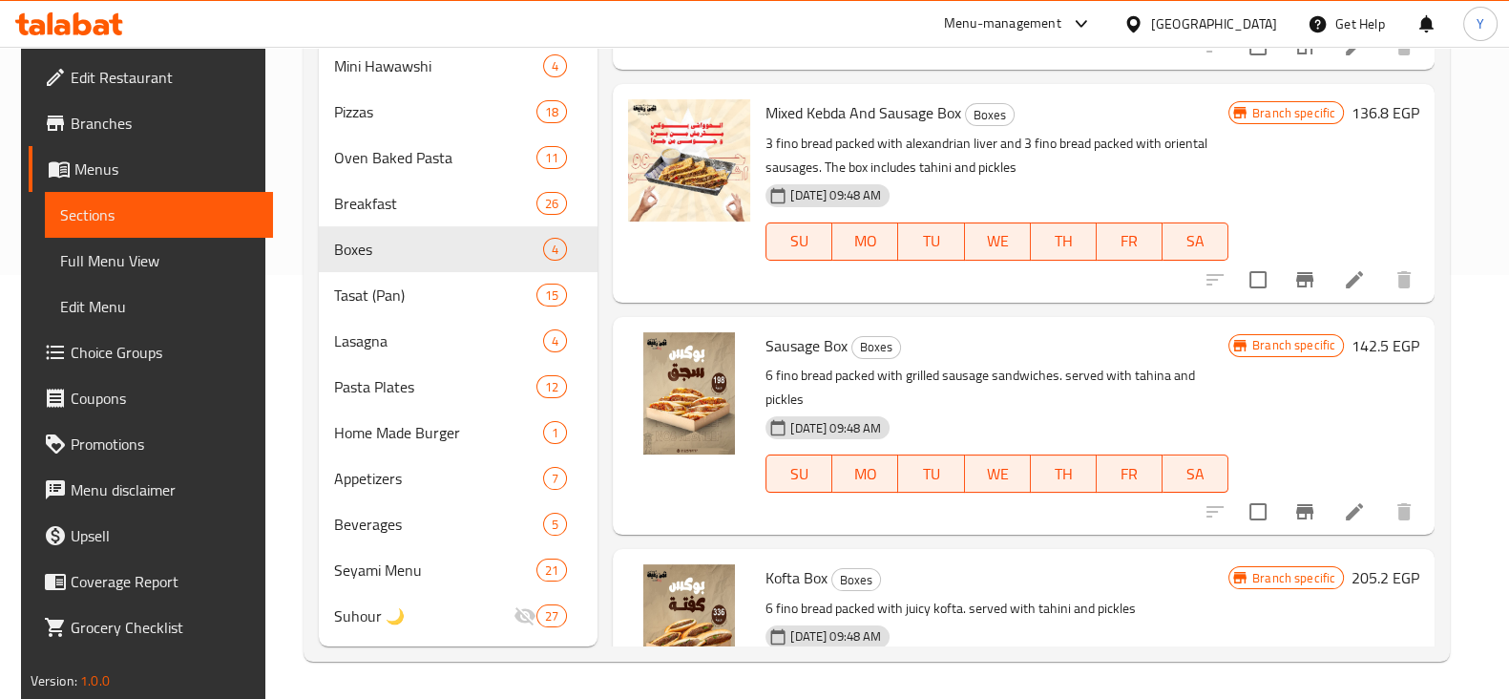
scroll to position [73, 0]
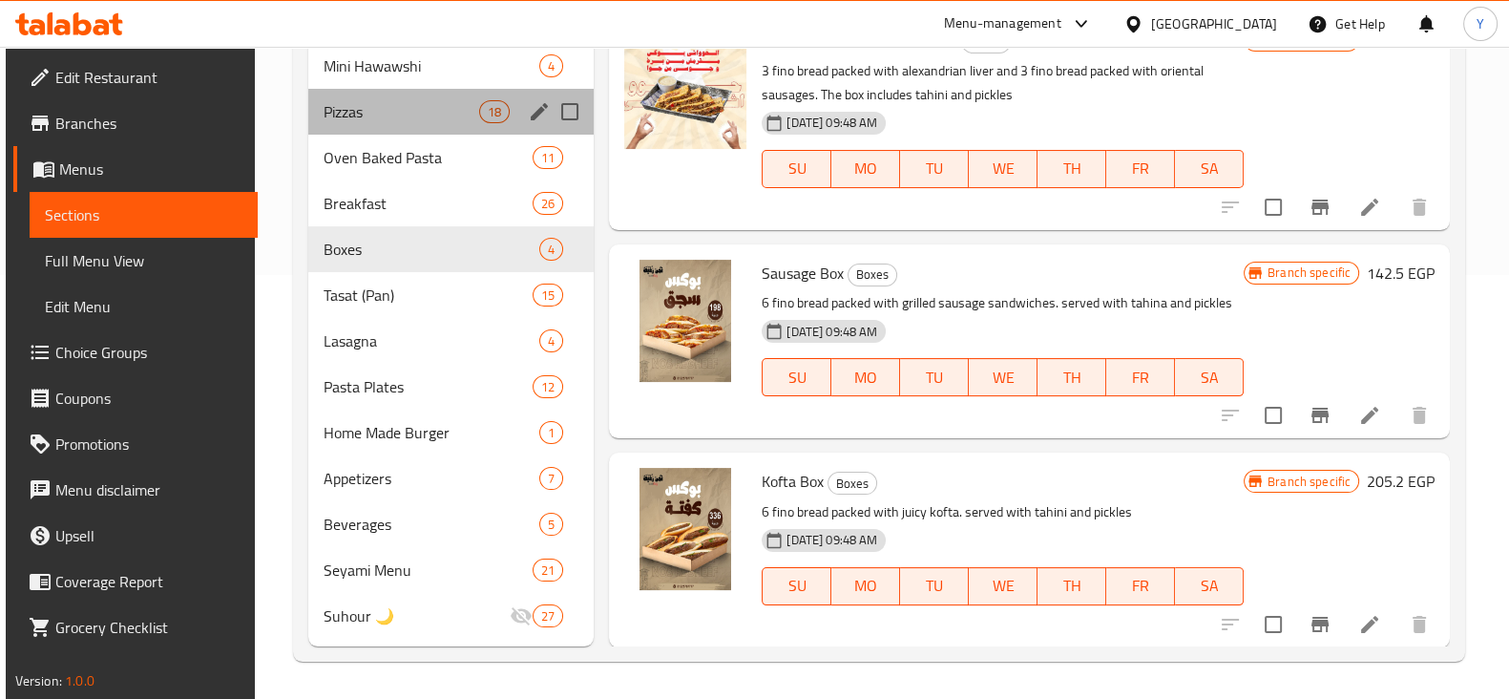
click at [381, 89] on div "Pizzas 18" at bounding box center [450, 112] width 285 height 46
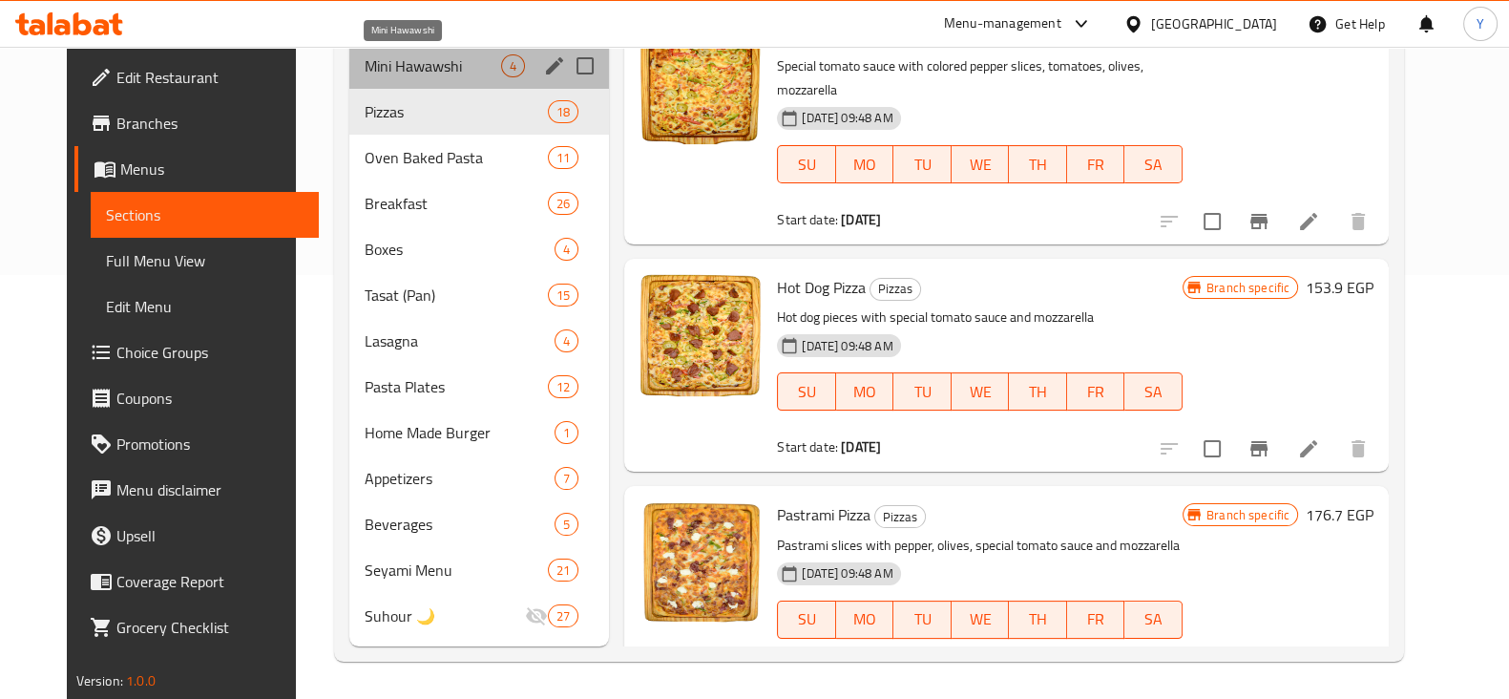
click at [381, 54] on span "Mini Hawawshi" at bounding box center [433, 65] width 136 height 23
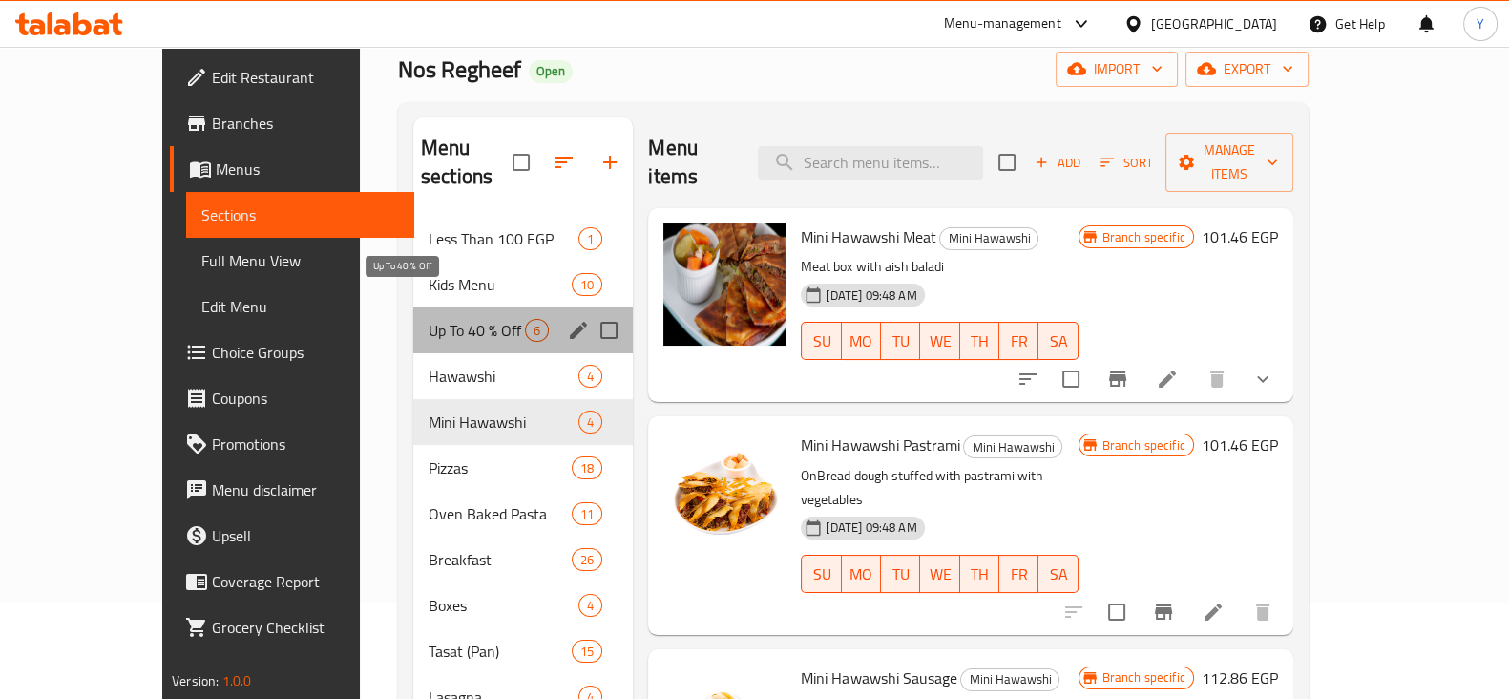
click at [453, 319] on span "Up To 40 % Off" at bounding box center [477, 330] width 96 height 23
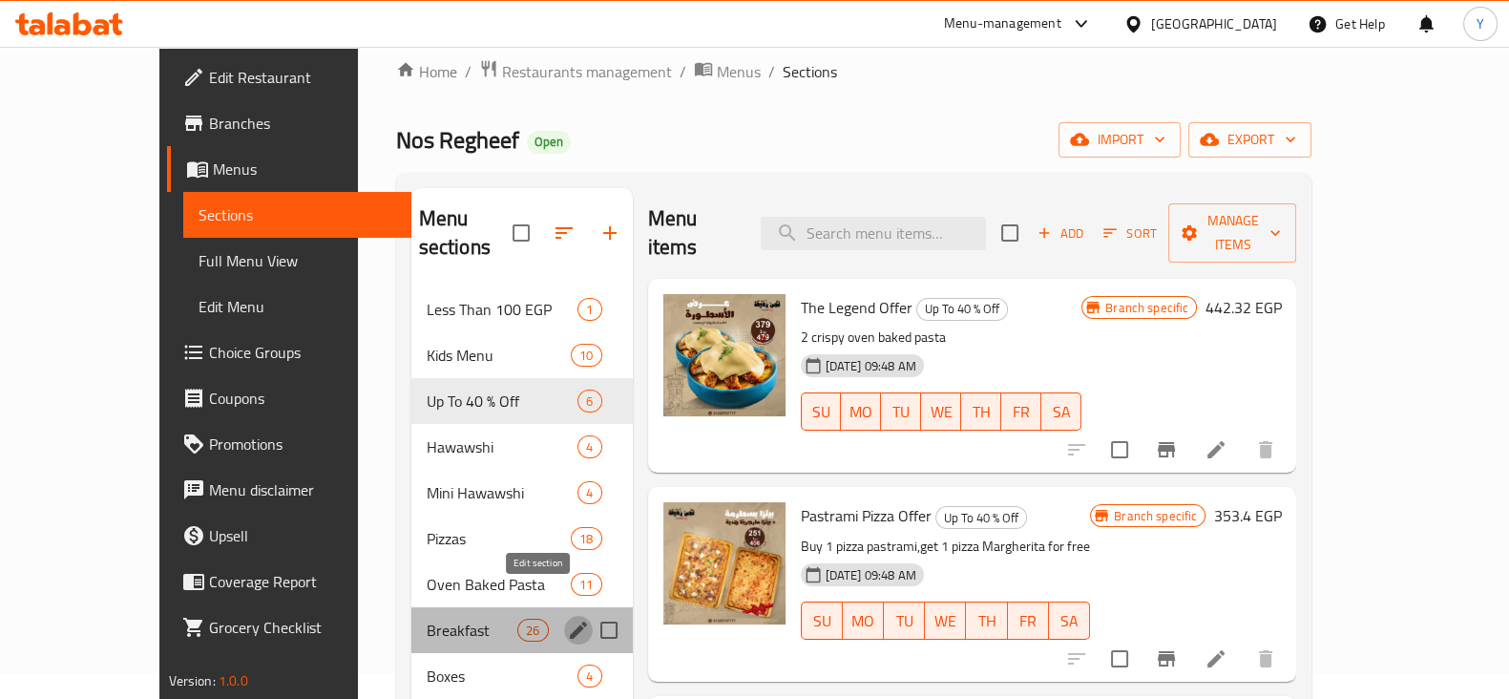
click at [570, 621] on icon "edit" at bounding box center [578, 629] width 17 height 17
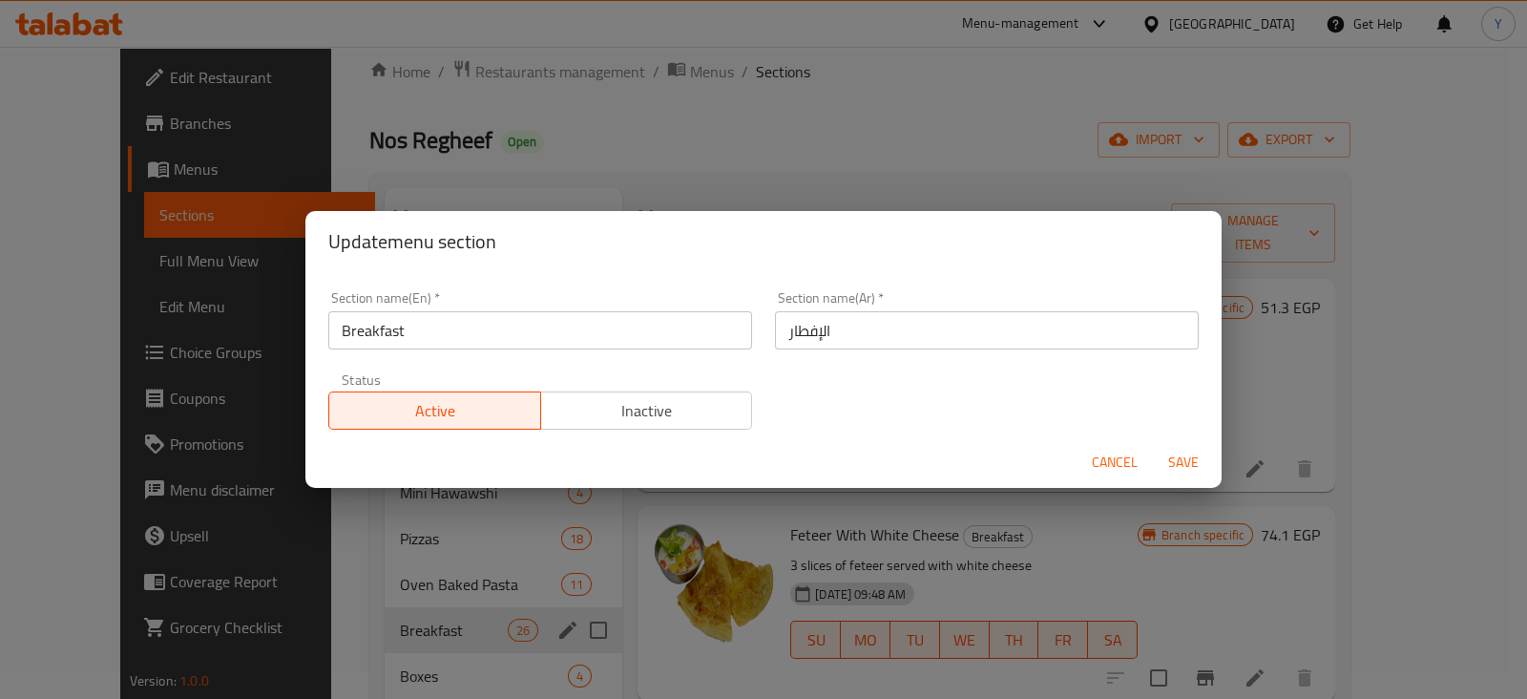
click at [345, 598] on div "Update menu section Section name(En)   * Breakfast Section name(En) * Section n…" at bounding box center [763, 349] width 1527 height 699
click at [1107, 450] on span "Cancel" at bounding box center [1115, 462] width 46 height 24
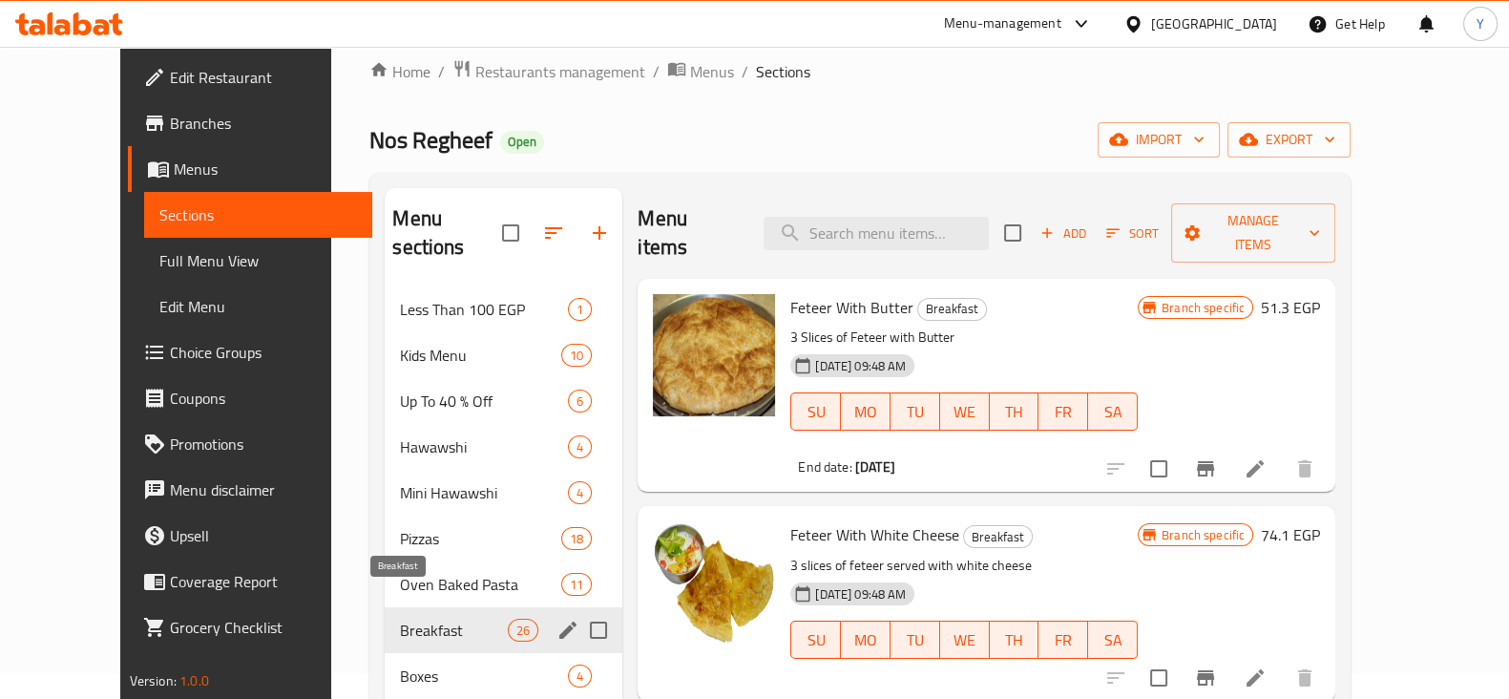
click at [400, 618] on span "Breakfast" at bounding box center [454, 629] width 108 height 23
click at [474, 618] on span "Breakfast" at bounding box center [454, 629] width 108 height 23
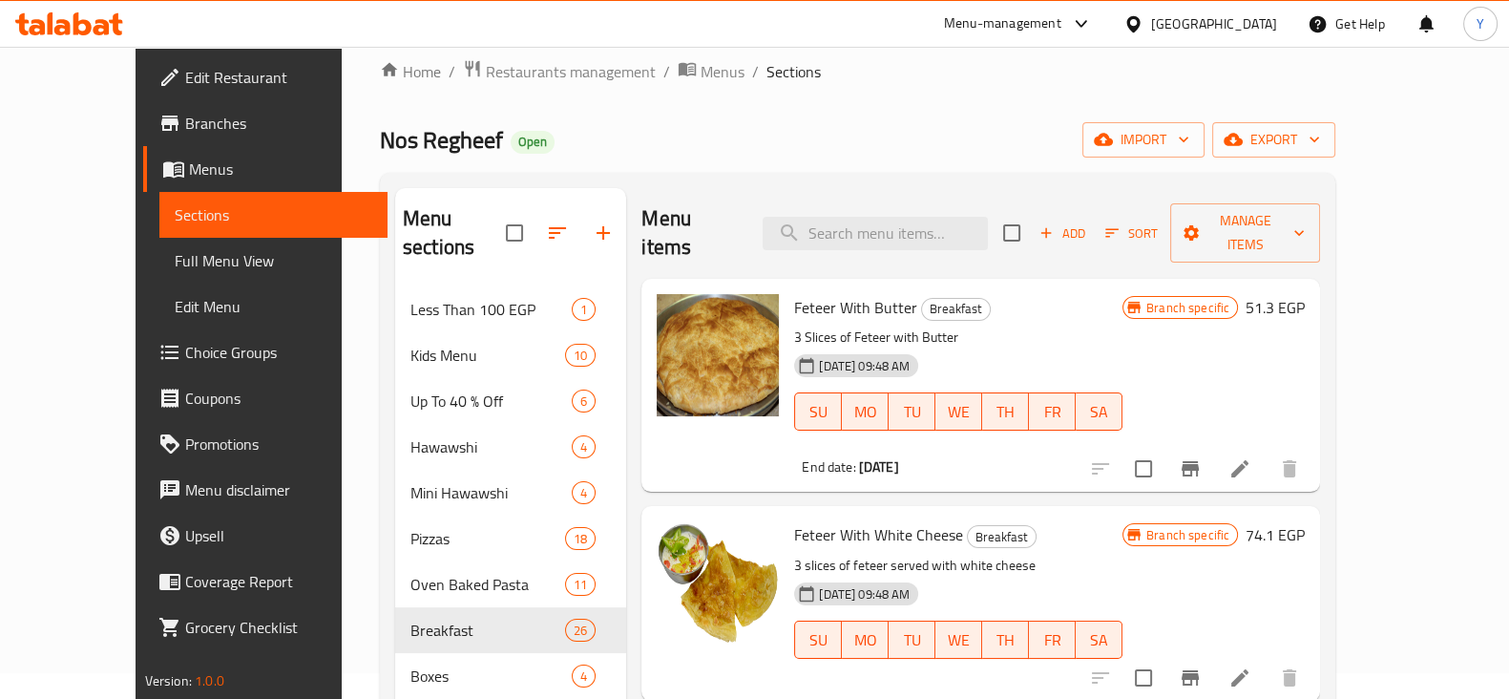
click at [1267, 451] on li at bounding box center [1239, 468] width 53 height 34
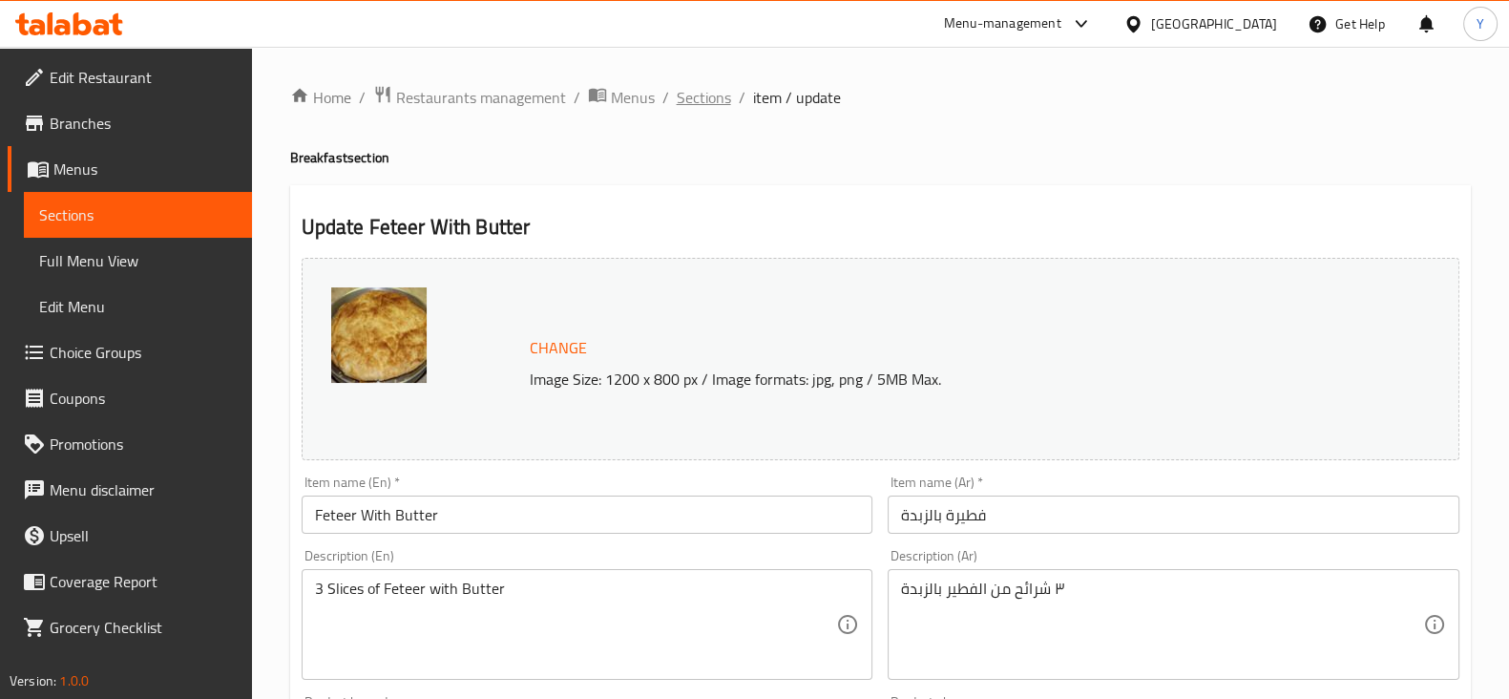
click at [687, 88] on span "Sections" at bounding box center [704, 97] width 54 height 23
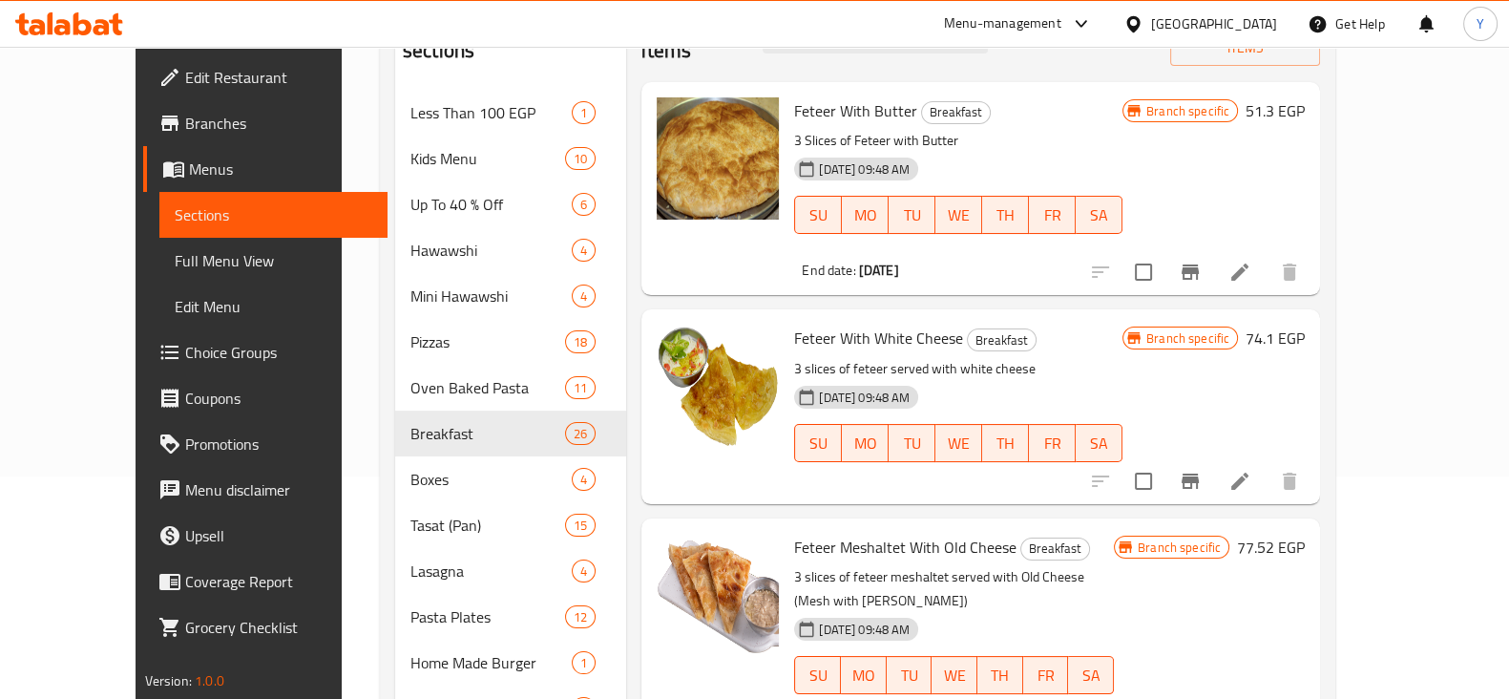
scroll to position [224, 0]
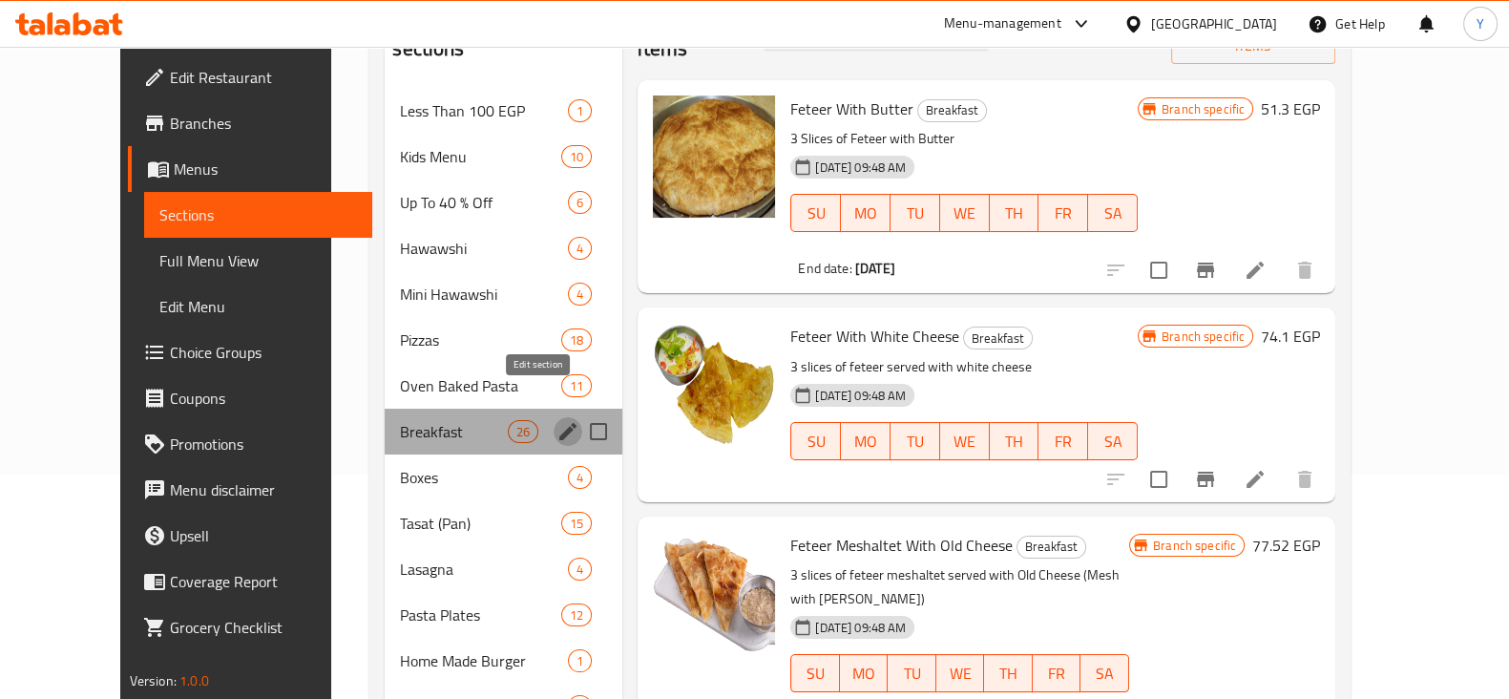
click at [559, 423] on icon "edit" at bounding box center [567, 431] width 17 height 17
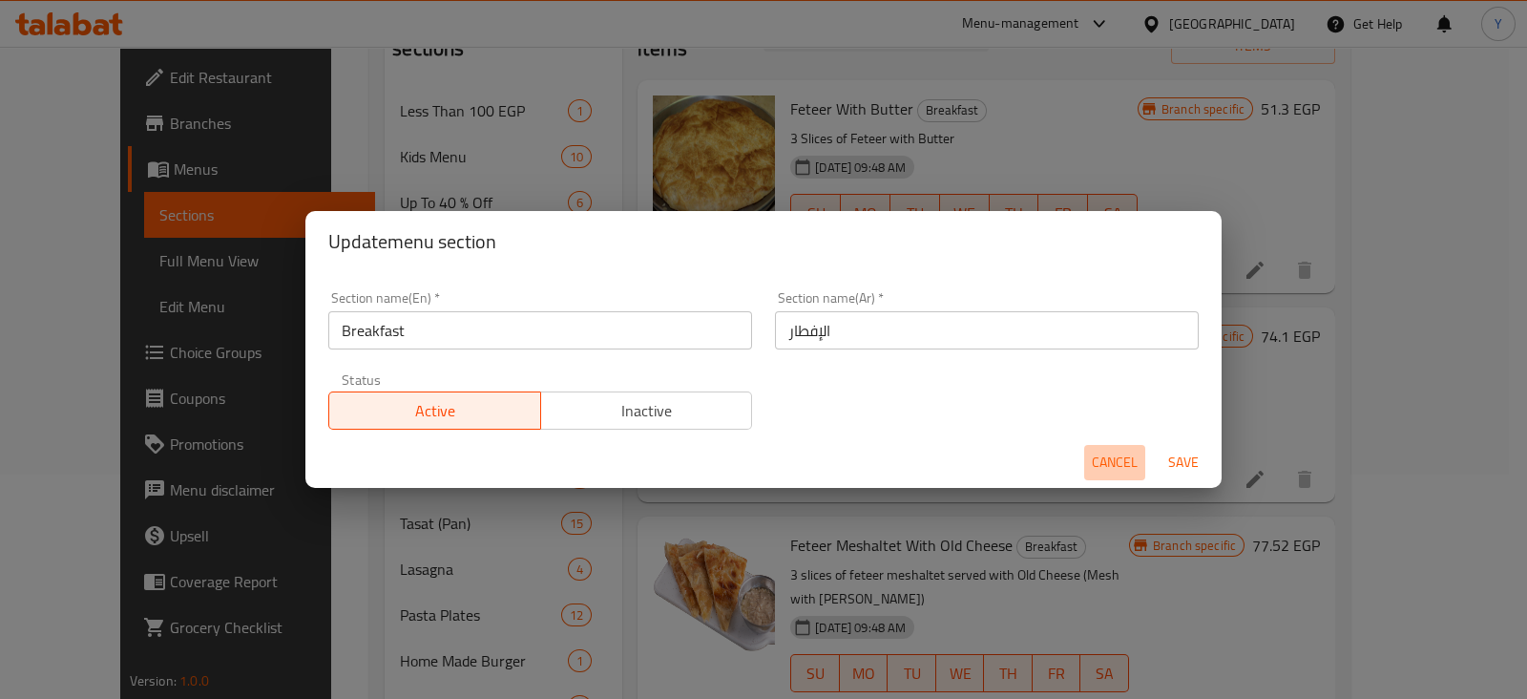
click at [1110, 460] on span "Cancel" at bounding box center [1115, 462] width 46 height 24
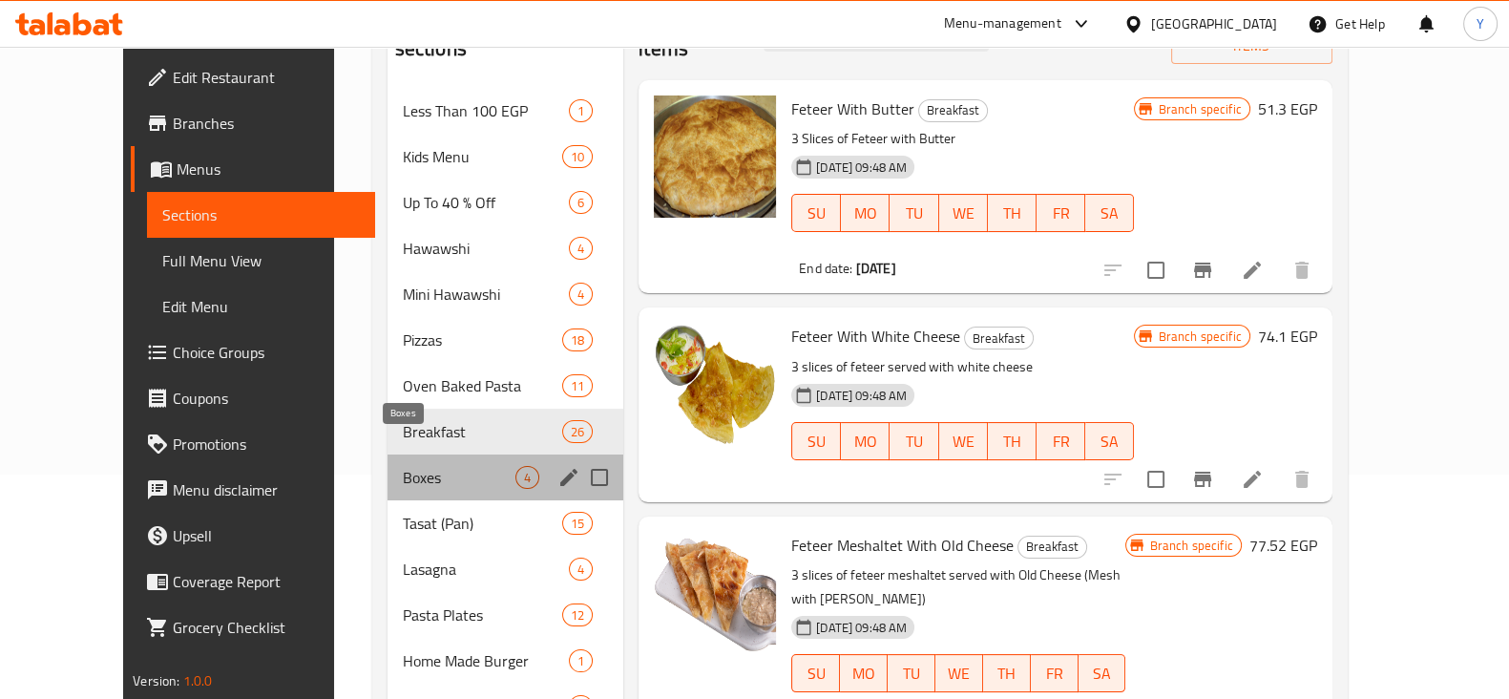
click at [403, 466] on span "Boxes" at bounding box center [459, 477] width 113 height 23
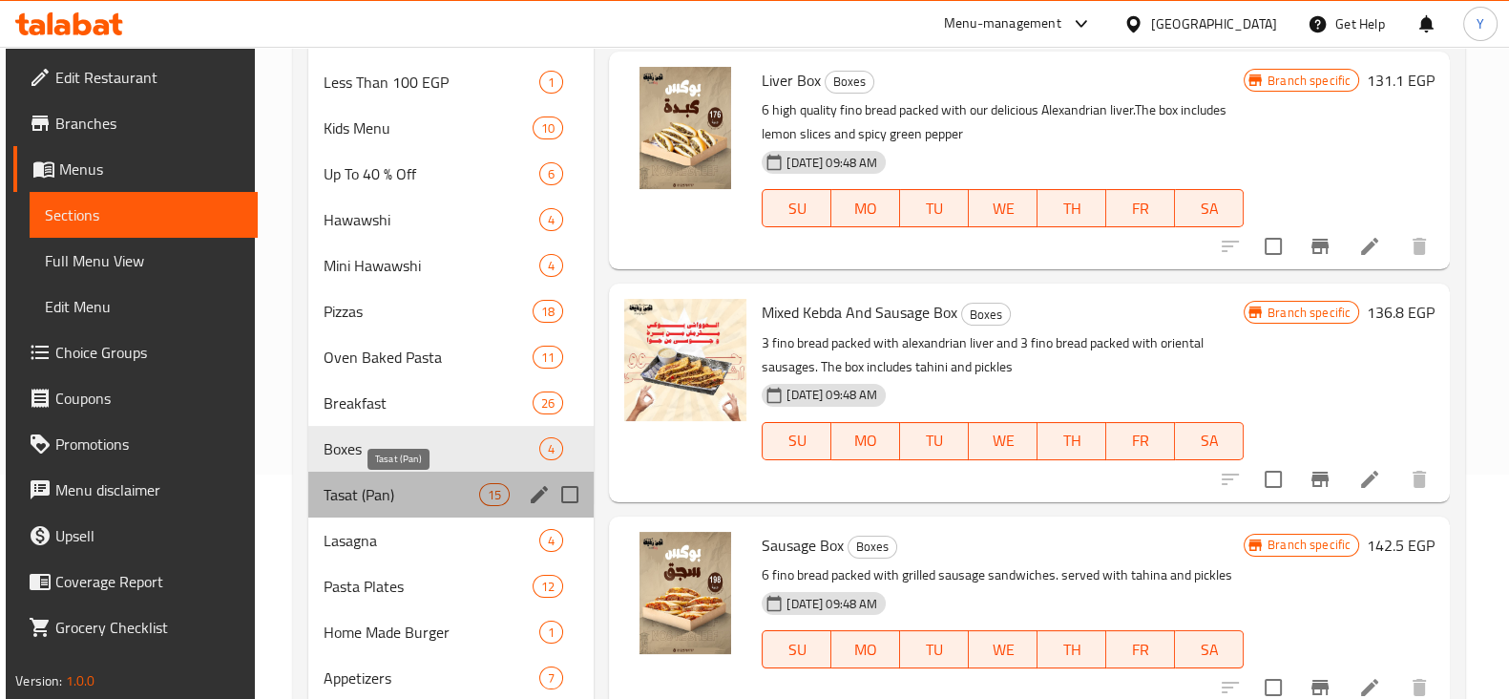
click at [387, 499] on span "Tasat (Pan)" at bounding box center [402, 494] width 156 height 23
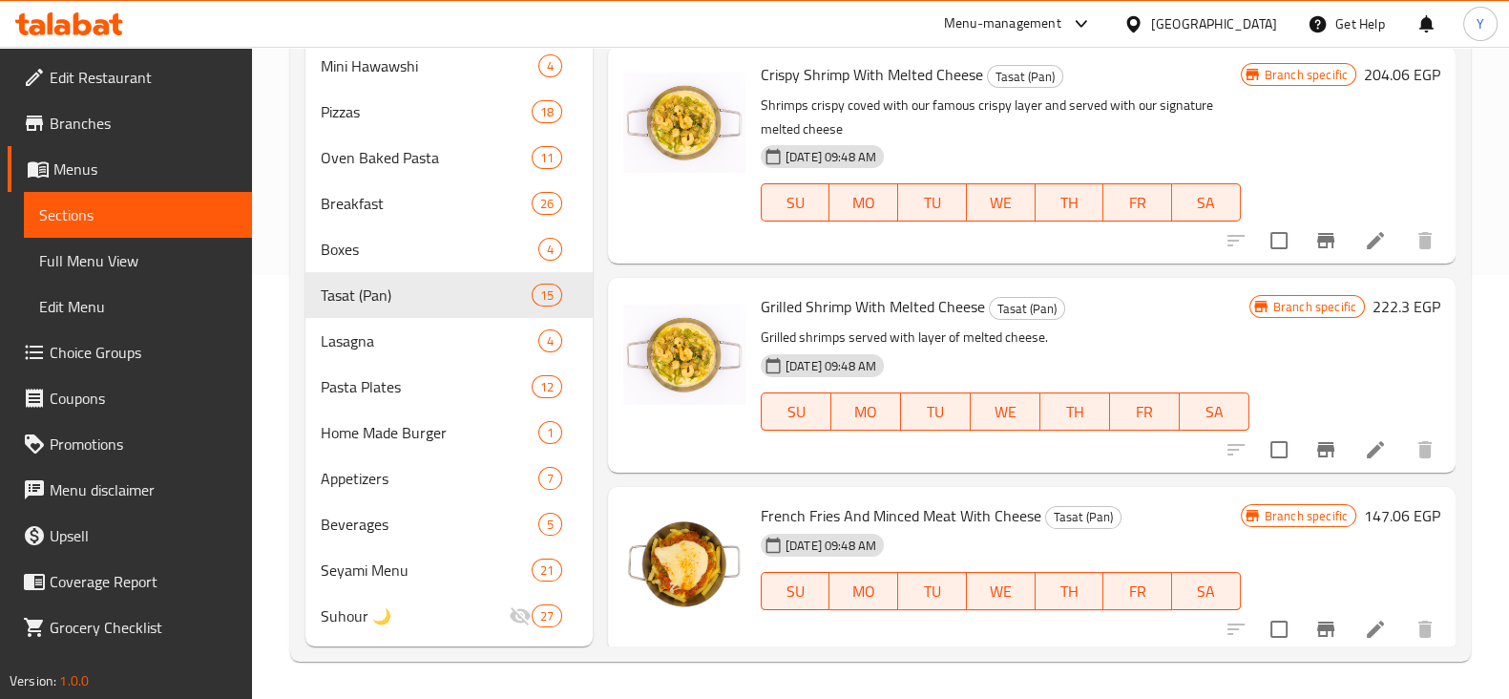
scroll to position [2322, 0]
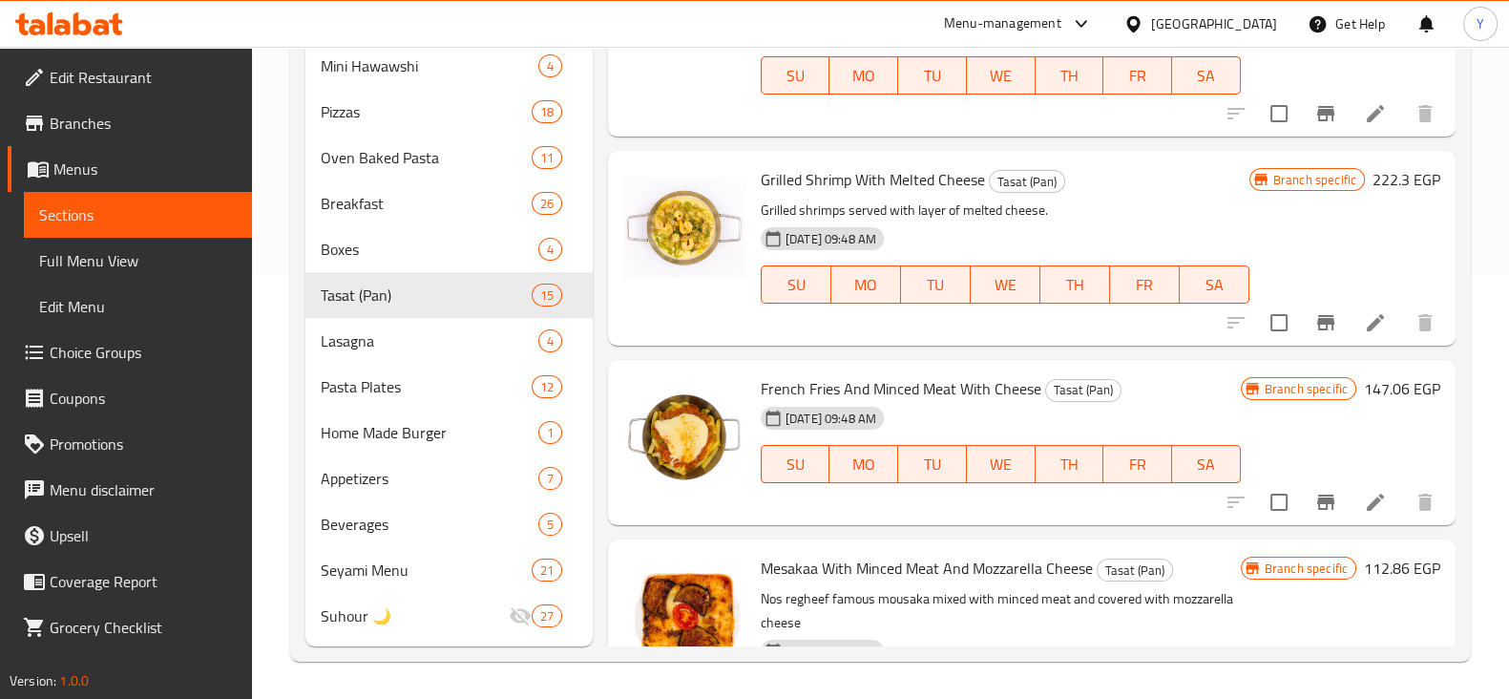
click at [1456, 177] on div "Menu sections Less Than 100 EGP 1 Kids Menu 10 Up To 40 % Off 6 Hawawshi 4 Mini…" at bounding box center [880, 218] width 1181 height 887
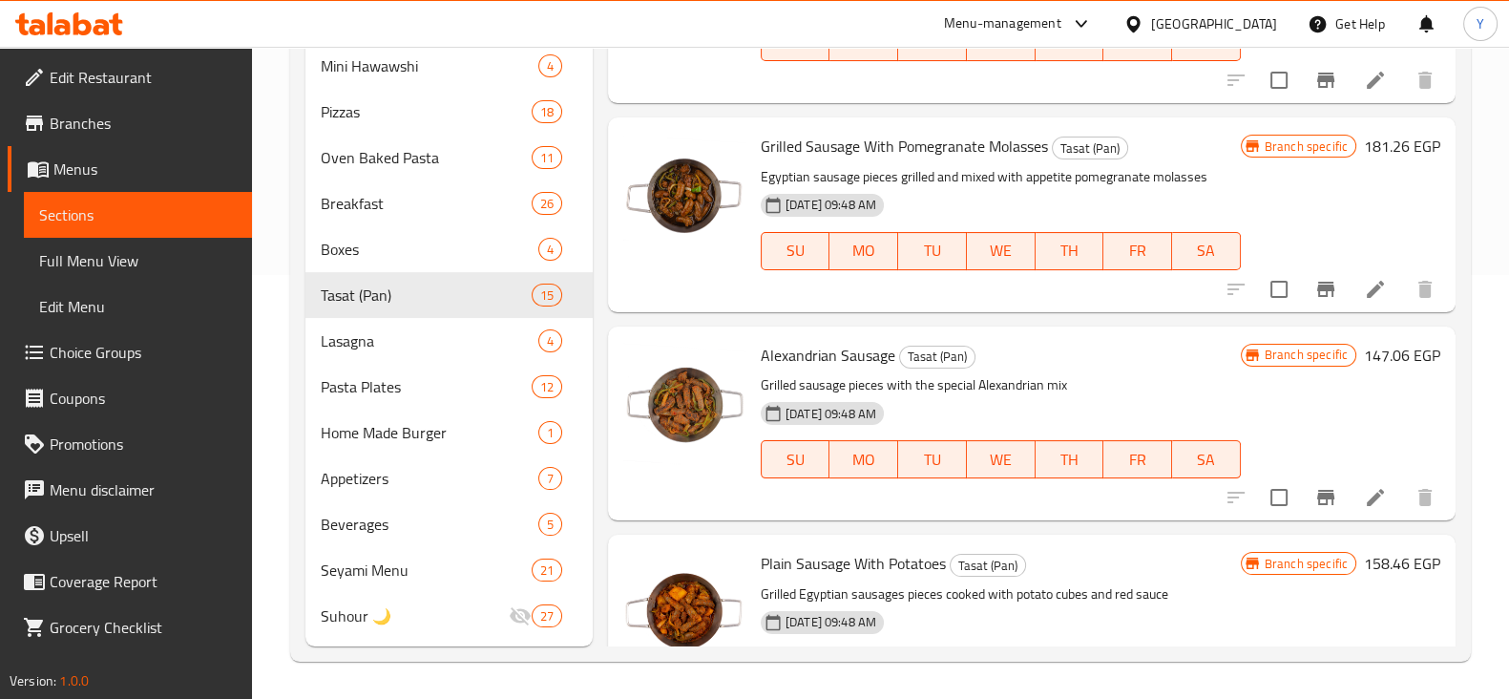
scroll to position [0, 0]
